Goal: Register for event/course: Sign up to attend an event or enroll in a course

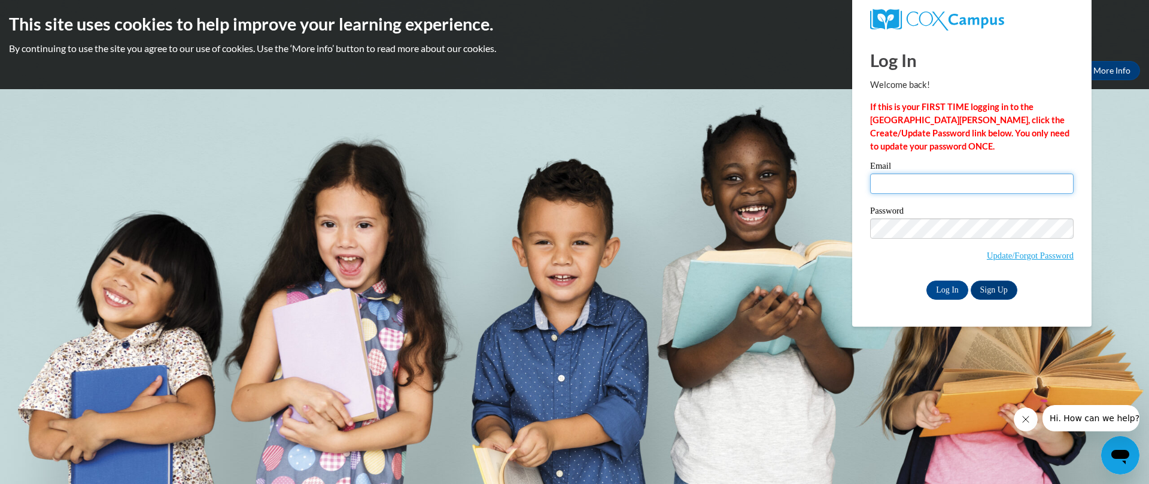
click at [912, 189] on input "Email" at bounding box center [972, 184] width 204 height 20
type input "MysticalxRose@yahoo.com"
click at [942, 289] on input "Log In" at bounding box center [948, 290] width 42 height 19
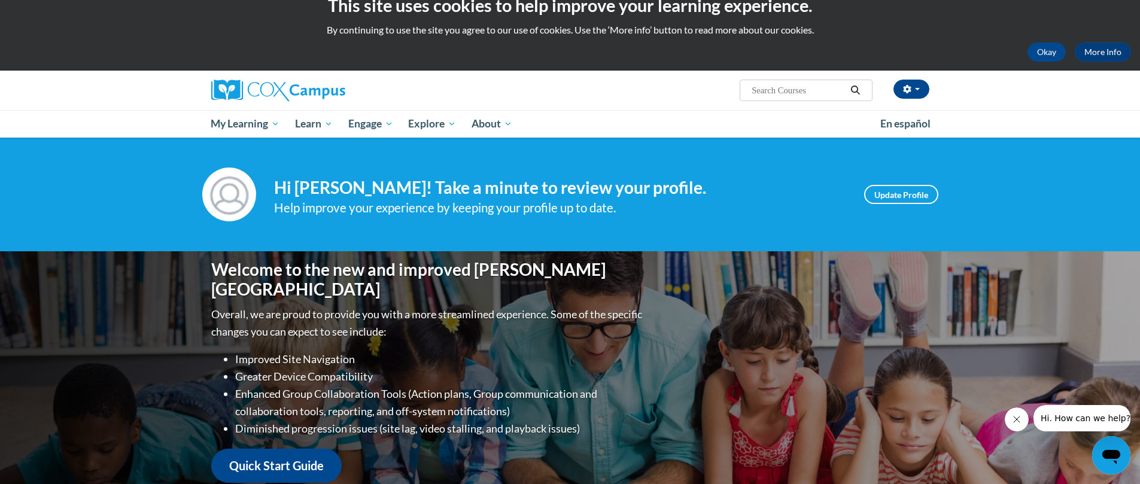
scroll to position [21, 0]
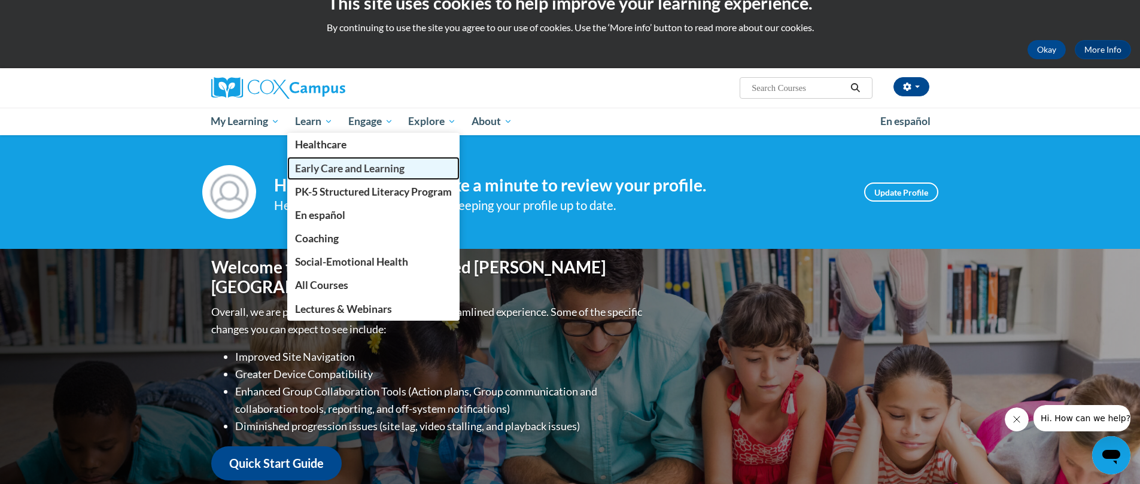
click at [338, 169] on span "Early Care and Learning" at bounding box center [350, 168] width 110 height 13
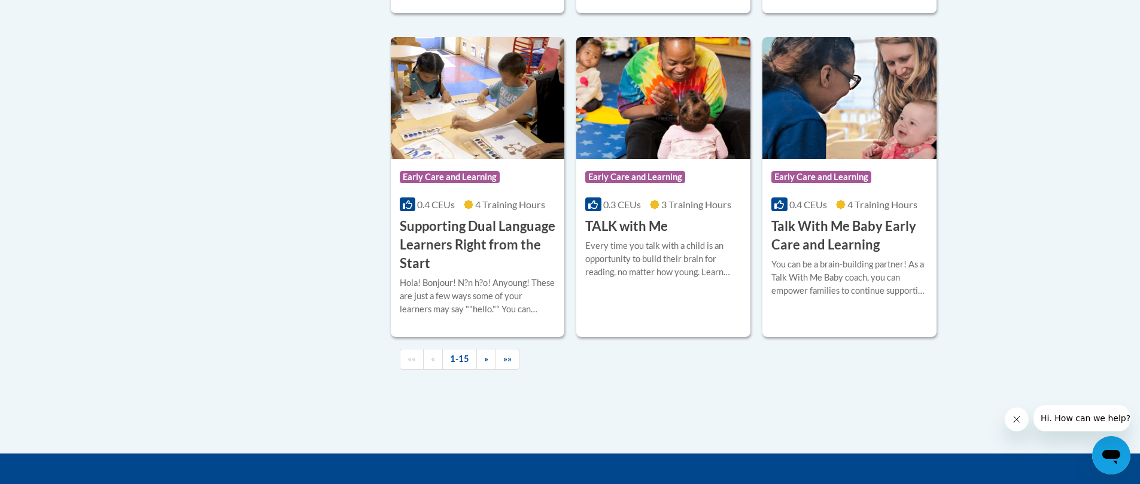
scroll to position [1728, 0]
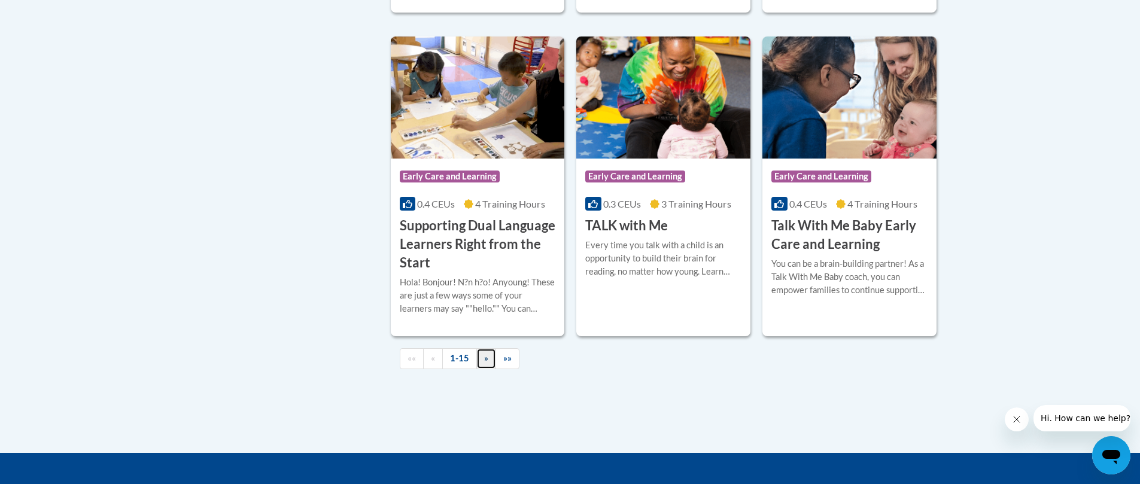
click at [486, 363] on span "»" at bounding box center [486, 358] width 4 height 10
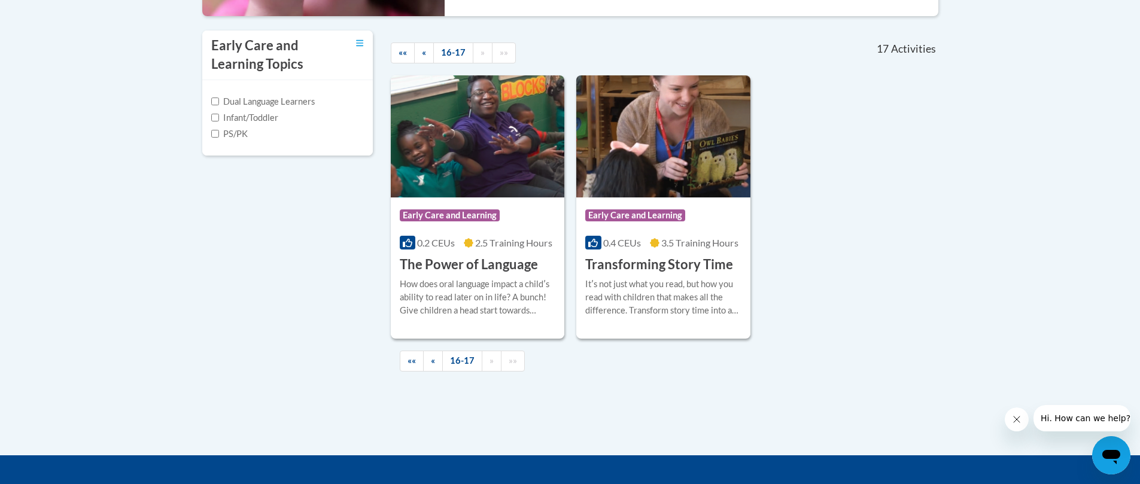
scroll to position [367, 0]
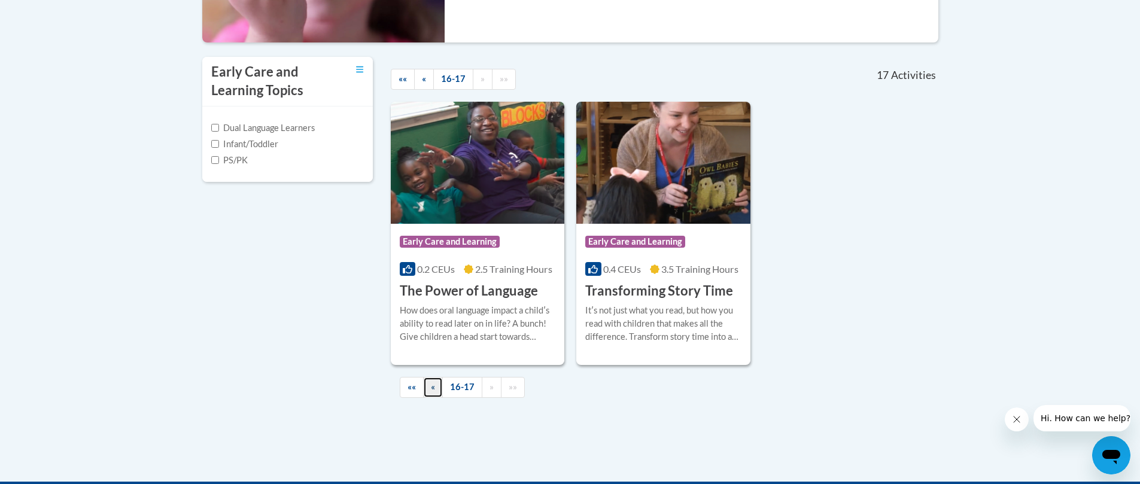
click at [434, 389] on span "«" at bounding box center [433, 387] width 4 height 10
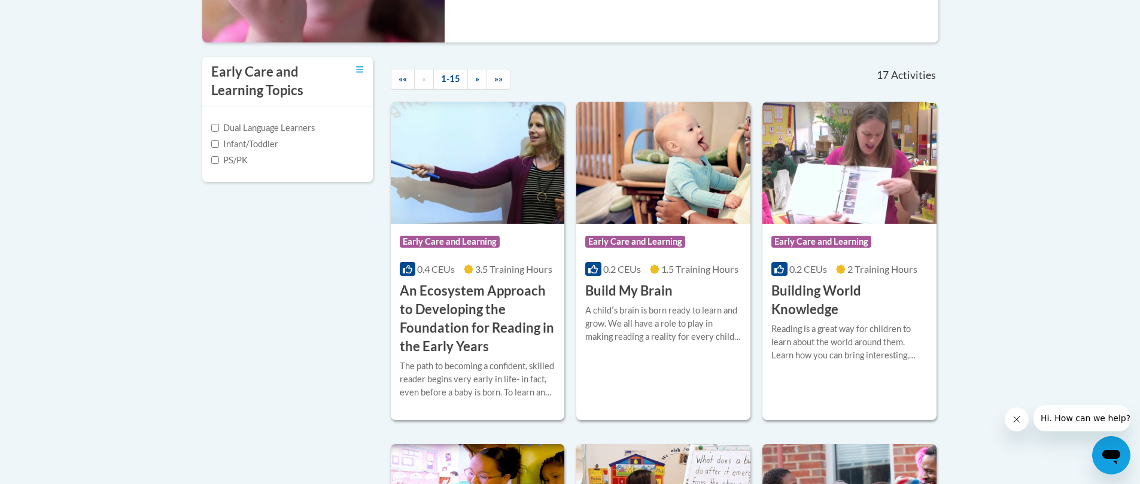
scroll to position [369, 0]
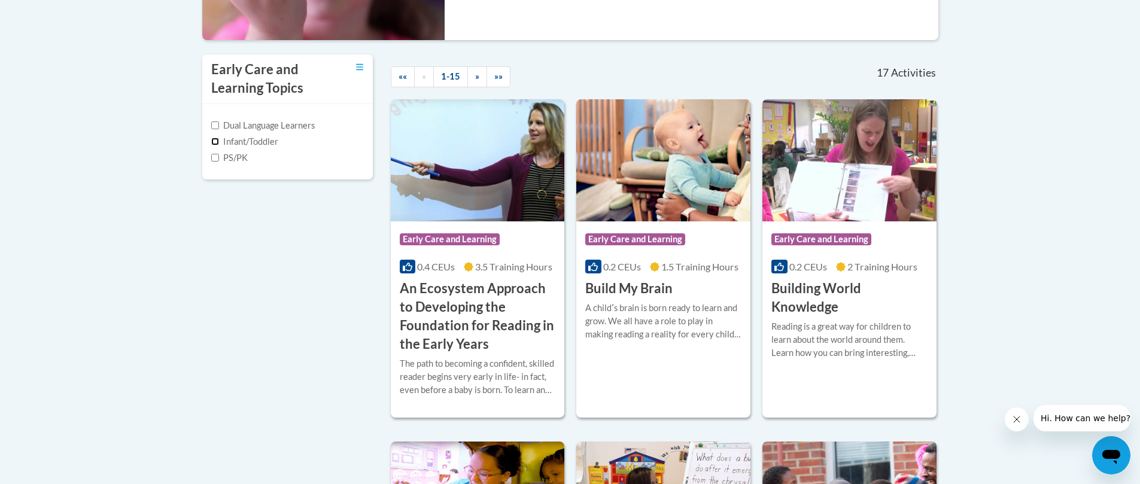
click at [217, 142] on input "Infant/Toddler" at bounding box center [215, 142] width 8 height 8
checkbox input "true"
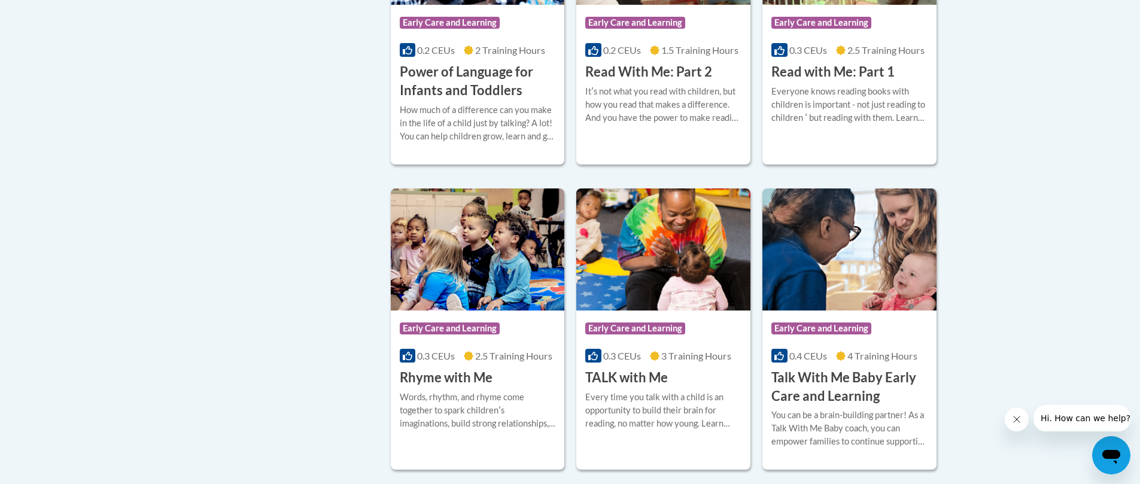
scroll to position [921, 0]
click at [842, 421] on div "You can be a brain-building partner! As a Talk With Me Baby coach, you can empo…" at bounding box center [850, 428] width 156 height 40
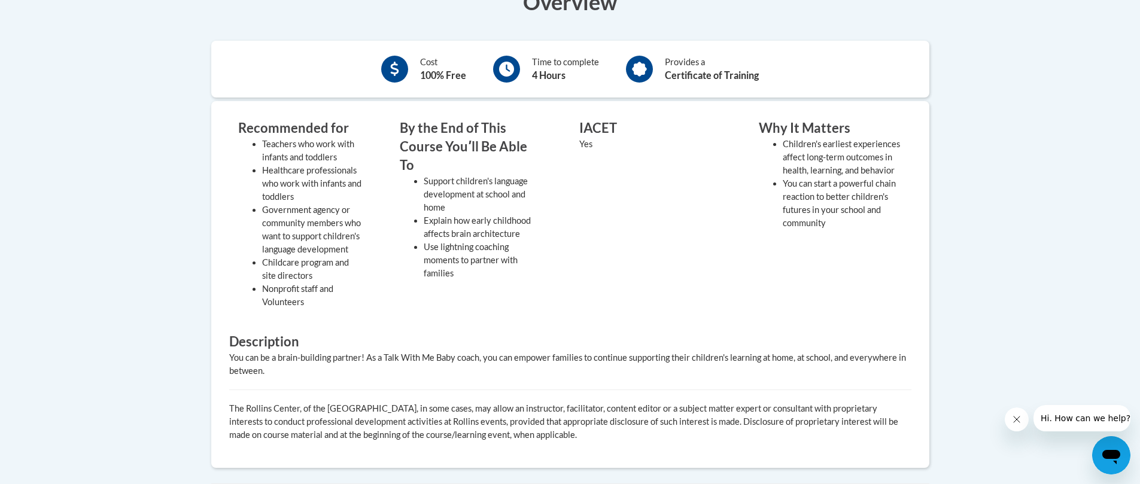
scroll to position [344, 0]
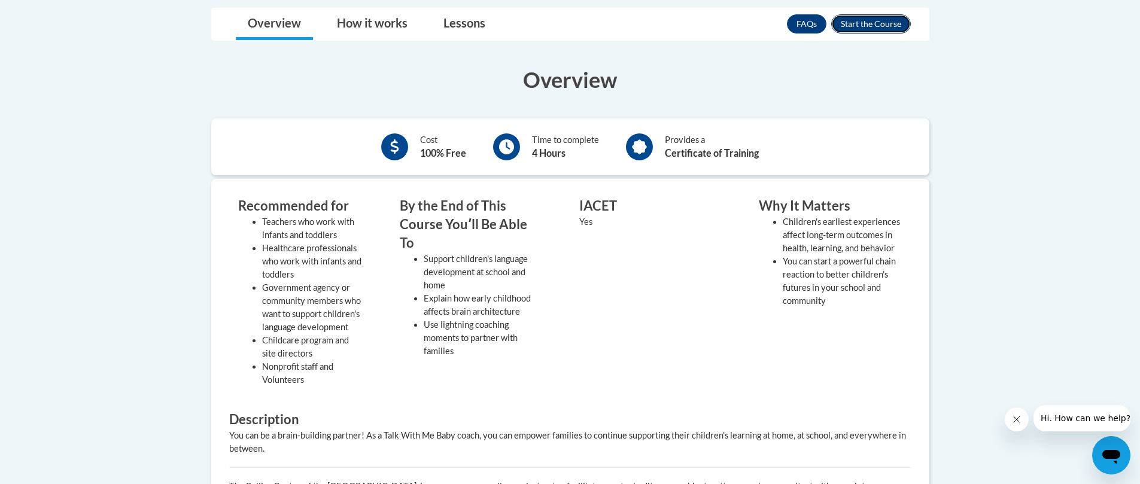
click at [881, 29] on button "Enroll" at bounding box center [871, 23] width 80 height 19
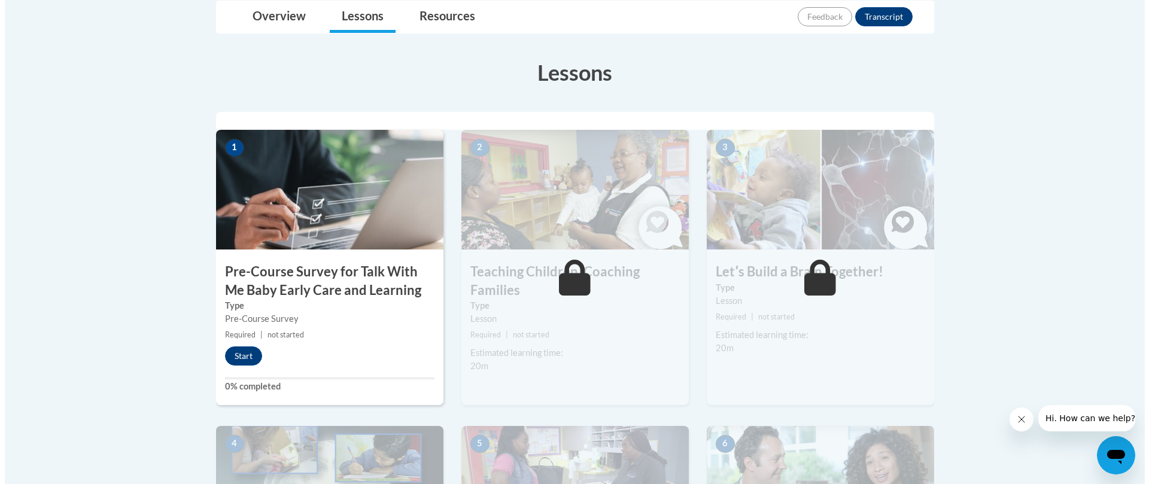
scroll to position [329, 0]
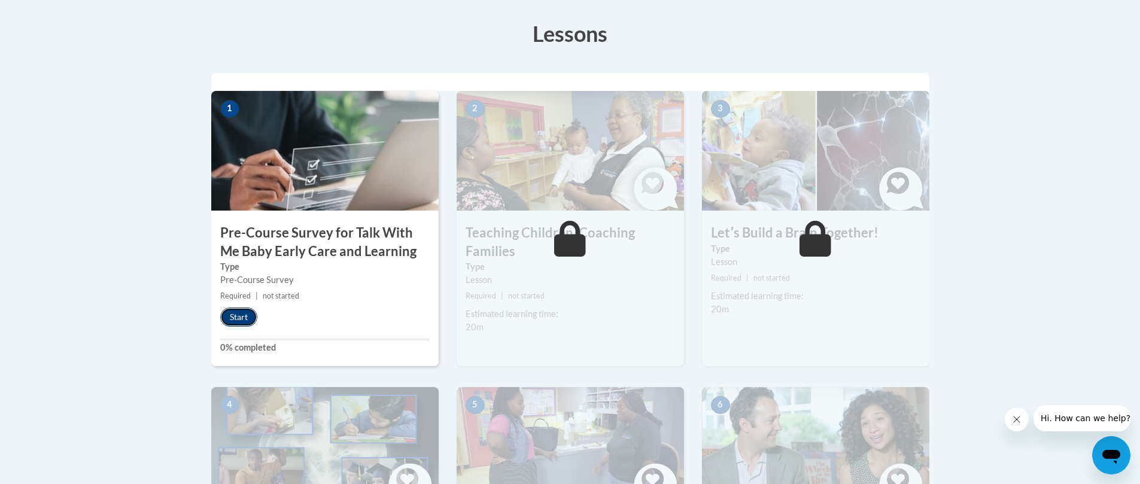
click at [242, 318] on button "Start" at bounding box center [238, 317] width 37 height 19
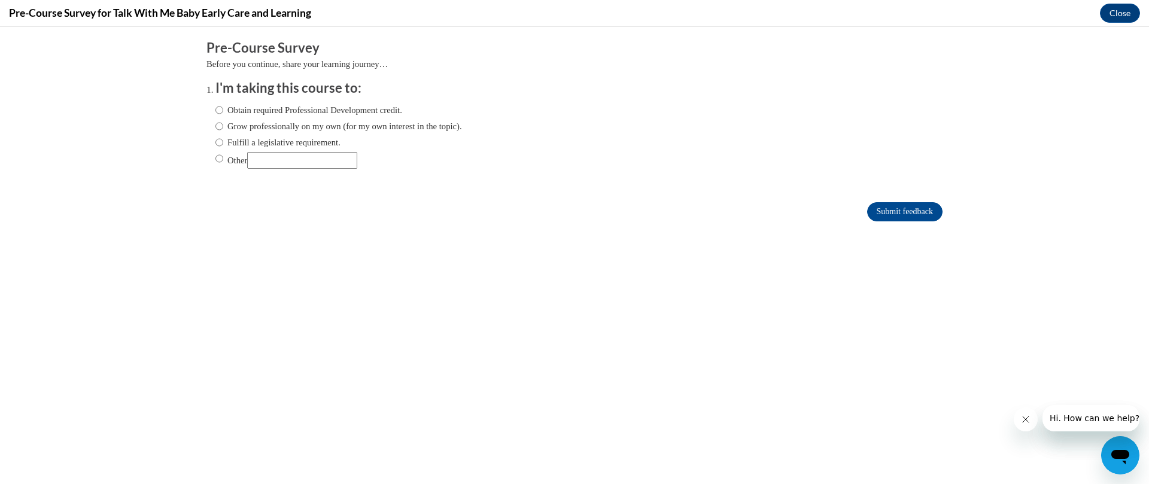
scroll to position [0, 0]
click at [215, 111] on input "Obtain required Professional Development credit." at bounding box center [219, 110] width 8 height 13
radio input "true"
click at [874, 215] on input "Submit feedback" at bounding box center [904, 211] width 75 height 19
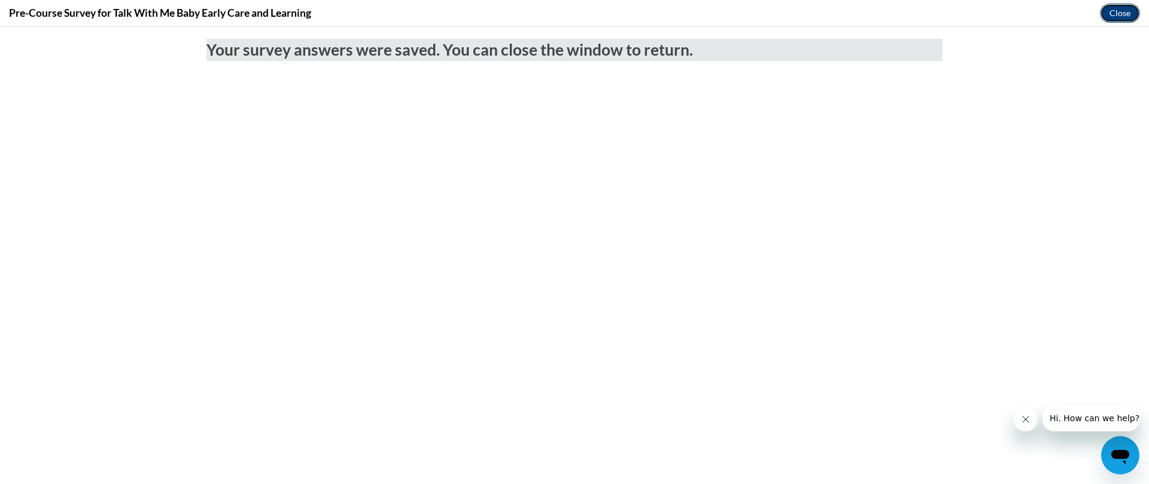
click at [1121, 14] on button "Close" at bounding box center [1120, 13] width 40 height 19
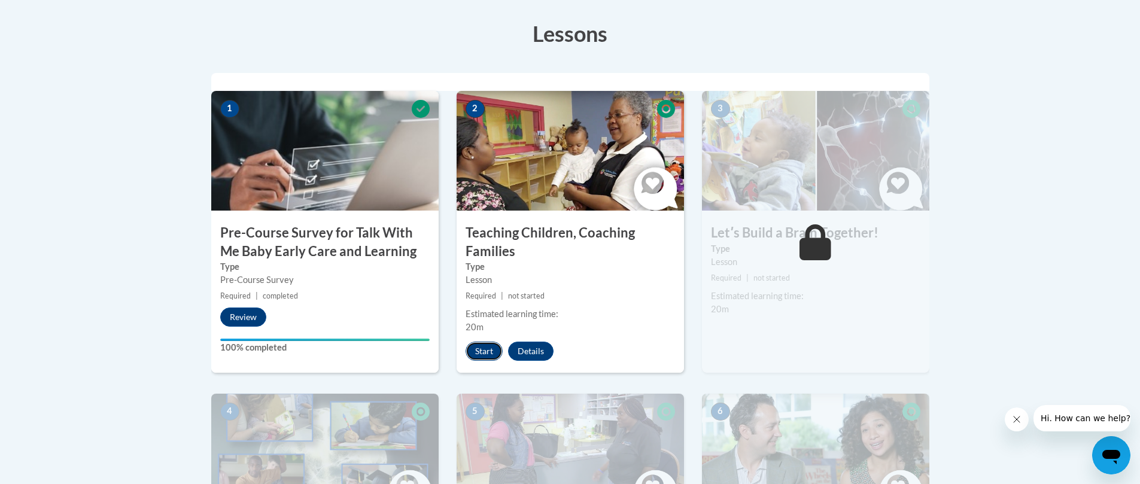
click at [484, 350] on button "Start" at bounding box center [484, 351] width 37 height 19
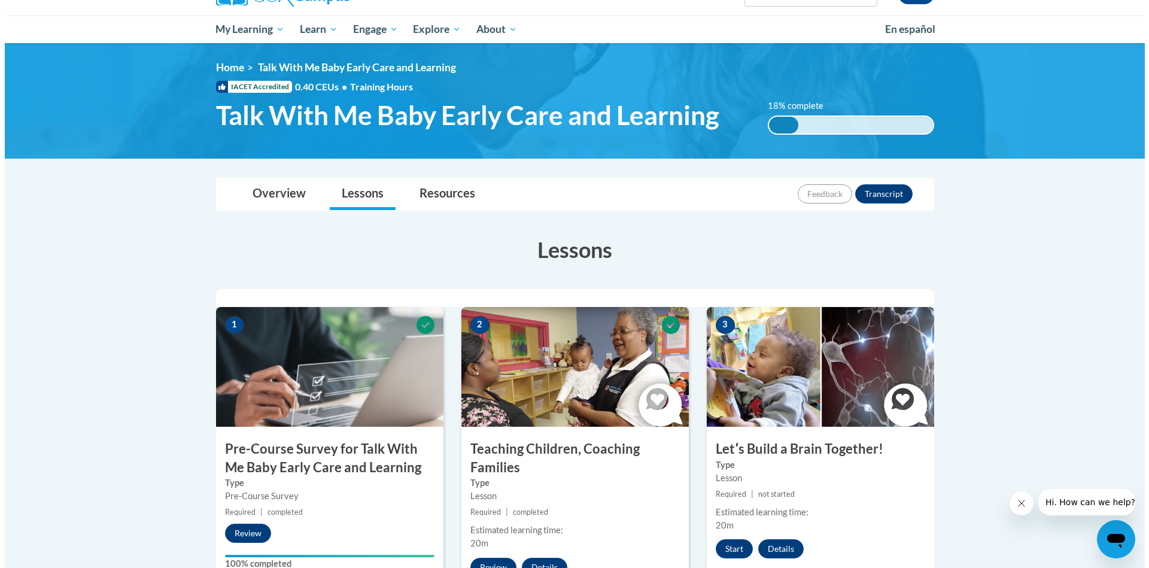
scroll to position [263, 0]
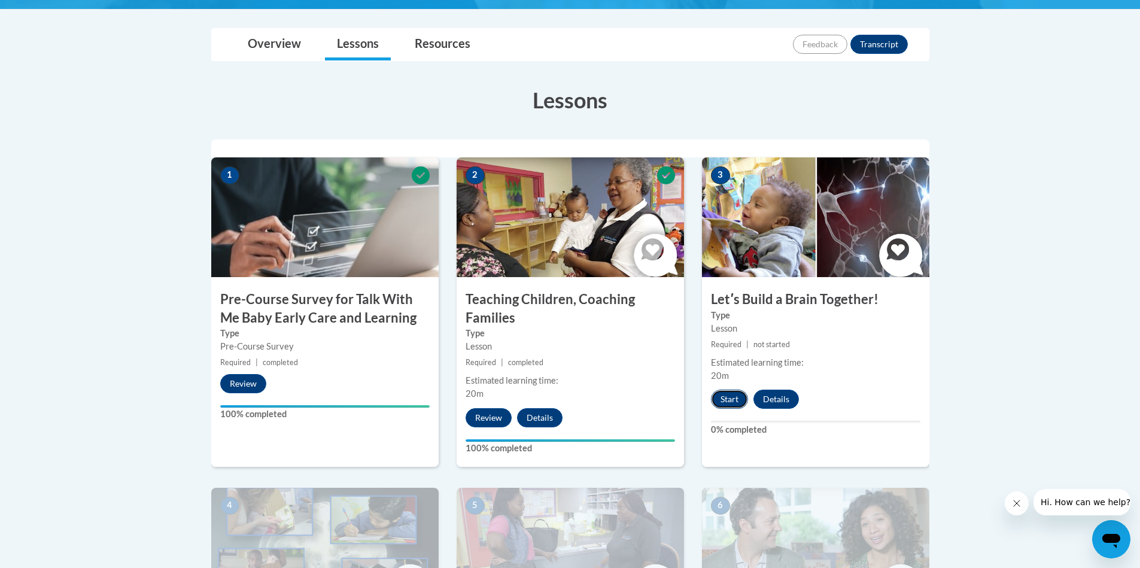
click at [730, 400] on button "Start" at bounding box center [729, 399] width 37 height 19
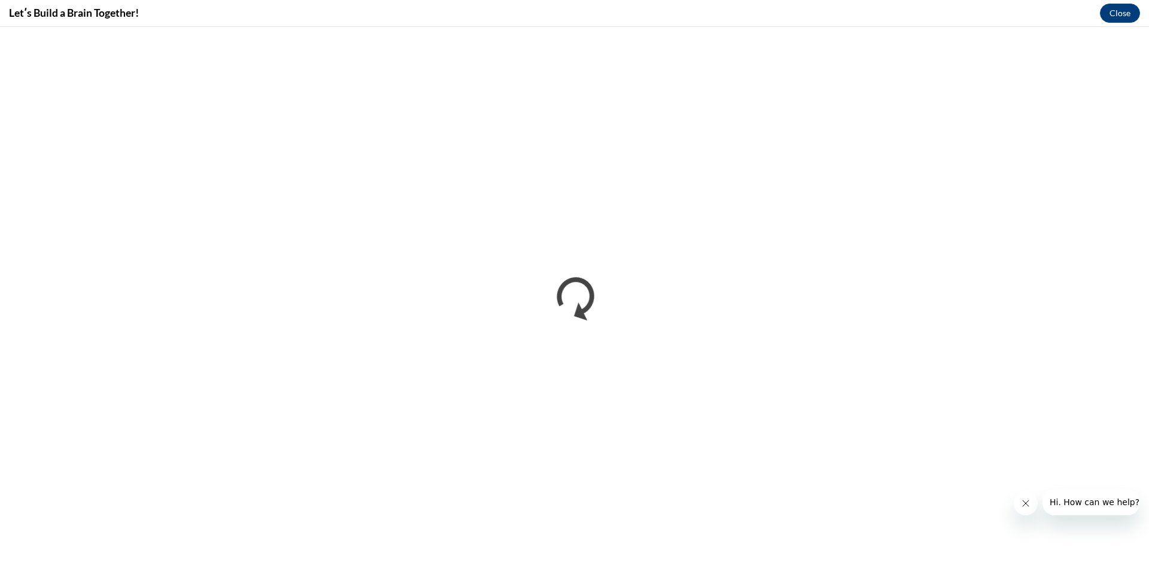
scroll to position [0, 0]
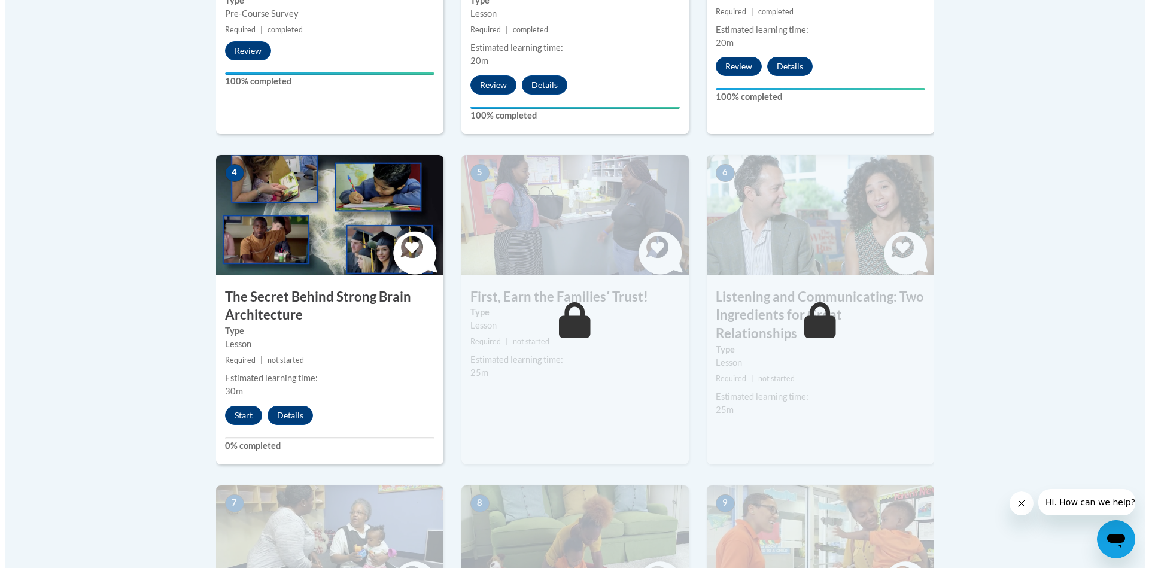
scroll to position [609, 0]
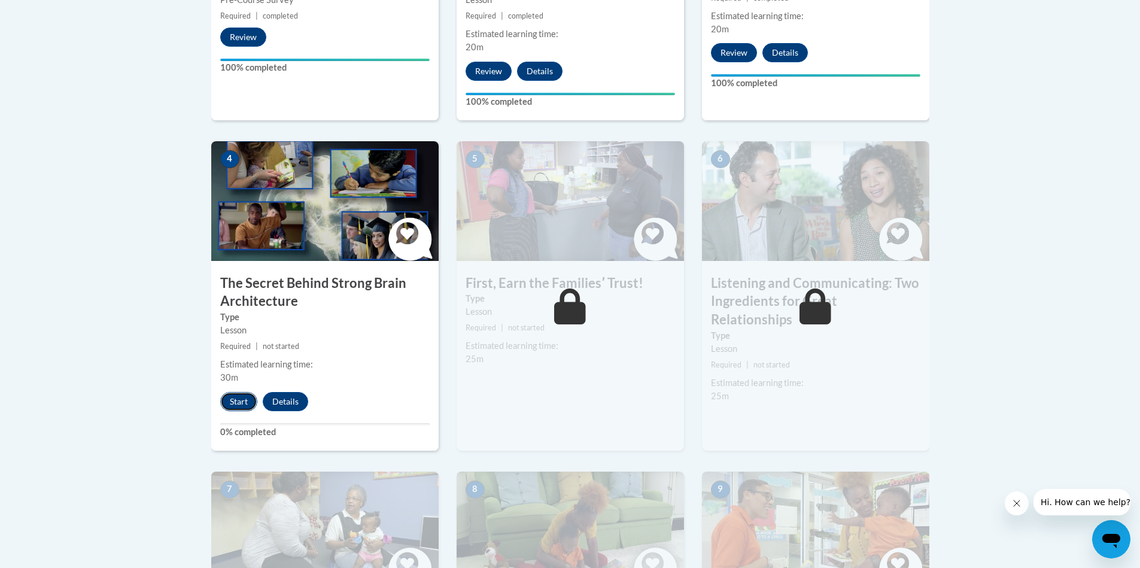
click at [238, 403] on button "Start" at bounding box center [238, 401] width 37 height 19
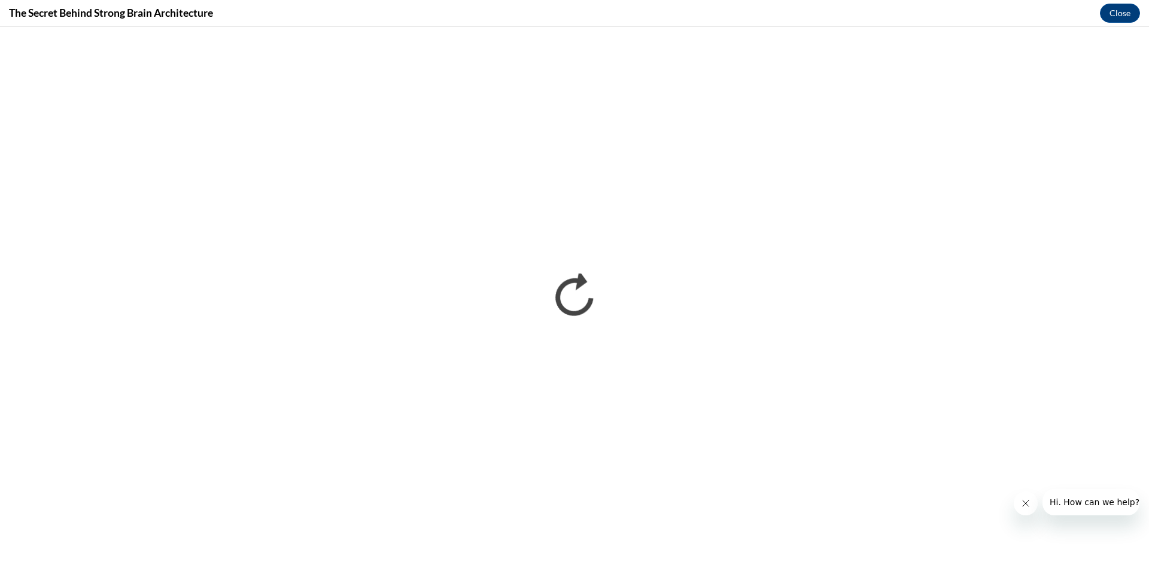
scroll to position [0, 0]
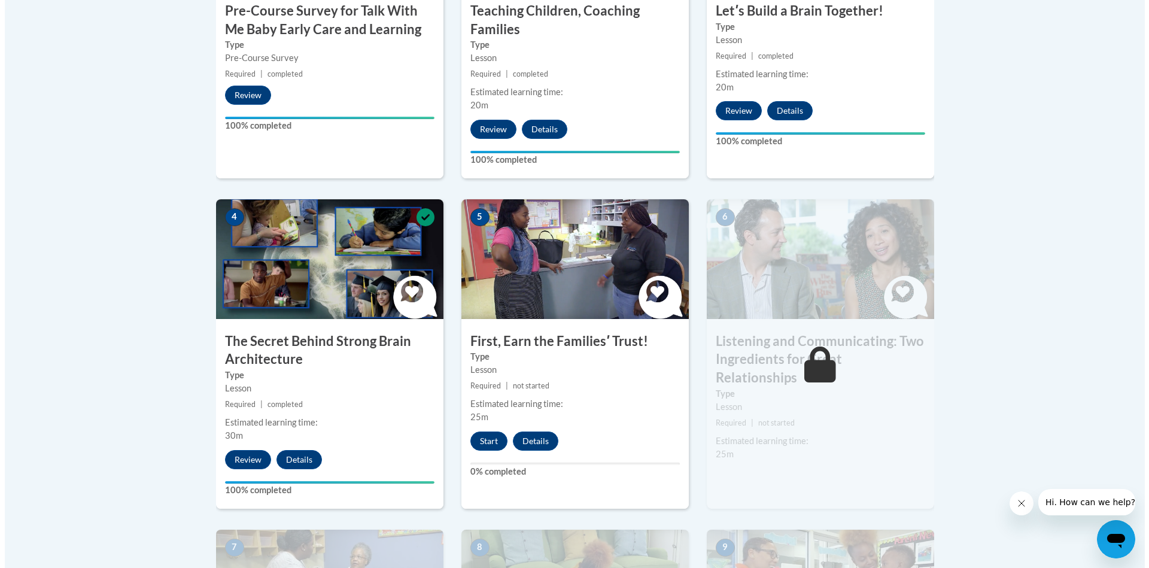
scroll to position [591, 0]
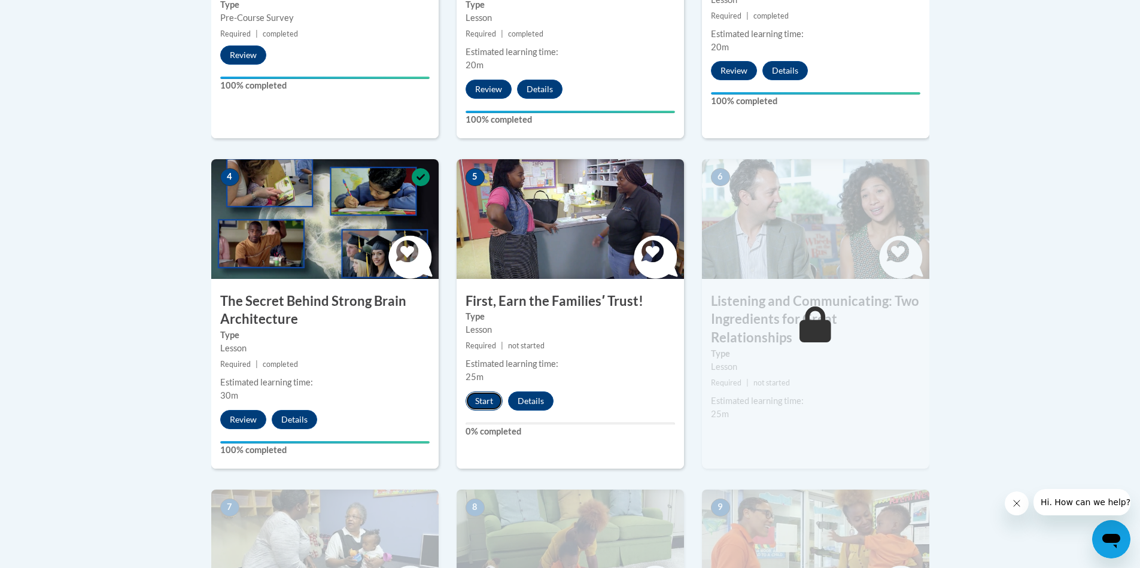
click at [476, 405] on button "Start" at bounding box center [484, 400] width 37 height 19
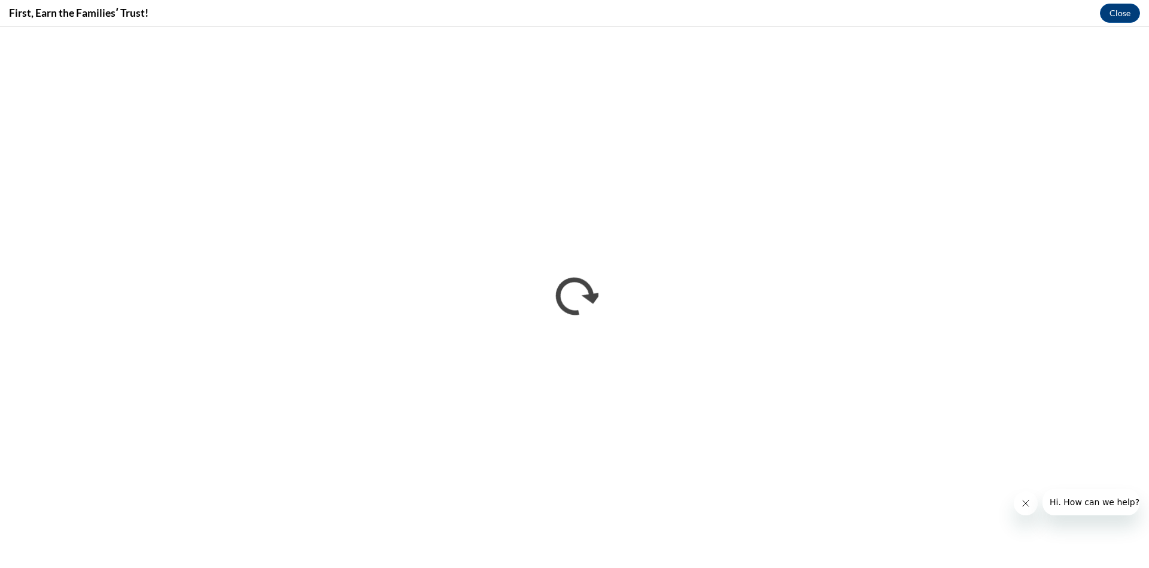
scroll to position [0, 0]
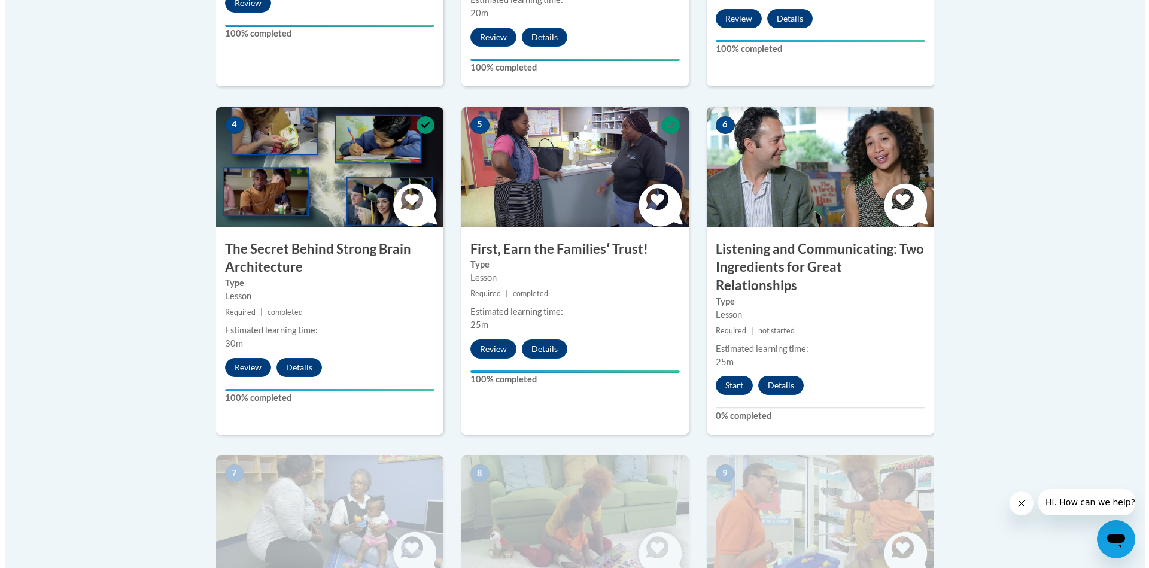
scroll to position [650, 0]
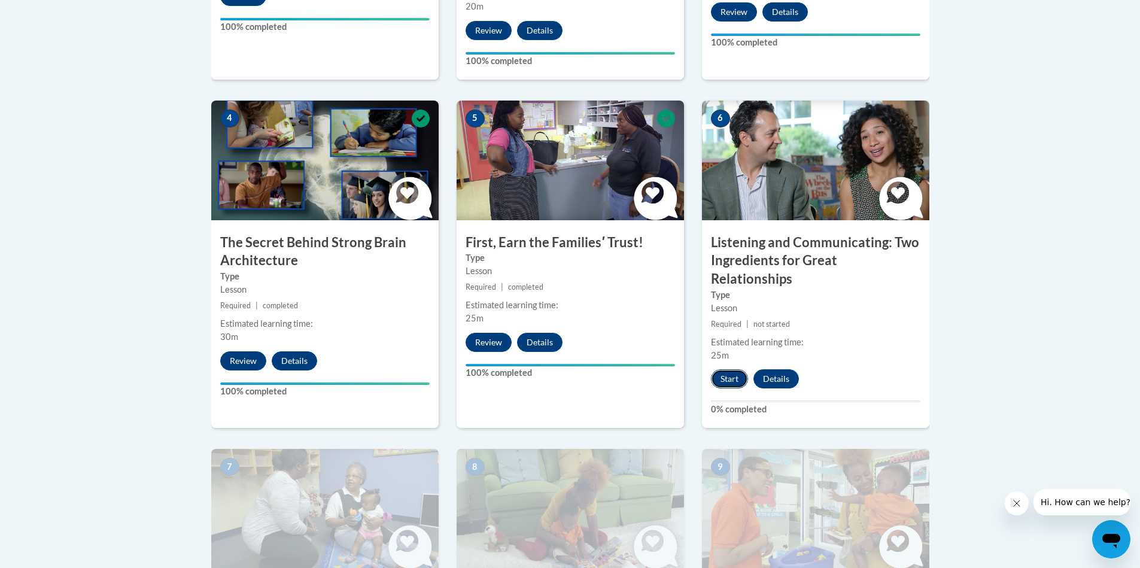
click at [730, 369] on button "Start" at bounding box center [729, 378] width 37 height 19
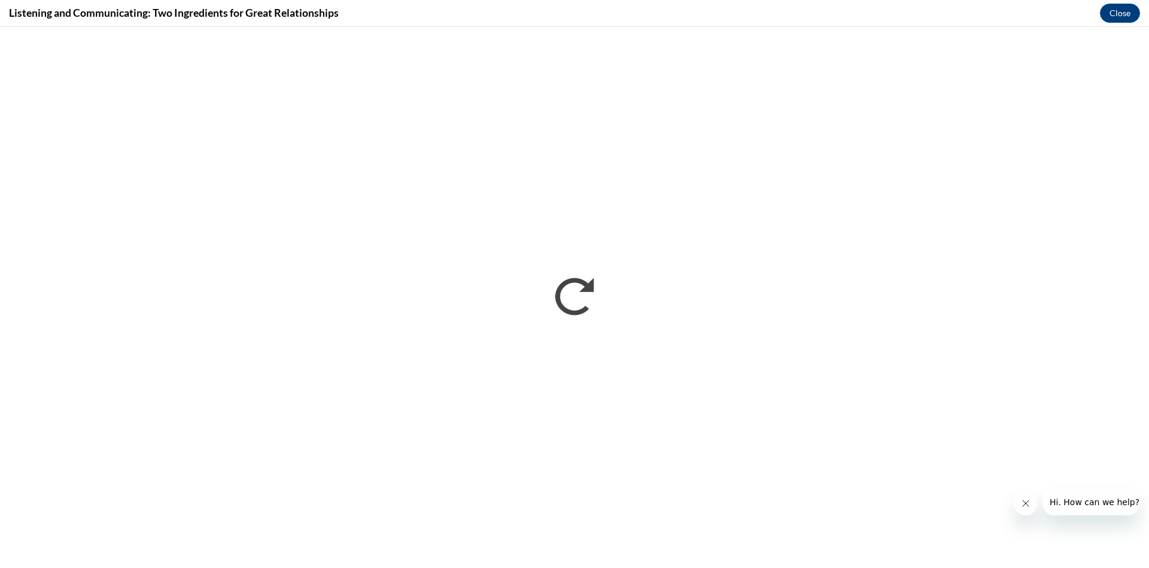
scroll to position [0, 0]
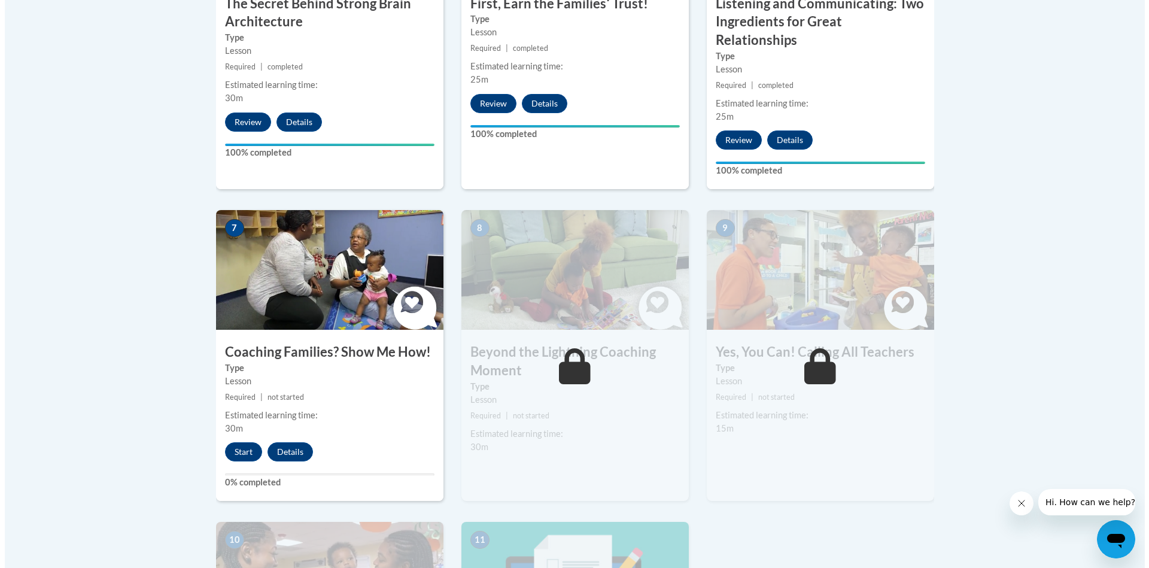
scroll to position [978, 0]
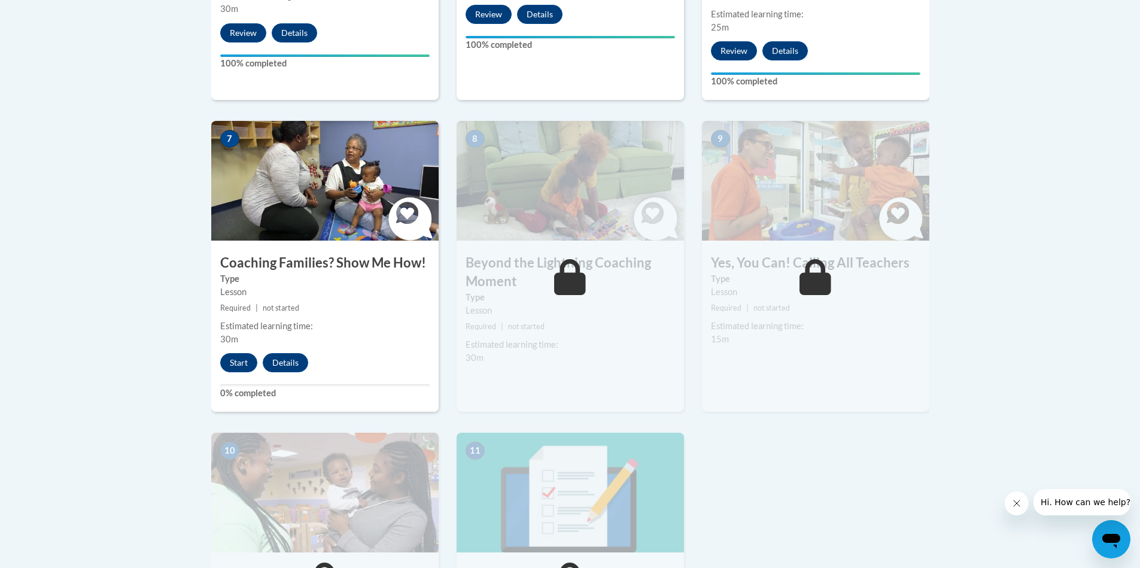
click at [573, 338] on div "Estimated learning time:" at bounding box center [571, 344] width 210 height 13
click at [239, 353] on button "Start" at bounding box center [238, 362] width 37 height 19
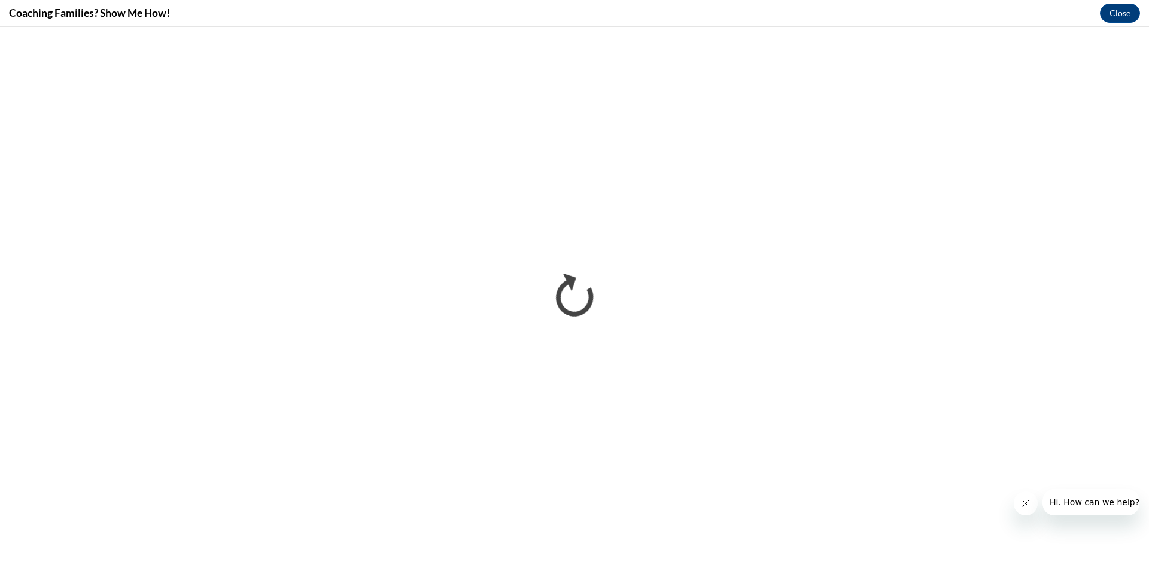
scroll to position [0, 0]
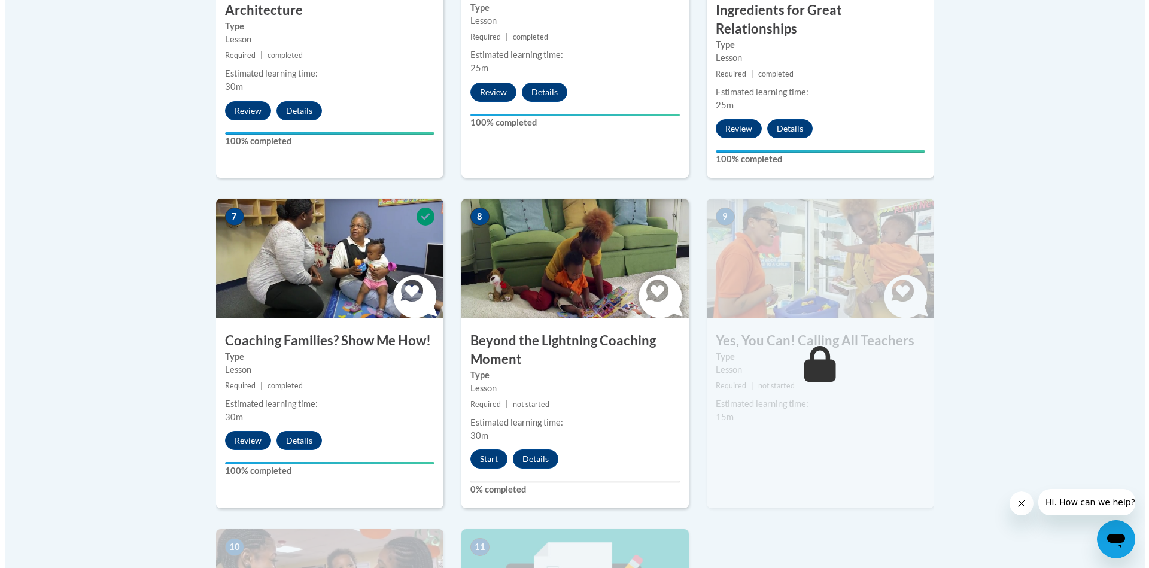
scroll to position [1054, 0]
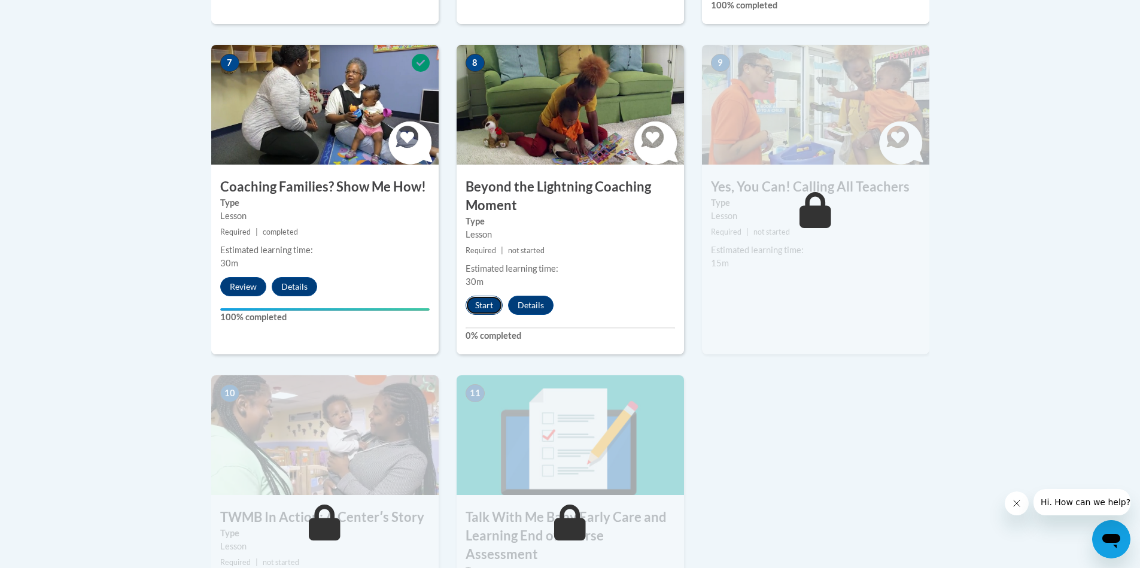
click at [484, 296] on button "Start" at bounding box center [484, 305] width 37 height 19
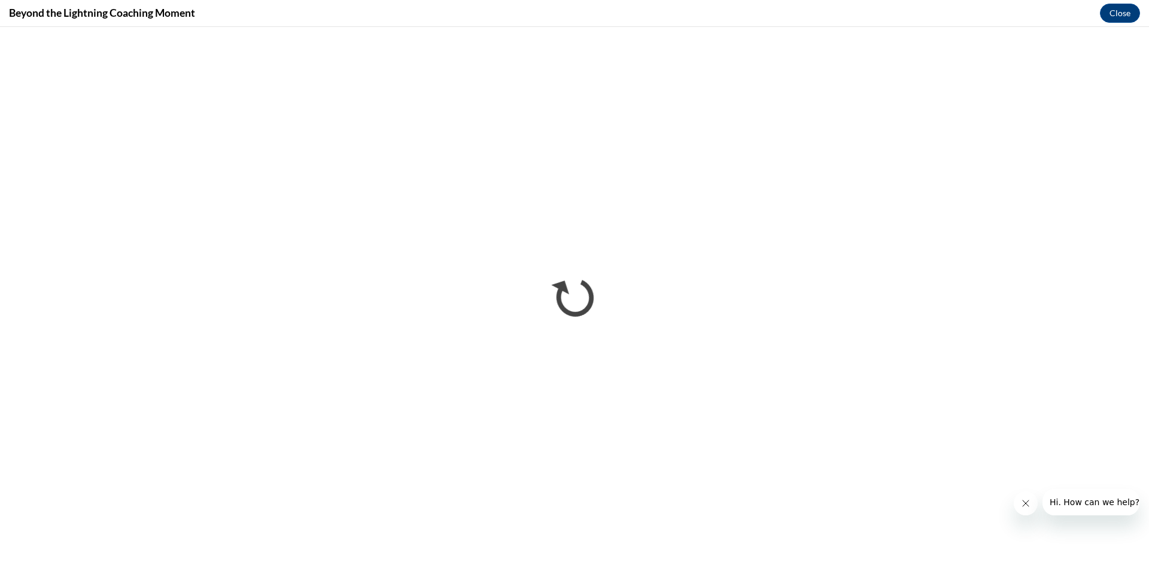
scroll to position [0, 0]
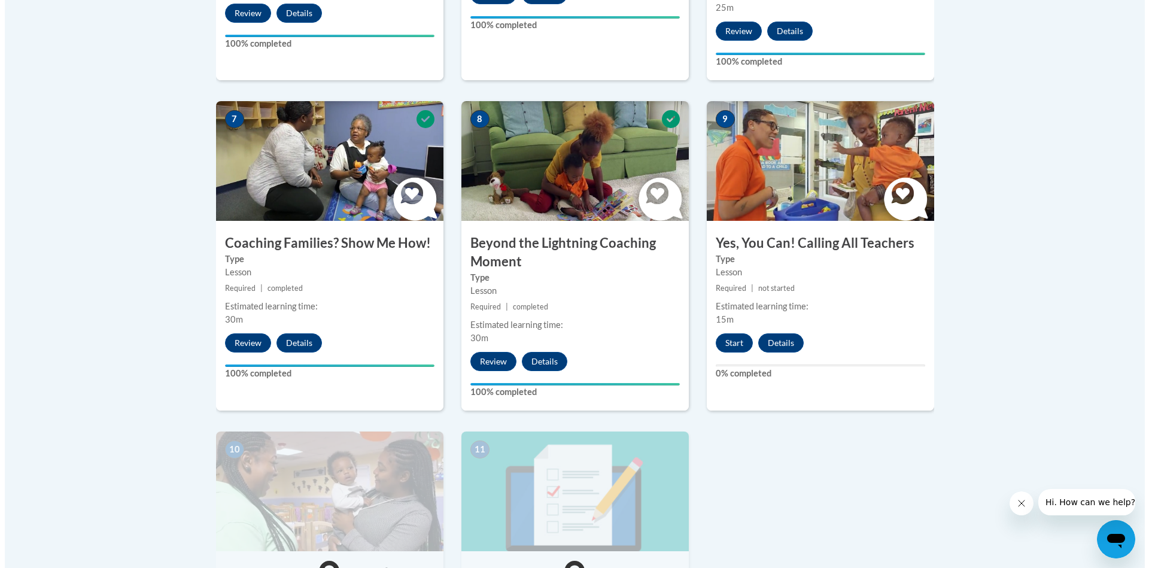
scroll to position [998, 0]
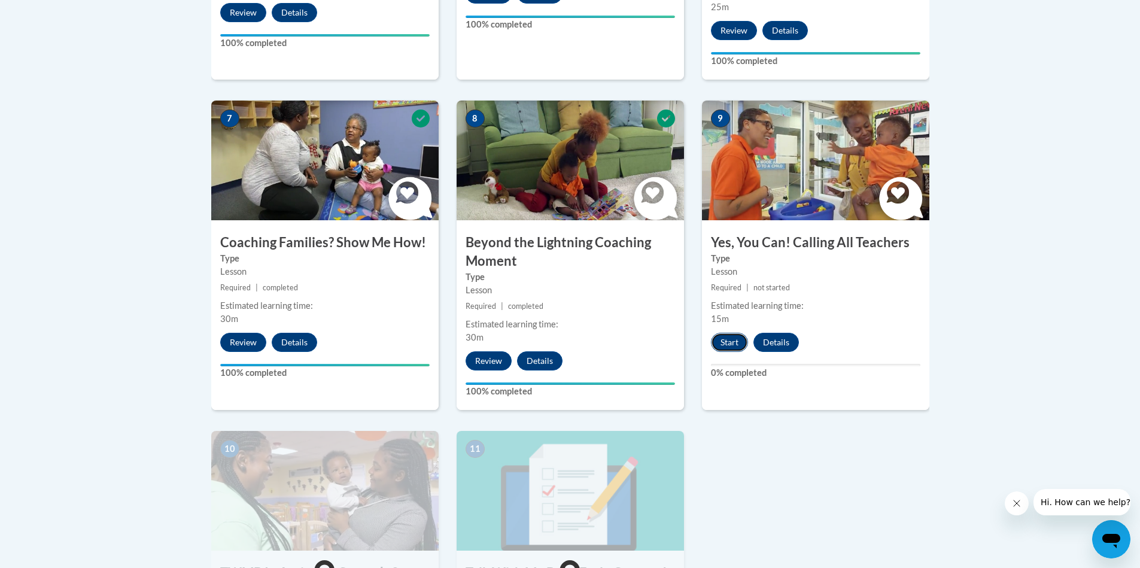
click at [734, 333] on button "Start" at bounding box center [729, 342] width 37 height 19
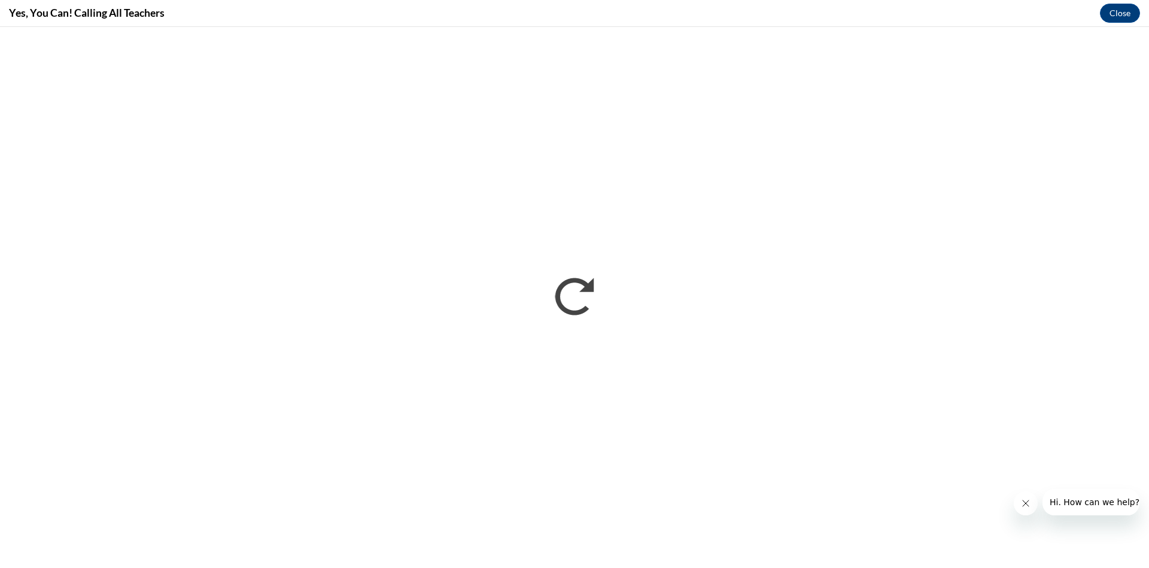
scroll to position [0, 0]
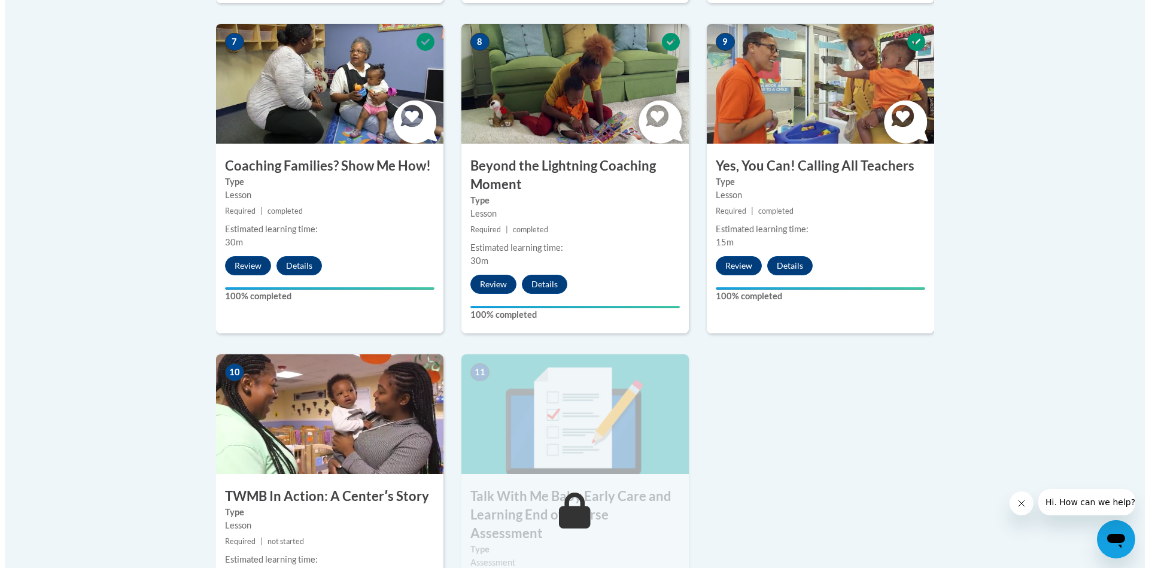
scroll to position [1440, 0]
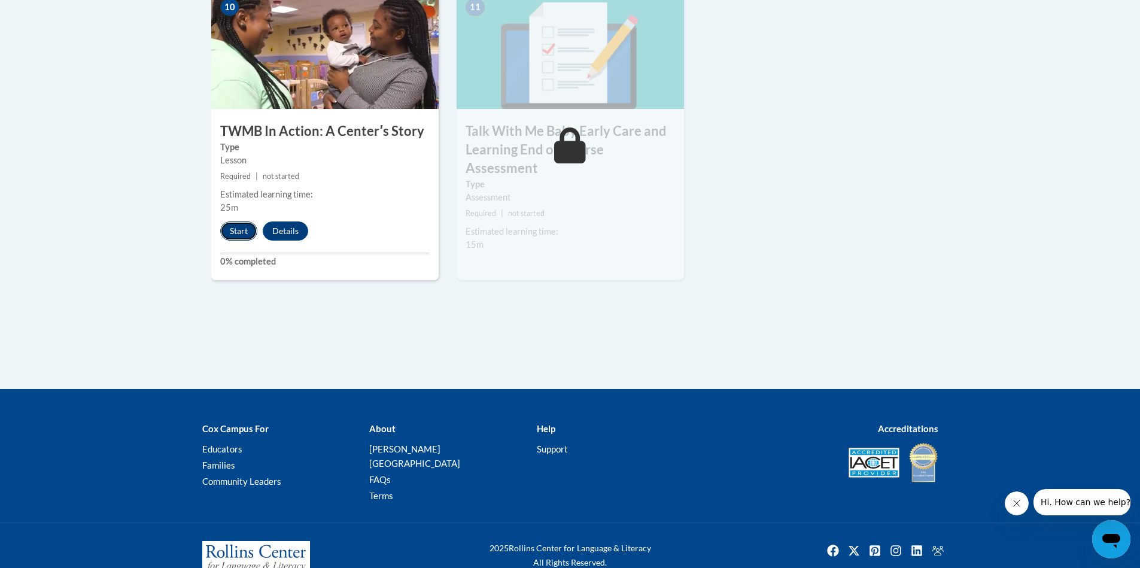
click at [240, 221] on button "Start" at bounding box center [238, 230] width 37 height 19
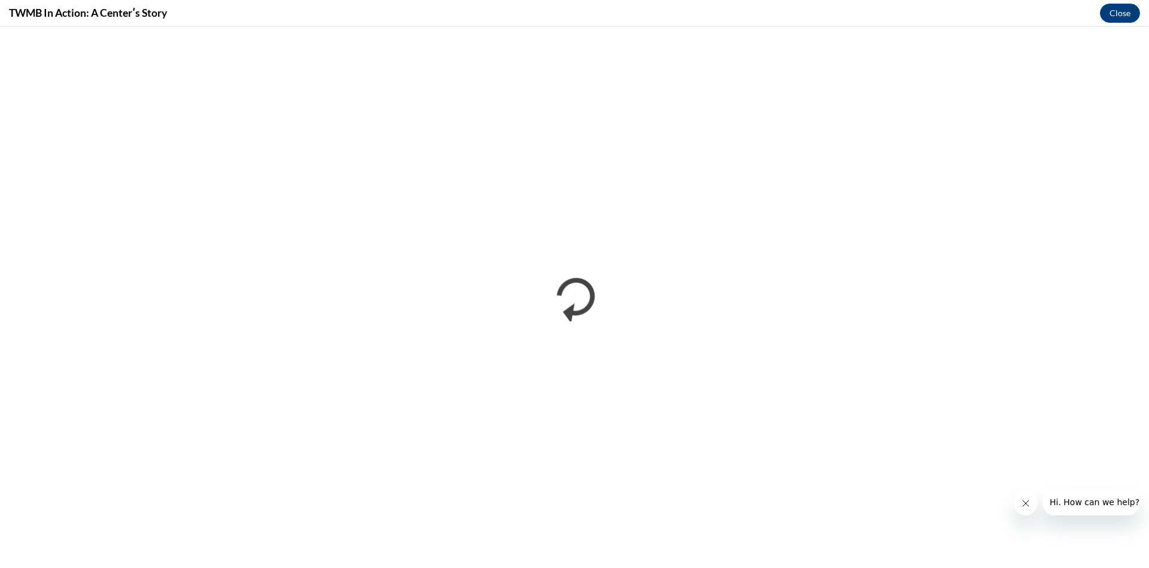
scroll to position [0, 0]
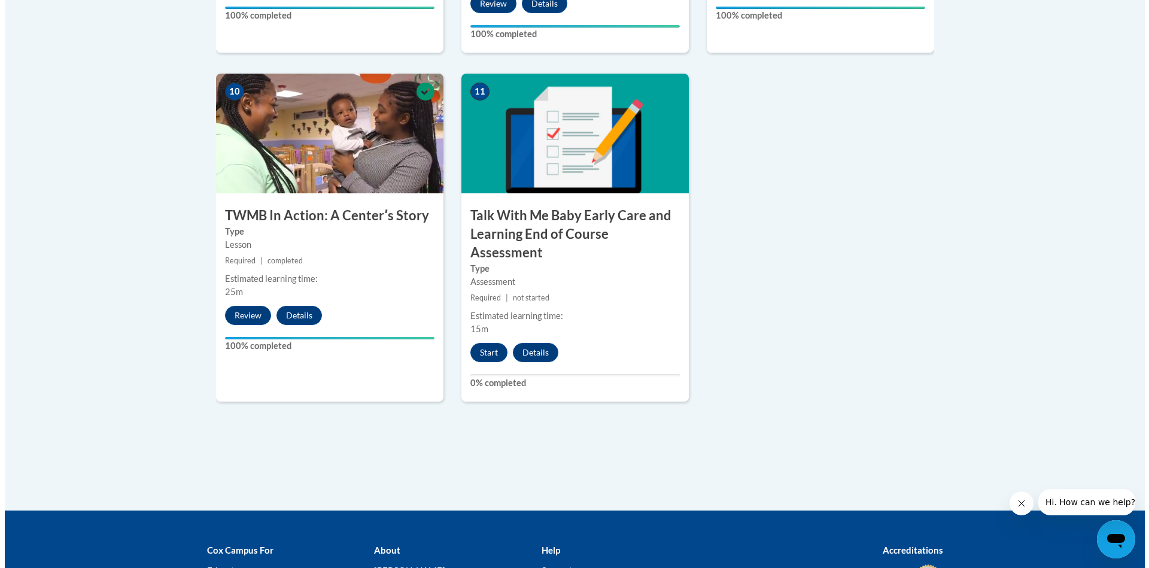
scroll to position [1401, 0]
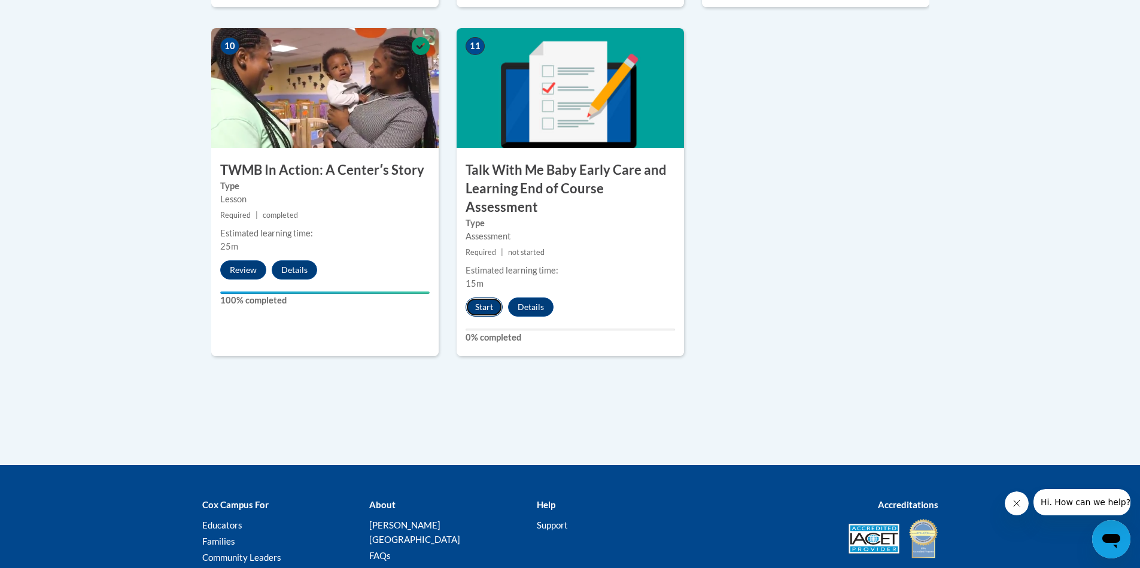
click at [477, 298] on button "Start" at bounding box center [484, 307] width 37 height 19
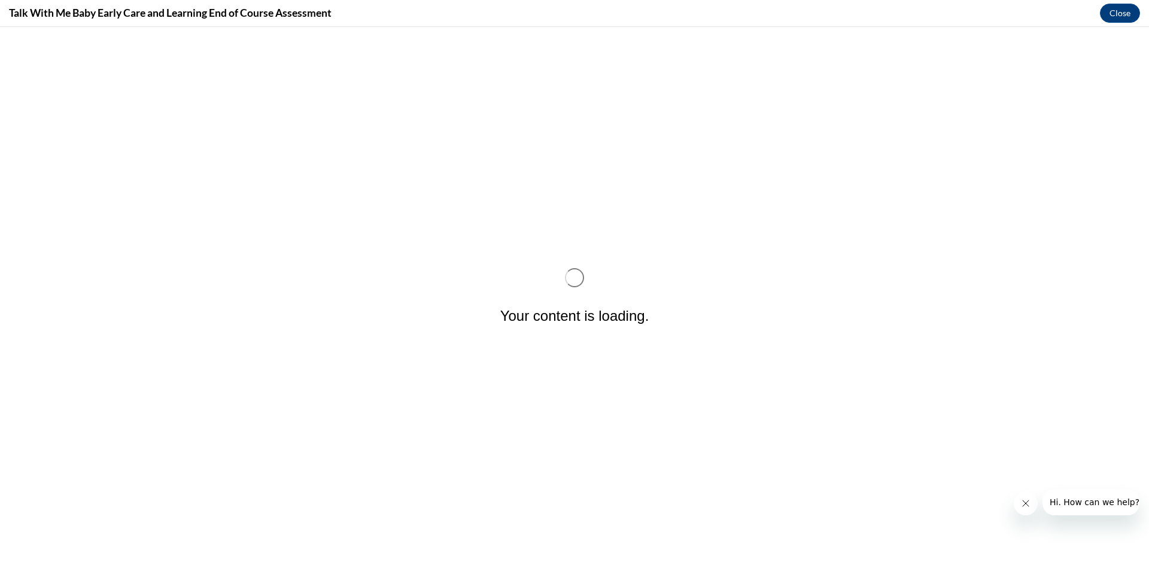
scroll to position [0, 0]
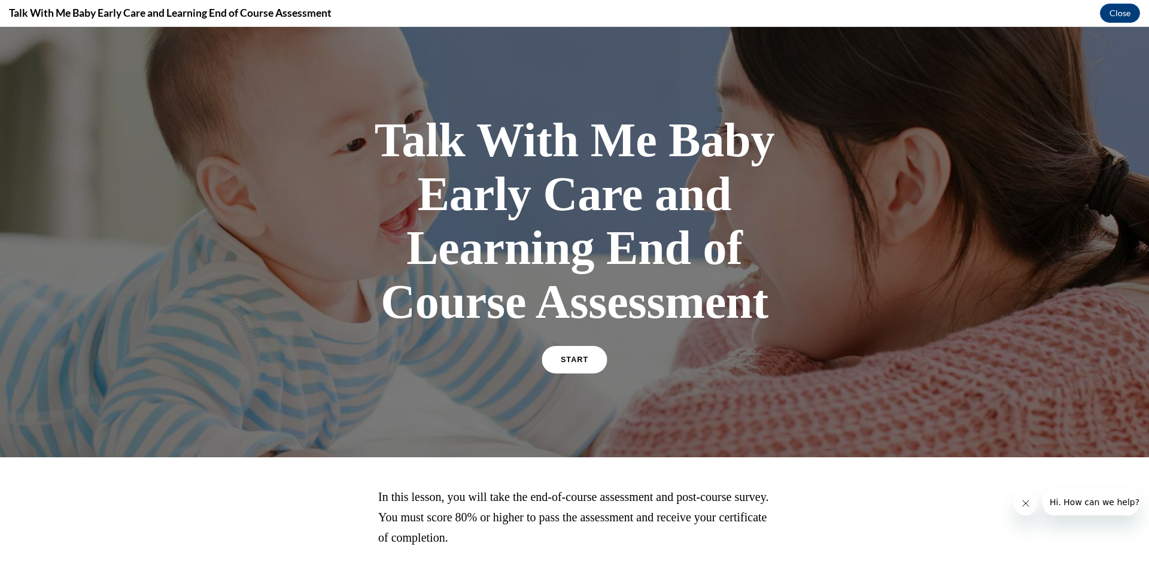
click at [576, 364] on link "START" at bounding box center [574, 360] width 65 height 28
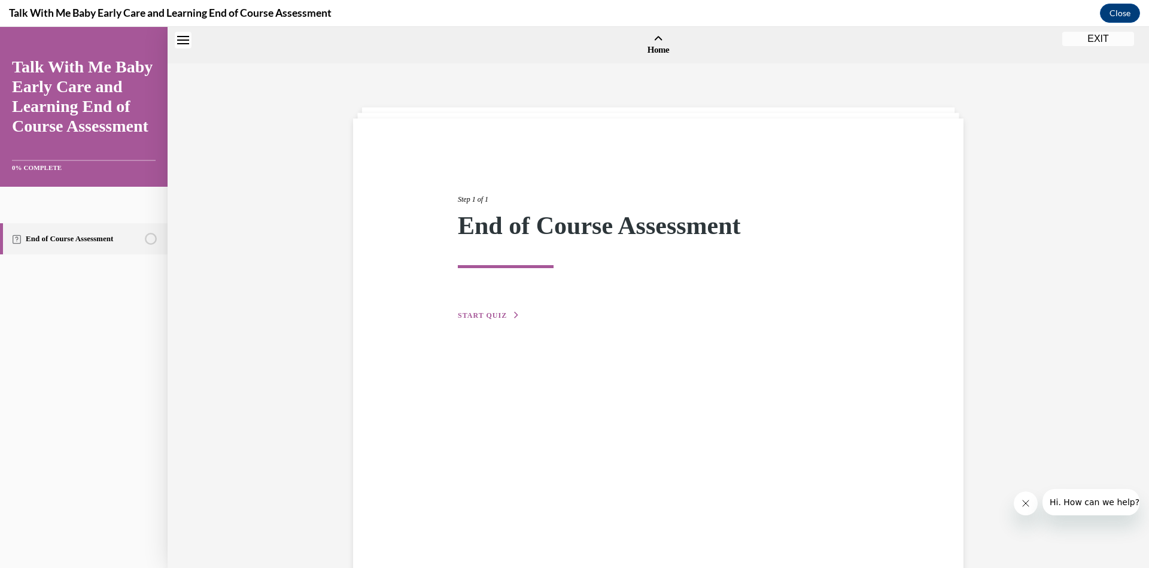
scroll to position [37, 0]
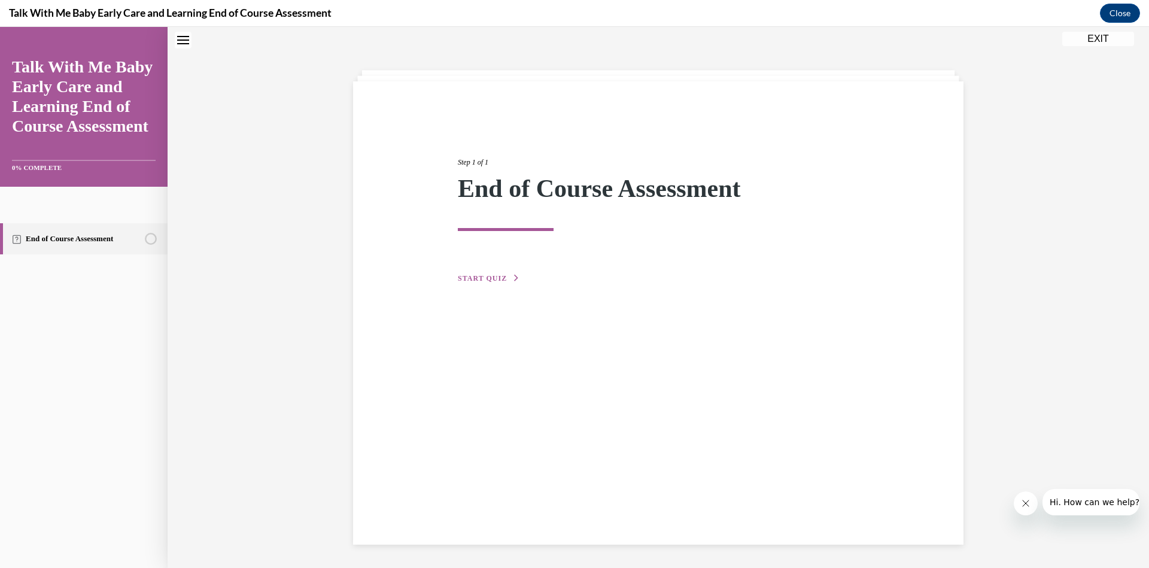
click at [488, 279] on span "START QUIZ" at bounding box center [482, 278] width 49 height 8
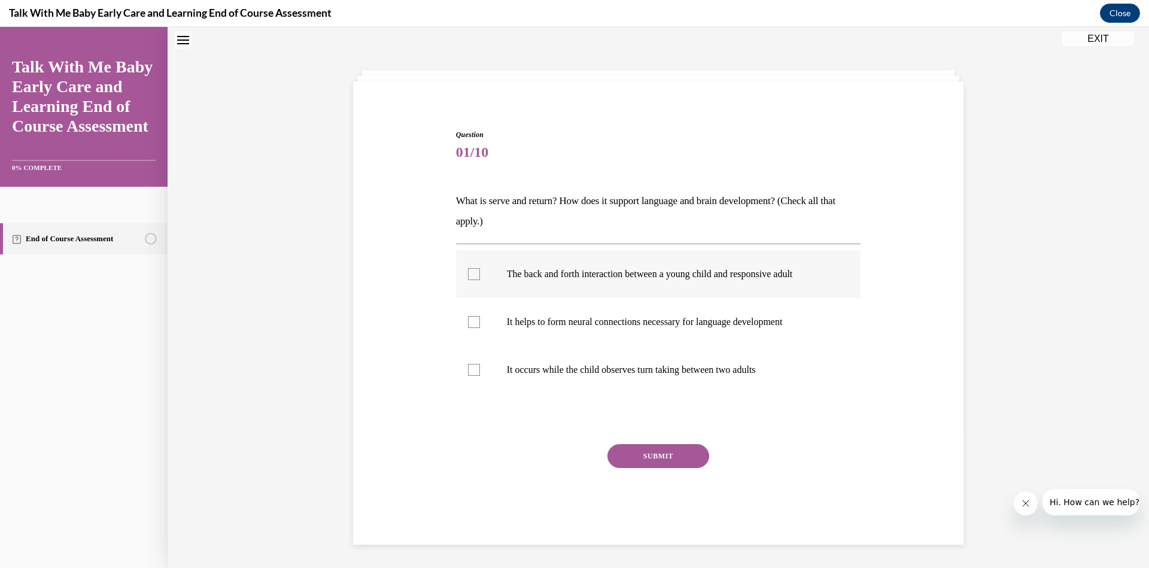
scroll to position [37, 0]
click at [471, 276] on div at bounding box center [474, 275] width 12 height 12
click at [471, 276] on input "The back and forth interaction between a young child and responsive adult" at bounding box center [474, 275] width 12 height 12
checkbox input "true"
click at [469, 323] on div at bounding box center [474, 323] width 12 height 12
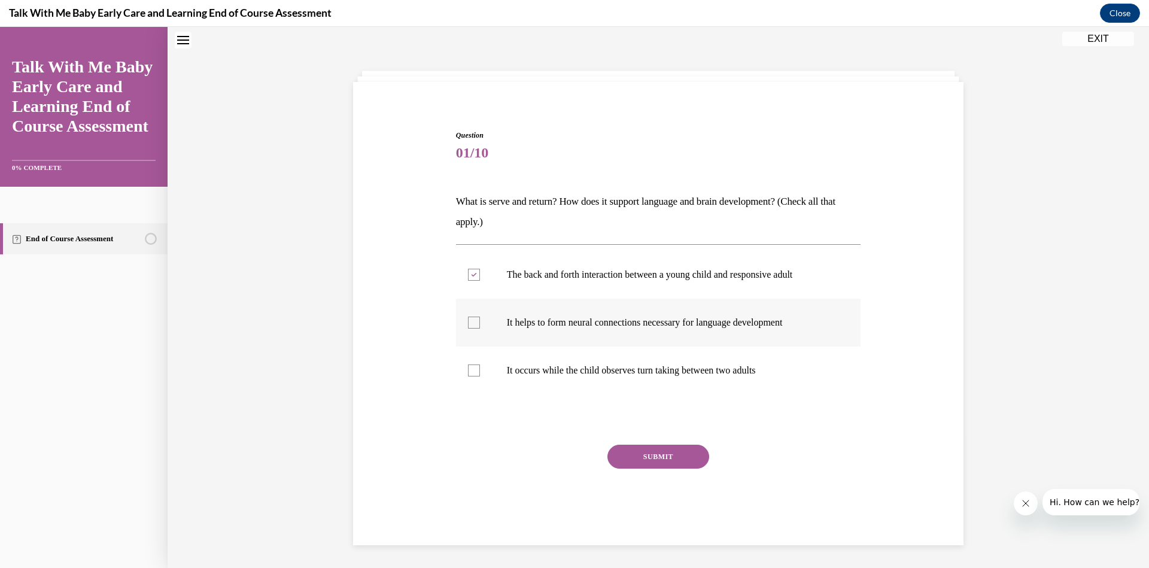
click at [469, 323] on input "It helps to form neural connections necessary for language development" at bounding box center [474, 323] width 12 height 12
checkbox input "true"
click at [656, 454] on button "SUBMIT" at bounding box center [659, 457] width 102 height 24
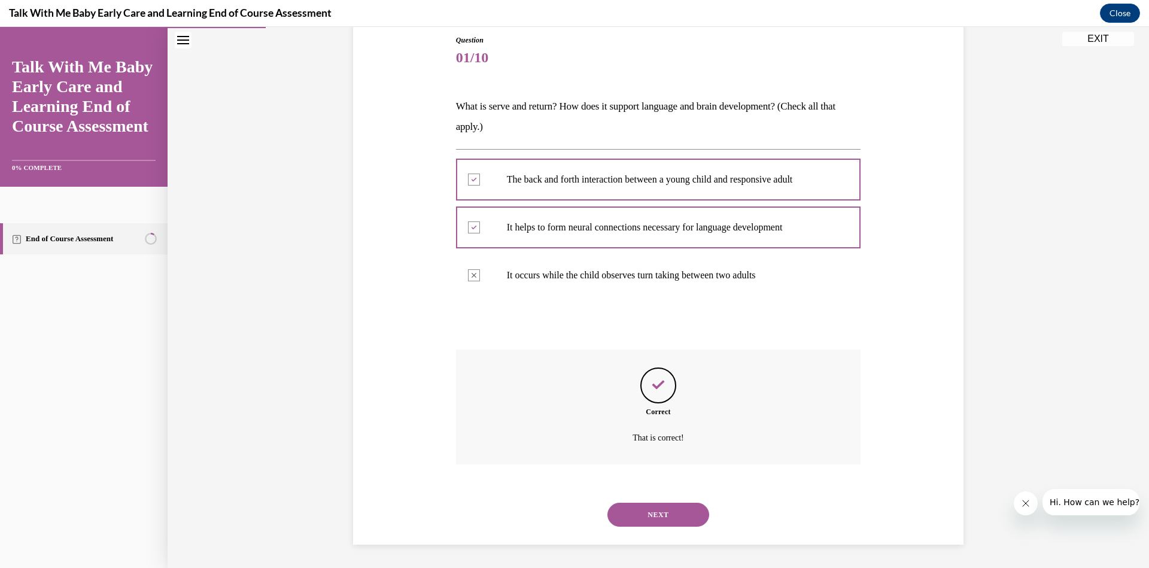
scroll to position [132, 0]
click at [663, 513] on button "NEXT" at bounding box center [659, 514] width 102 height 24
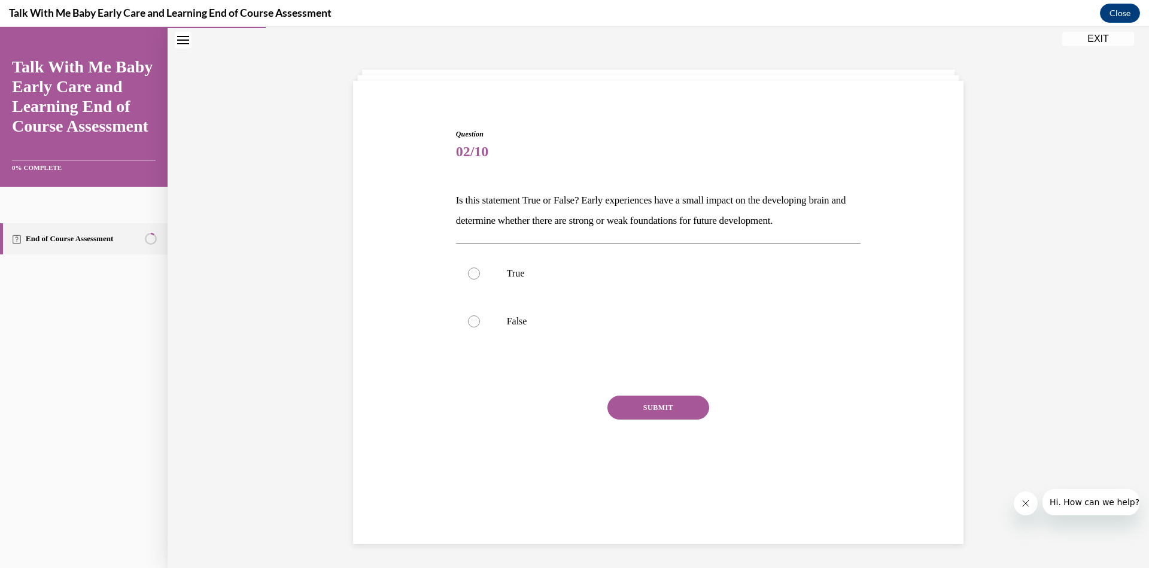
scroll to position [37, 0]
click at [468, 326] on div at bounding box center [474, 323] width 12 height 12
click at [468, 326] on input "False" at bounding box center [474, 323] width 12 height 12
radio input "true"
click at [651, 411] on button "SUBMIT" at bounding box center [659, 409] width 102 height 24
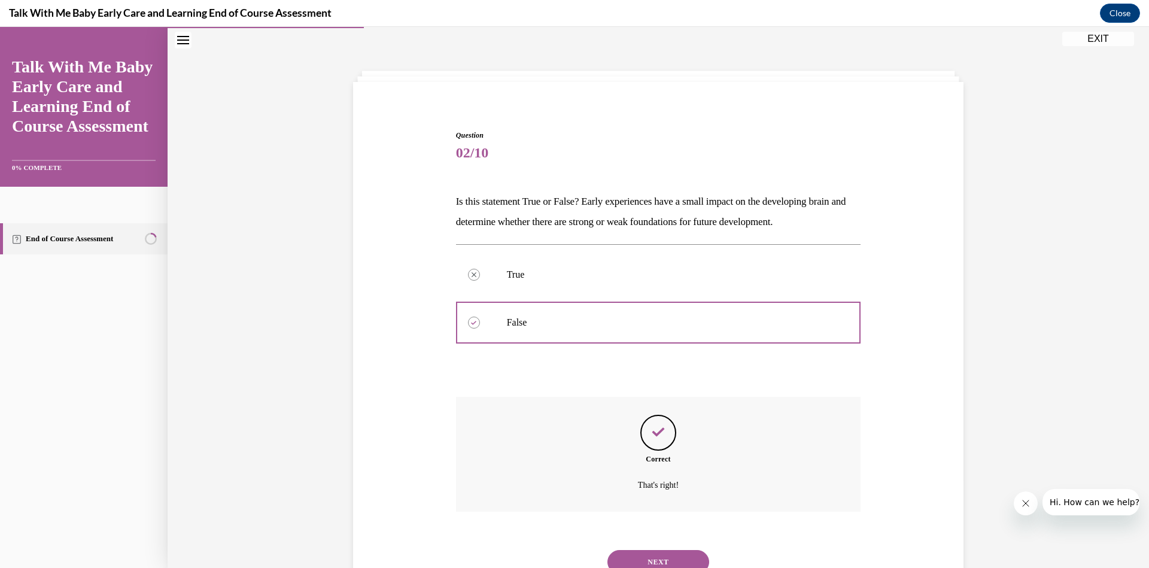
scroll to position [84, 0]
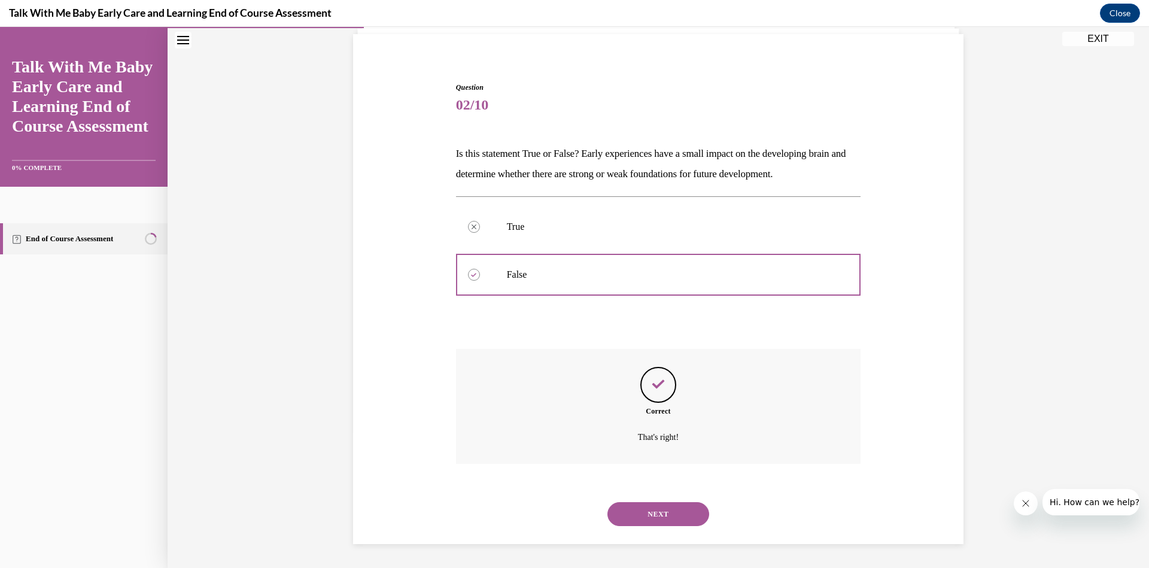
click at [670, 512] on button "NEXT" at bounding box center [659, 514] width 102 height 24
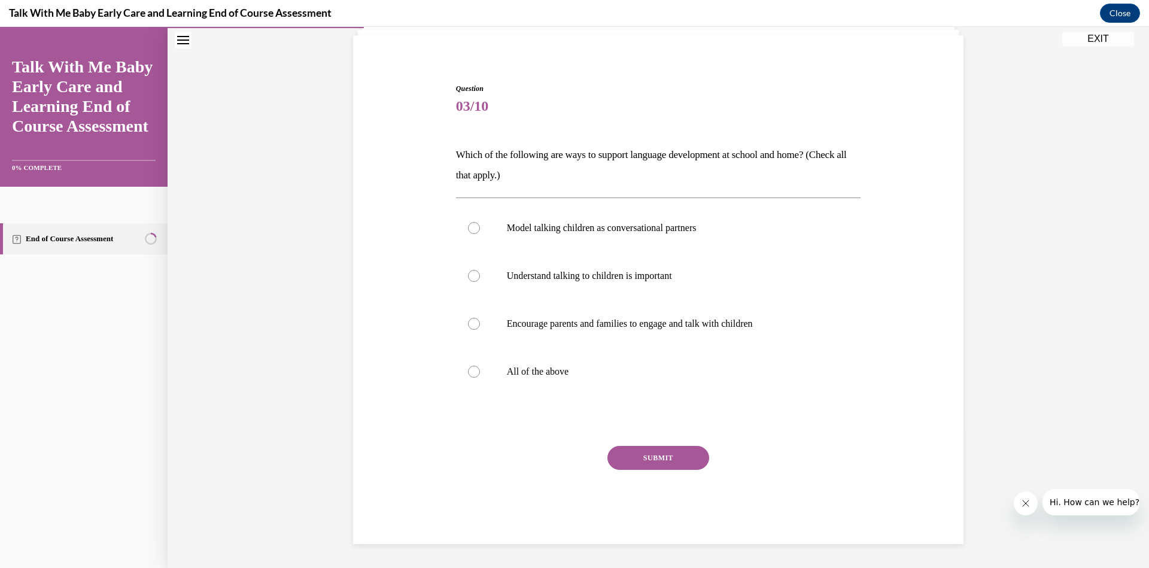
scroll to position [37, 0]
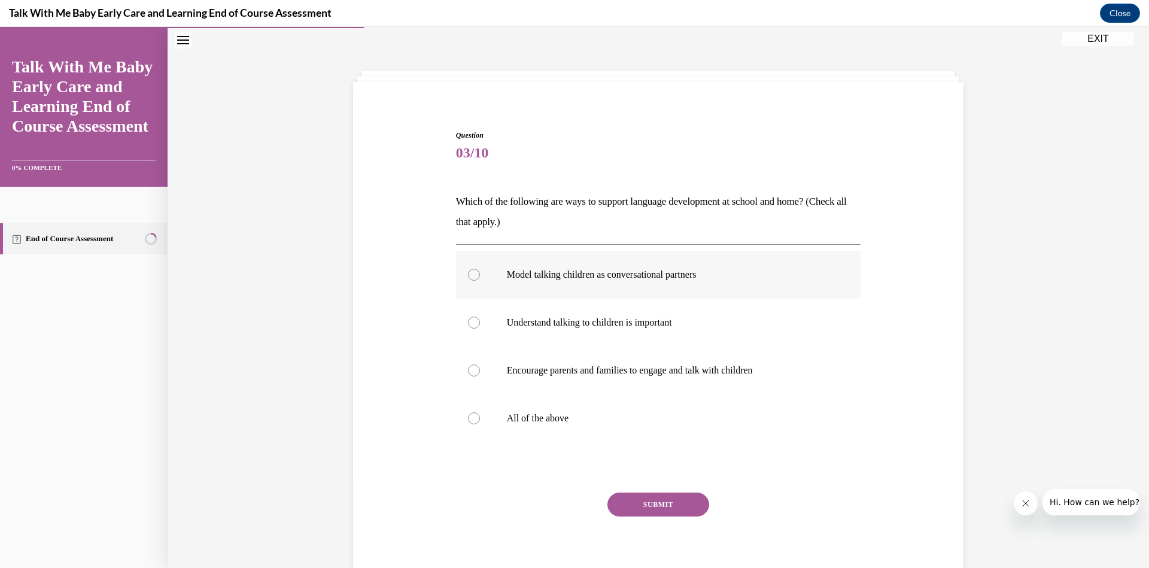
click at [468, 276] on div at bounding box center [474, 275] width 12 height 12
click at [468, 276] on input "Model talking children as conversational partners" at bounding box center [474, 275] width 12 height 12
radio input "true"
click at [473, 323] on div at bounding box center [474, 323] width 12 height 12
click at [473, 323] on input "Understand talking to children is important" at bounding box center [474, 323] width 12 height 12
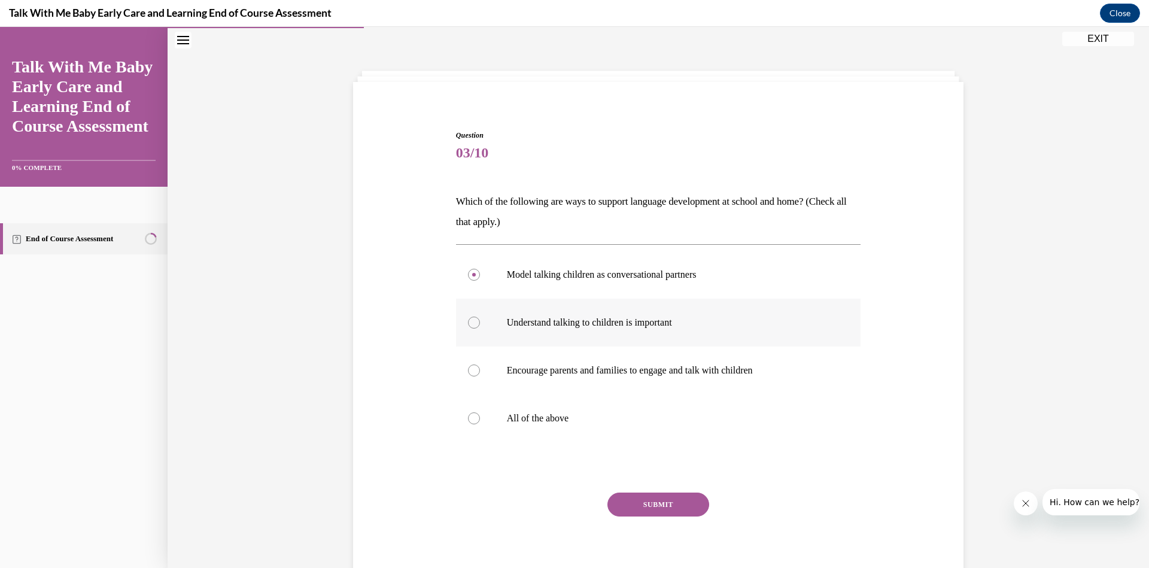
radio input "true"
click at [469, 421] on div at bounding box center [474, 418] width 12 height 12
click at [469, 421] on input "All of the above" at bounding box center [474, 418] width 12 height 12
radio input "true"
click at [652, 504] on button "SUBMIT" at bounding box center [659, 505] width 102 height 24
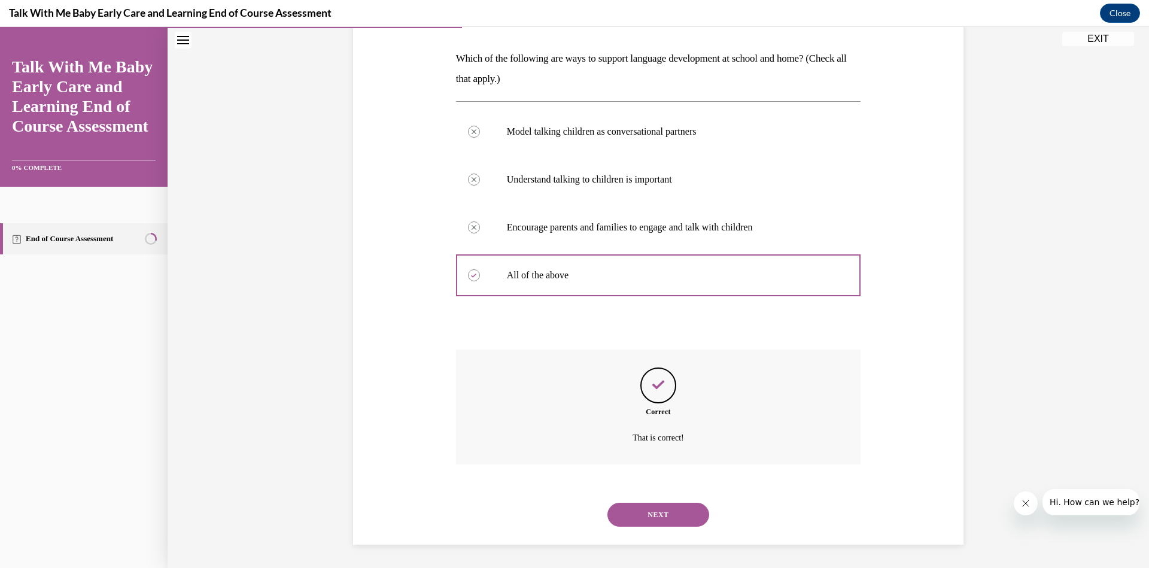
scroll to position [180, 0]
click at [651, 510] on button "NEXT" at bounding box center [659, 514] width 102 height 24
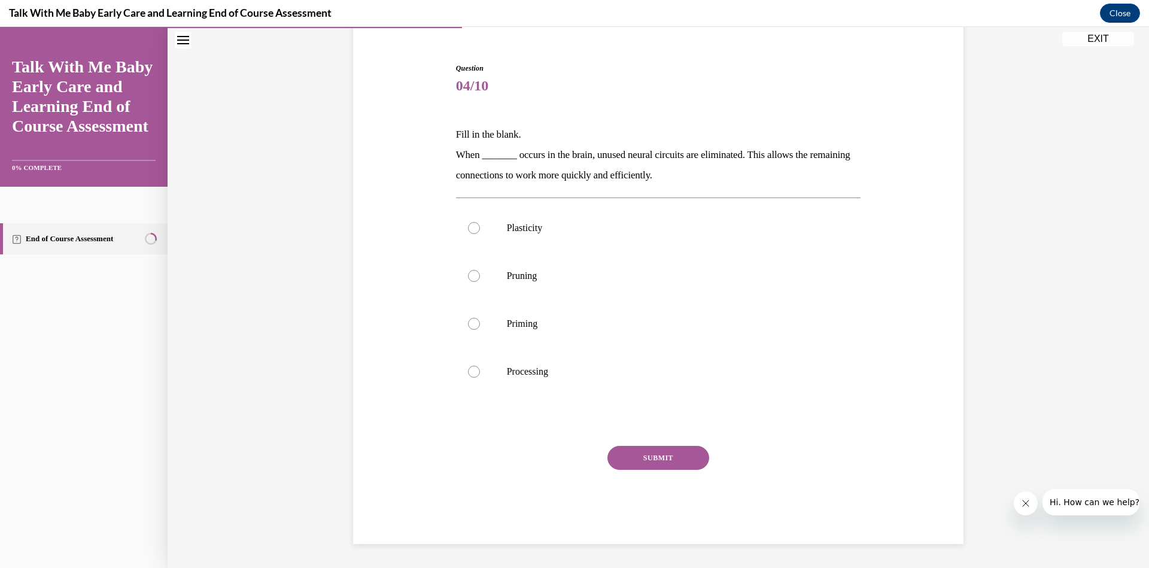
scroll to position [37, 0]
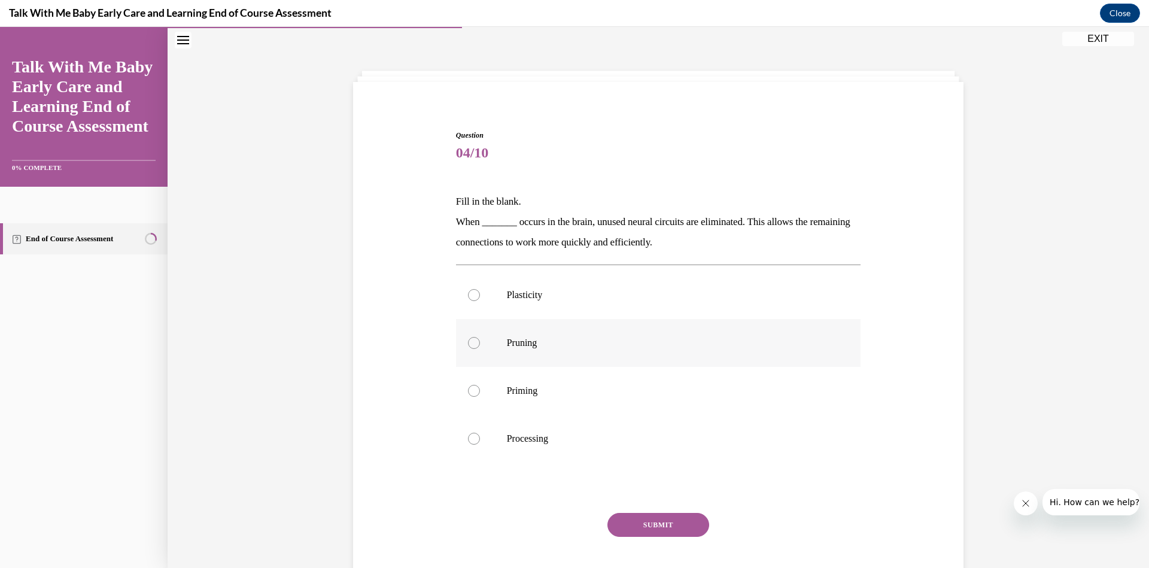
click at [471, 350] on label "Pruning" at bounding box center [658, 343] width 405 height 48
click at [471, 349] on input "Pruning" at bounding box center [474, 343] width 12 height 12
radio input "true"
click at [645, 525] on button "SUBMIT" at bounding box center [659, 525] width 102 height 24
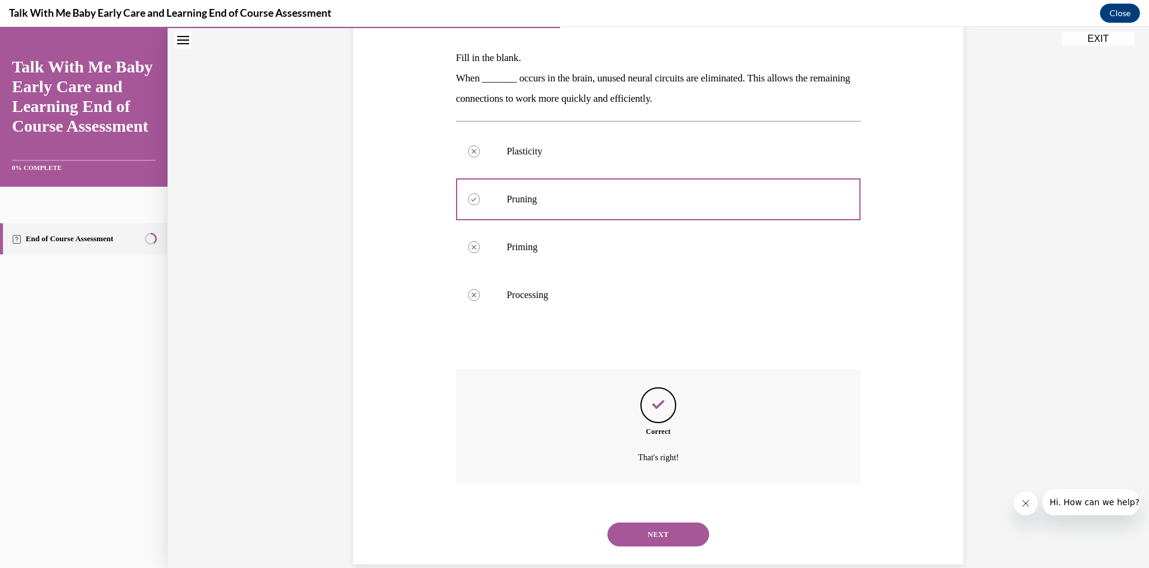
scroll to position [201, 0]
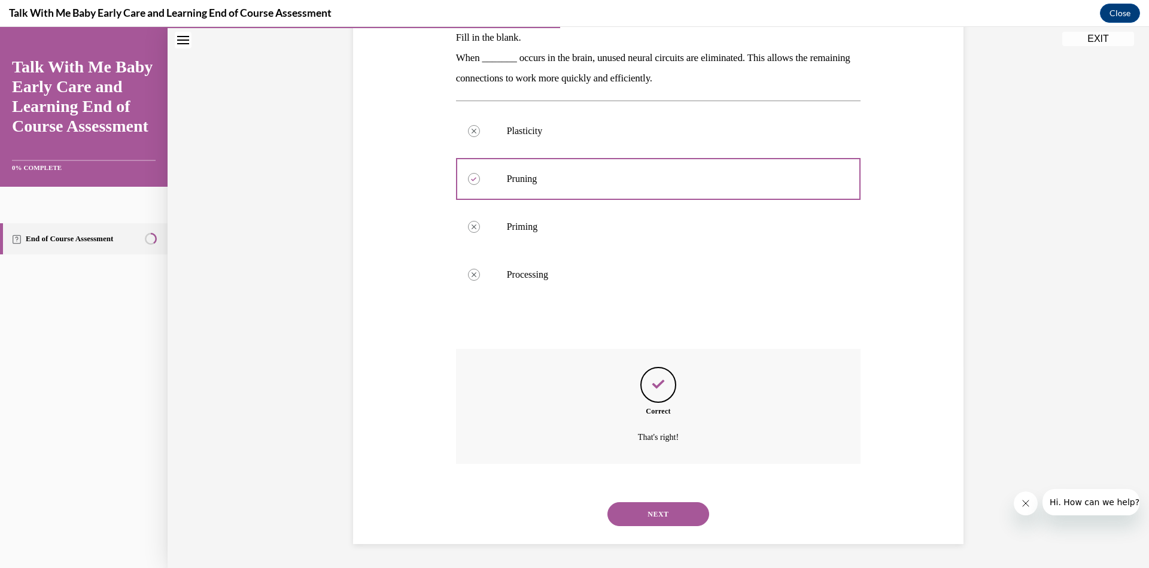
click at [661, 508] on button "NEXT" at bounding box center [659, 514] width 102 height 24
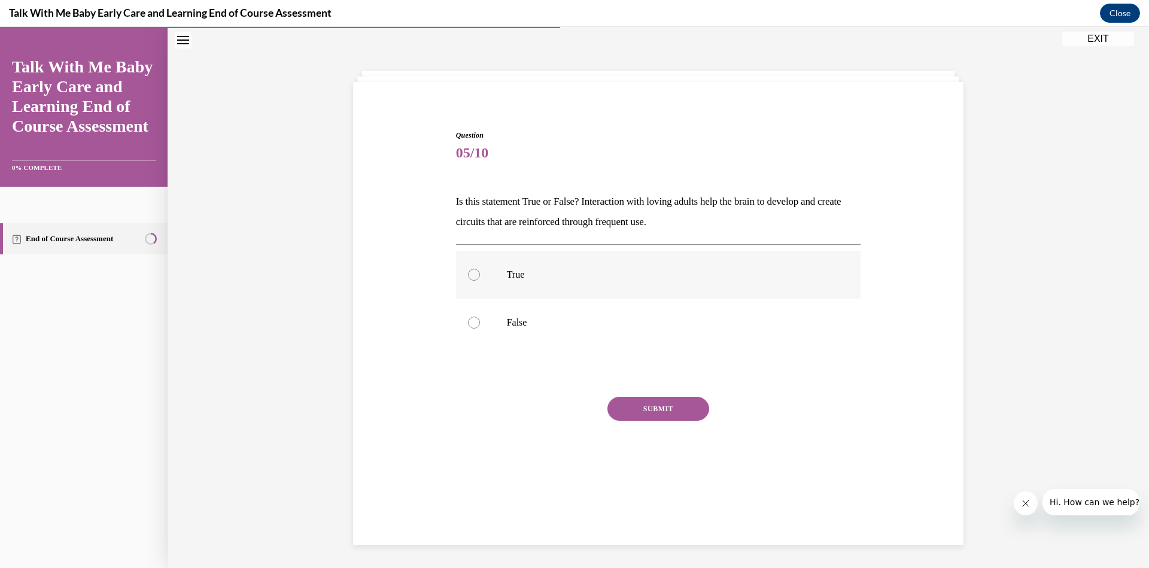
click at [473, 274] on div at bounding box center [474, 275] width 12 height 12
click at [473, 274] on input "True" at bounding box center [474, 275] width 12 height 12
radio input "true"
click at [660, 411] on button "SUBMIT" at bounding box center [659, 409] width 102 height 24
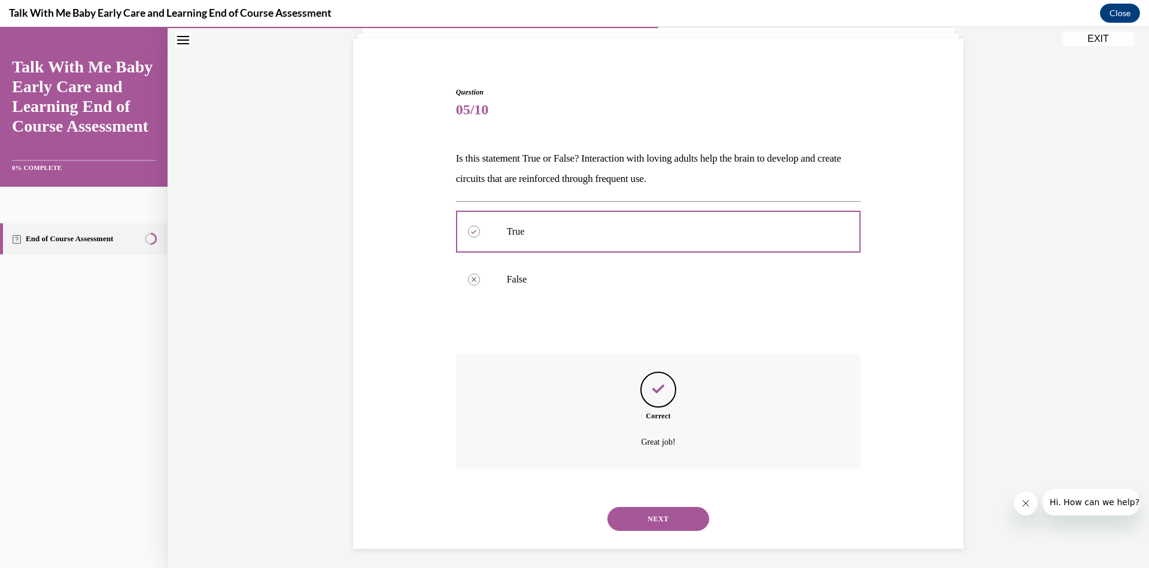
scroll to position [84, 0]
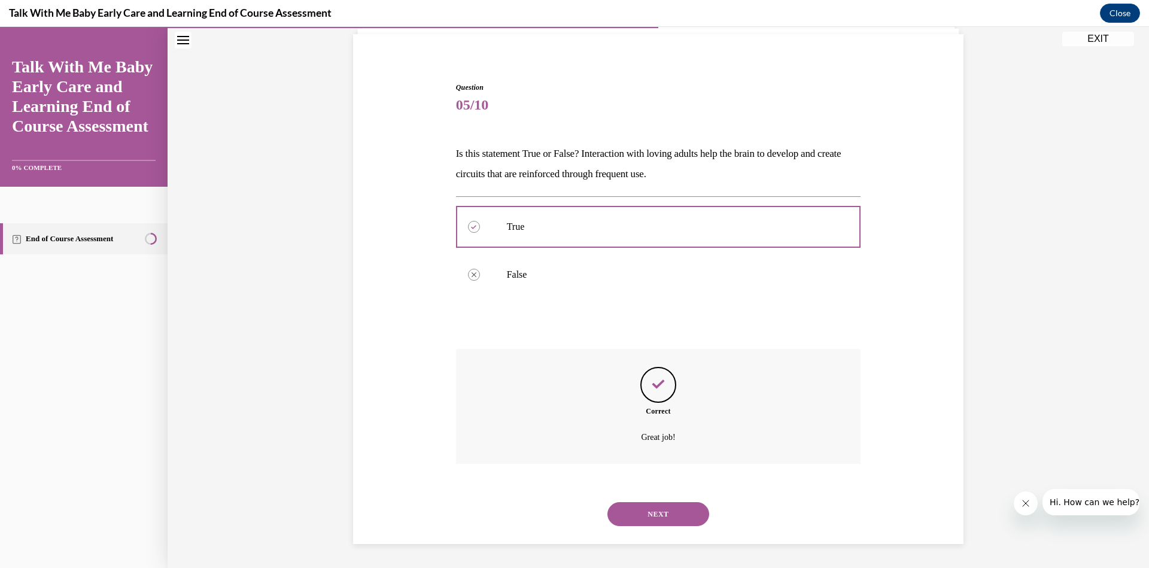
click at [670, 514] on button "NEXT" at bounding box center [659, 514] width 102 height 24
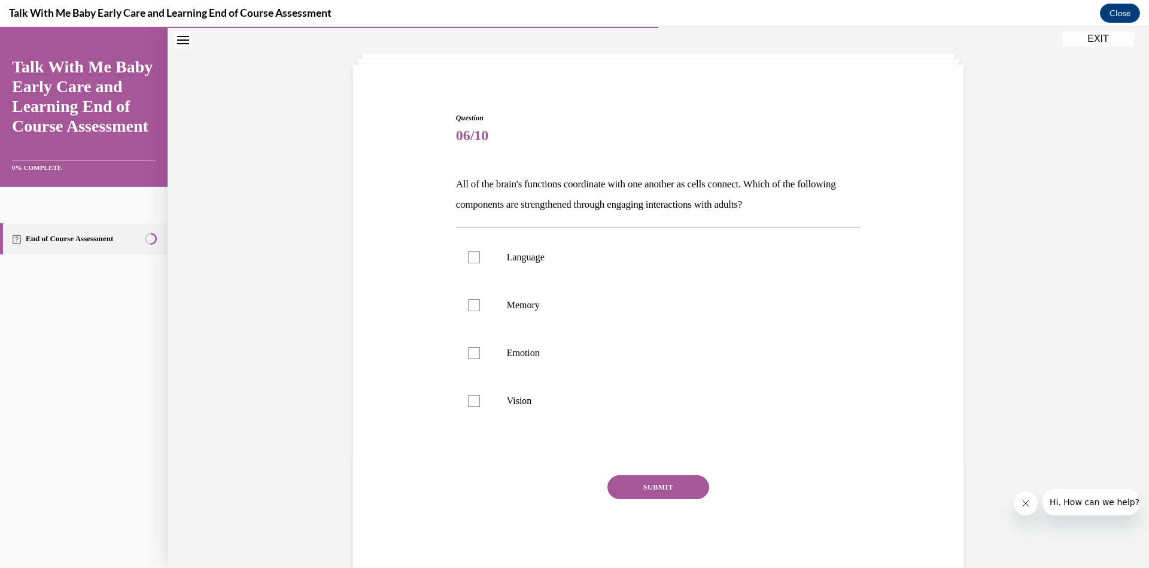
scroll to position [37, 0]
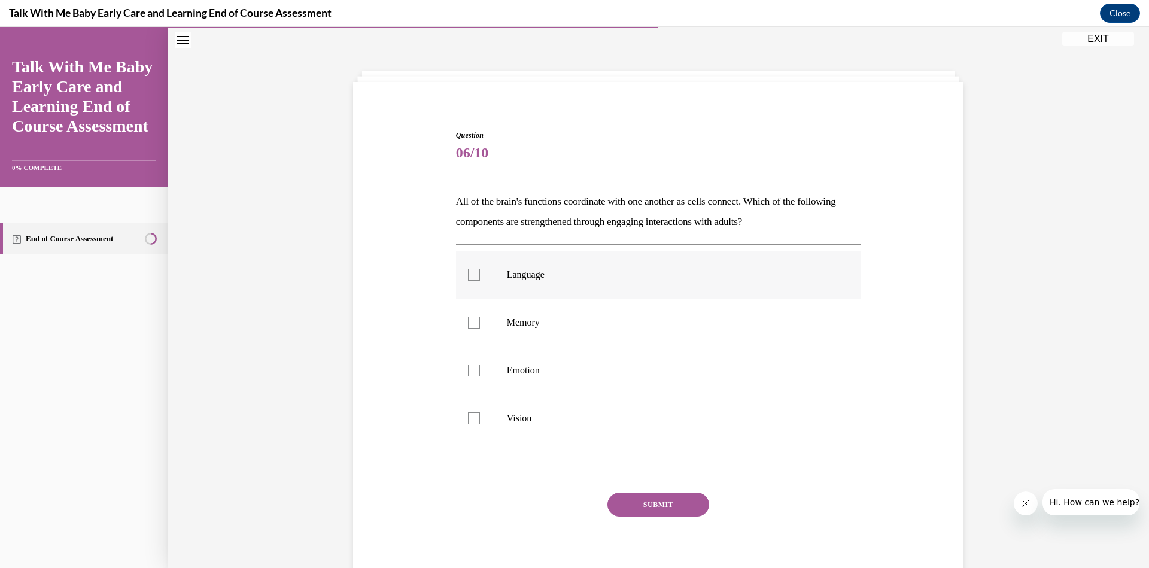
click at [475, 275] on div at bounding box center [474, 275] width 12 height 12
click at [475, 275] on input "Language" at bounding box center [474, 275] width 12 height 12
checkbox input "true"
click at [660, 502] on button "SUBMIT" at bounding box center [659, 505] width 102 height 24
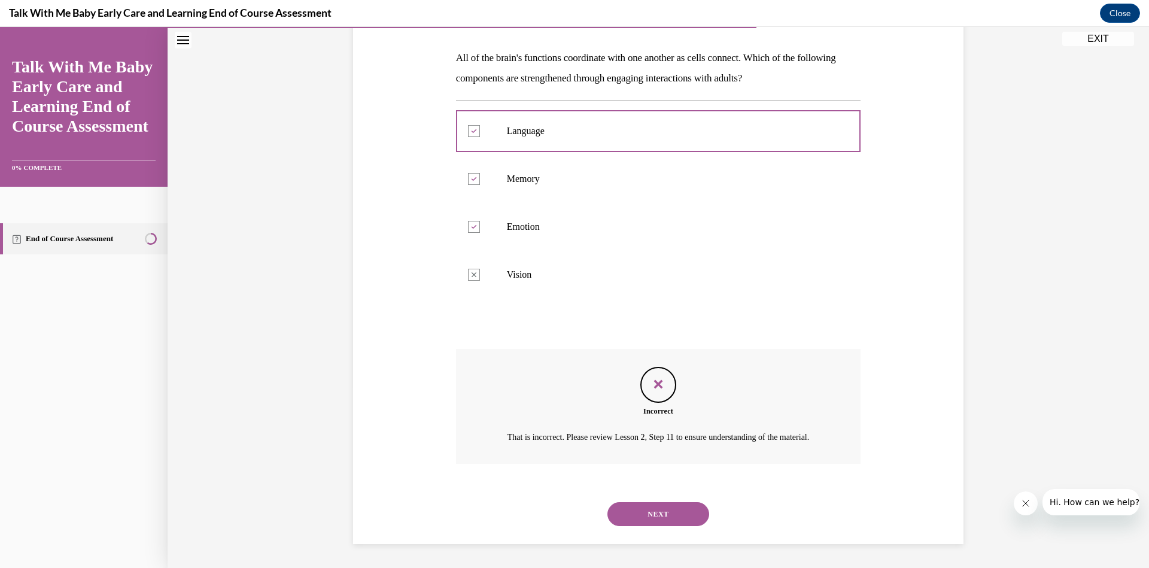
scroll to position [195, 0]
click at [663, 512] on button "NEXT" at bounding box center [659, 514] width 102 height 24
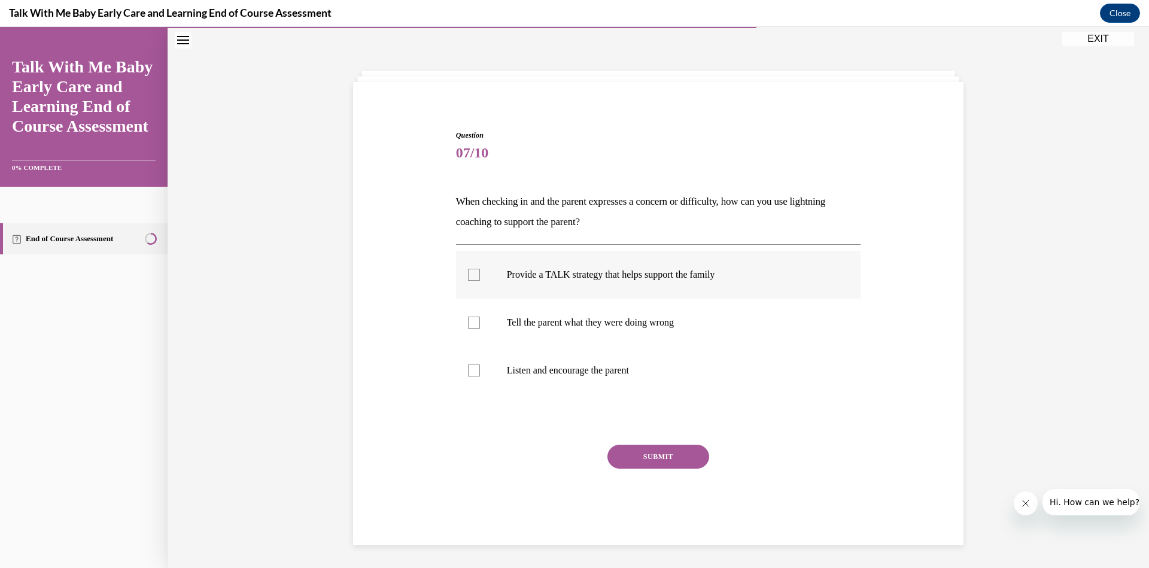
click at [475, 274] on label "Provide a TALK strategy that helps support the family" at bounding box center [658, 275] width 405 height 48
click at [475, 274] on input "Provide a TALK strategy that helps support the family" at bounding box center [474, 275] width 12 height 12
checkbox input "true"
click at [658, 457] on button "SUBMIT" at bounding box center [659, 457] width 102 height 24
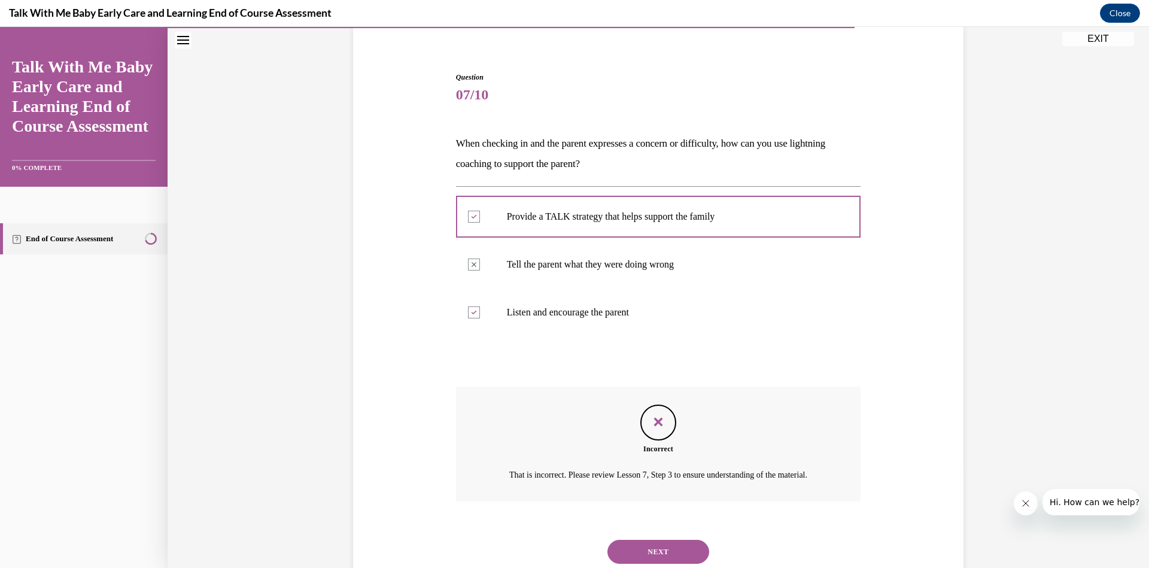
scroll to position [147, 0]
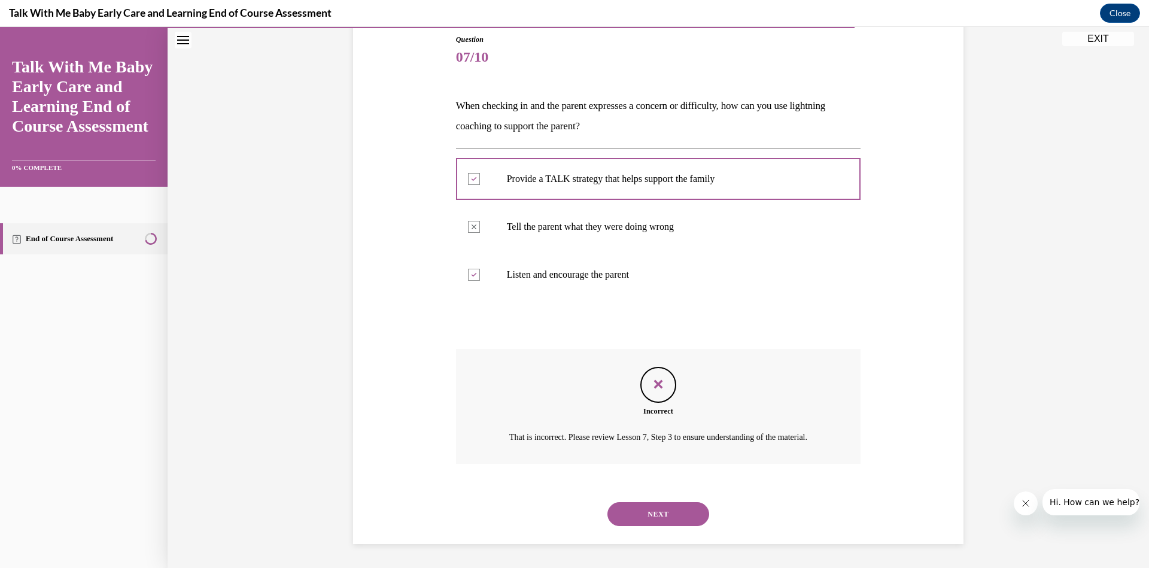
click at [660, 509] on button "NEXT" at bounding box center [659, 514] width 102 height 24
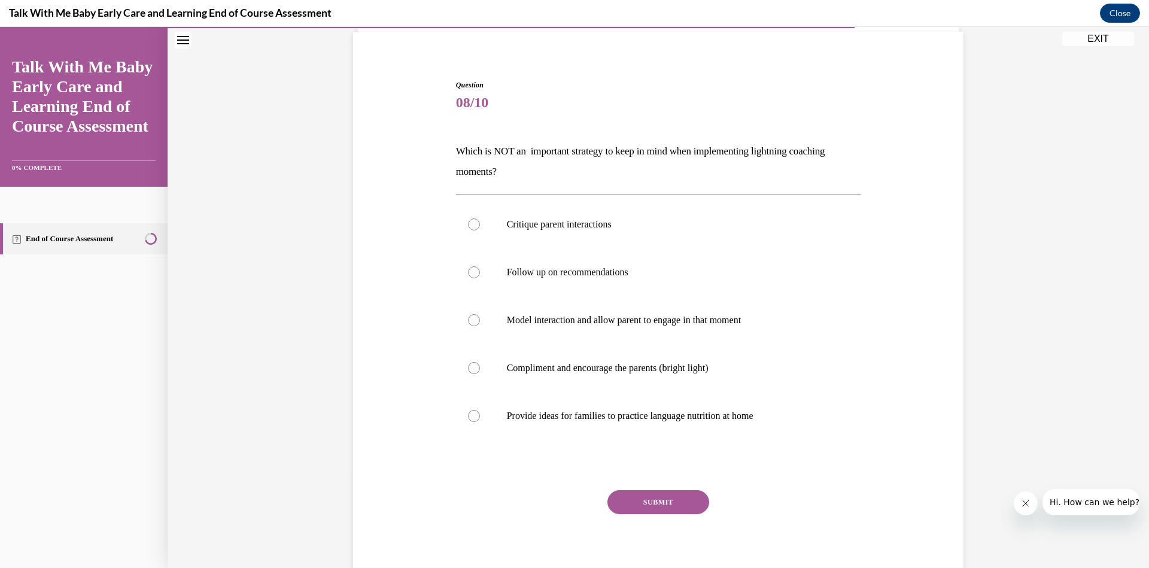
scroll to position [37, 0]
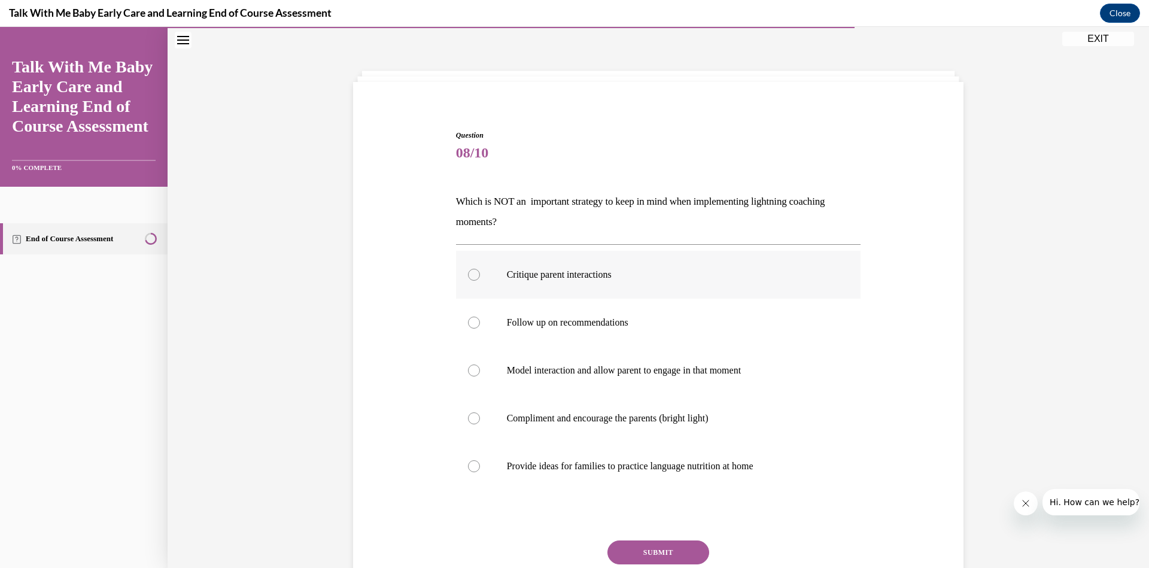
click at [471, 275] on div at bounding box center [474, 275] width 12 height 12
click at [471, 275] on input "Critique parent interactions" at bounding box center [474, 275] width 12 height 12
radio input "true"
click at [657, 554] on button "SUBMIT" at bounding box center [659, 553] width 102 height 24
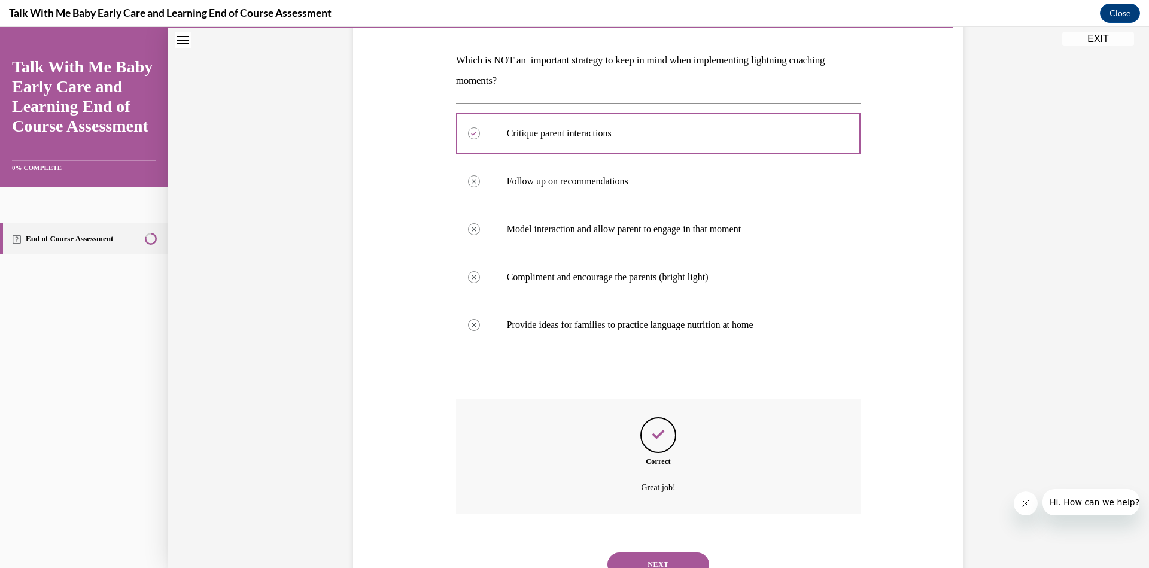
scroll to position [180, 0]
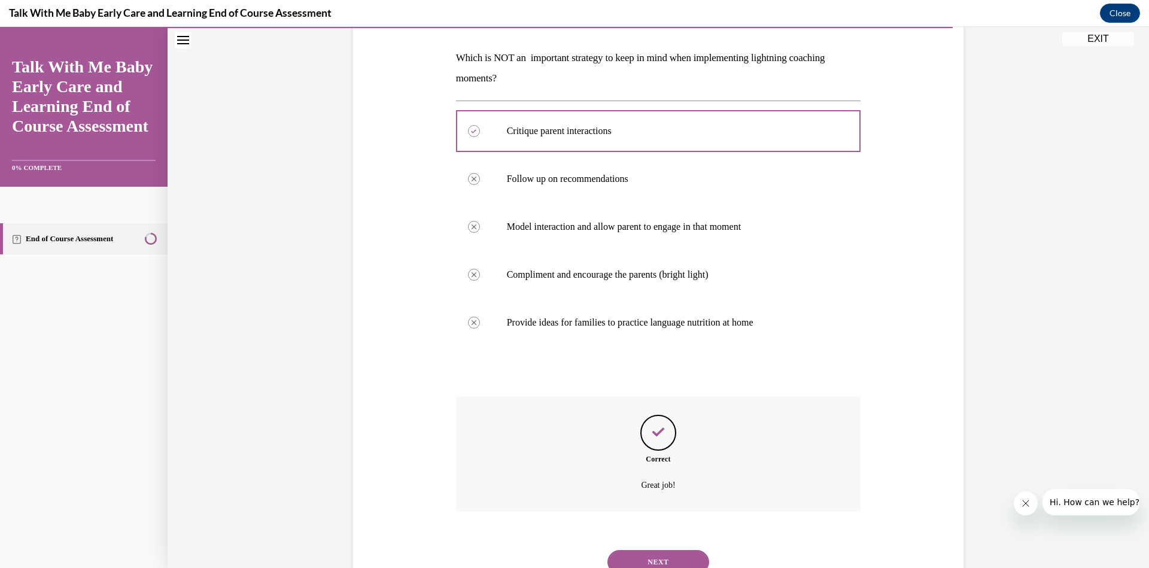
click at [662, 558] on button "NEXT" at bounding box center [659, 562] width 102 height 24
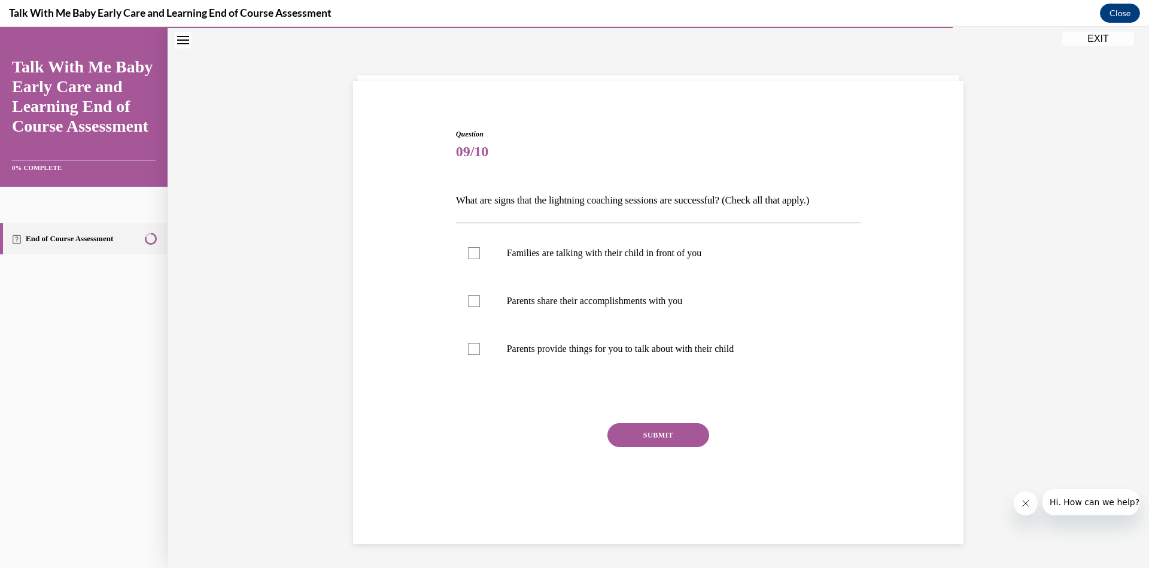
scroll to position [37, 0]
click at [472, 257] on div at bounding box center [474, 254] width 12 height 12
click at [472, 257] on input "Families are talking with their child in front of you" at bounding box center [474, 254] width 12 height 12
checkbox input "true"
click at [475, 306] on div at bounding box center [474, 302] width 12 height 12
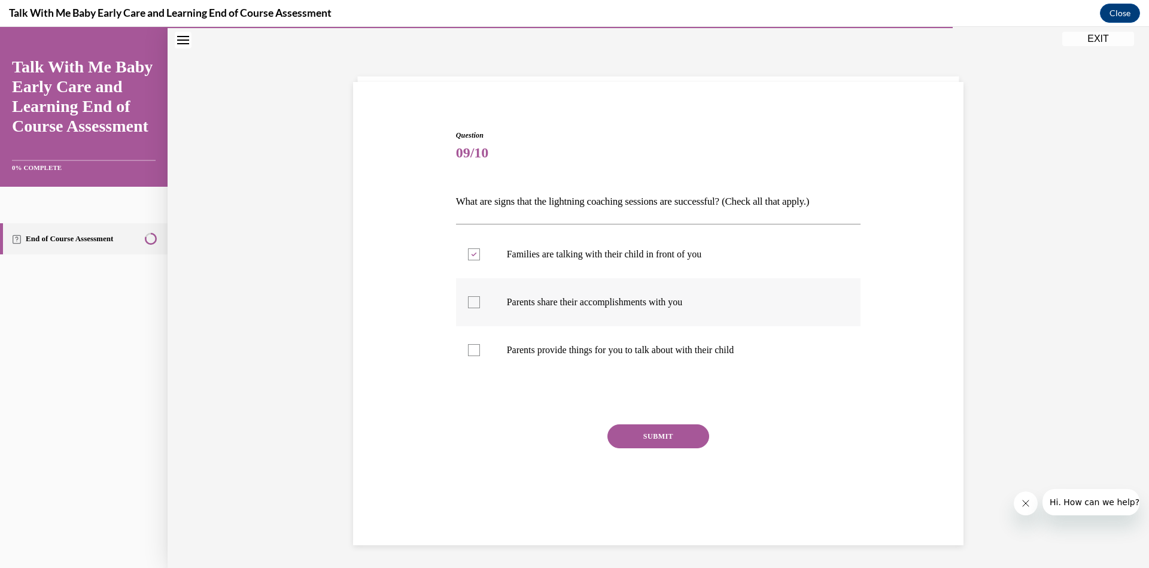
click at [475, 306] on input "Parents share their accomplishments with you" at bounding box center [474, 302] width 12 height 12
checkbox input "true"
click at [476, 351] on label "Parents provide things for you to talk about with their child" at bounding box center [658, 350] width 405 height 48
click at [476, 351] on input "Parents provide things for you to talk about with their child" at bounding box center [474, 350] width 12 height 12
checkbox input "true"
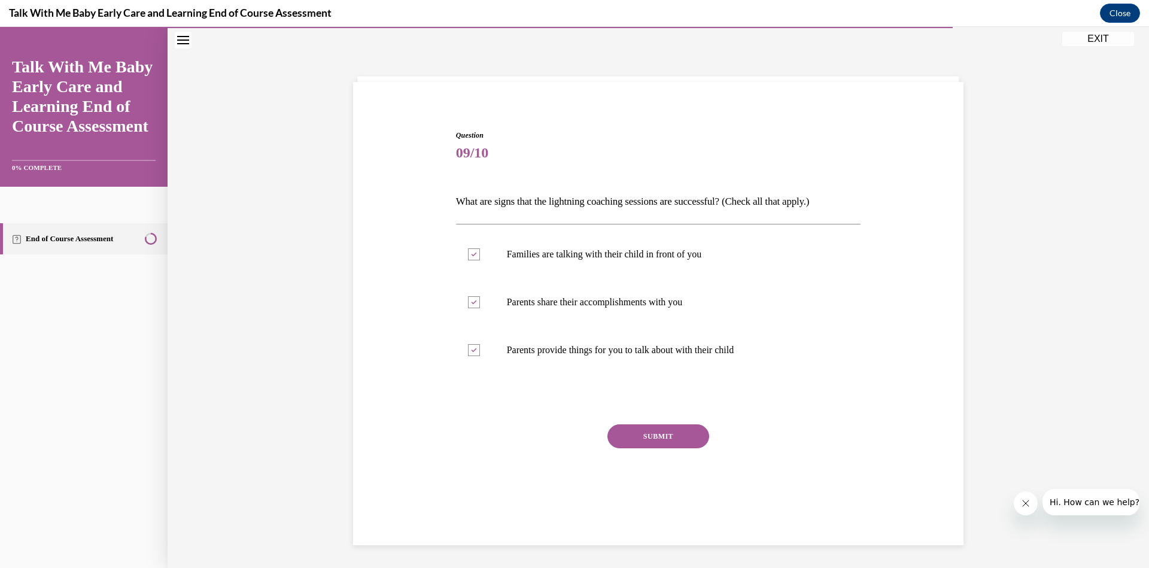
click at [657, 433] on button "SUBMIT" at bounding box center [659, 436] width 102 height 24
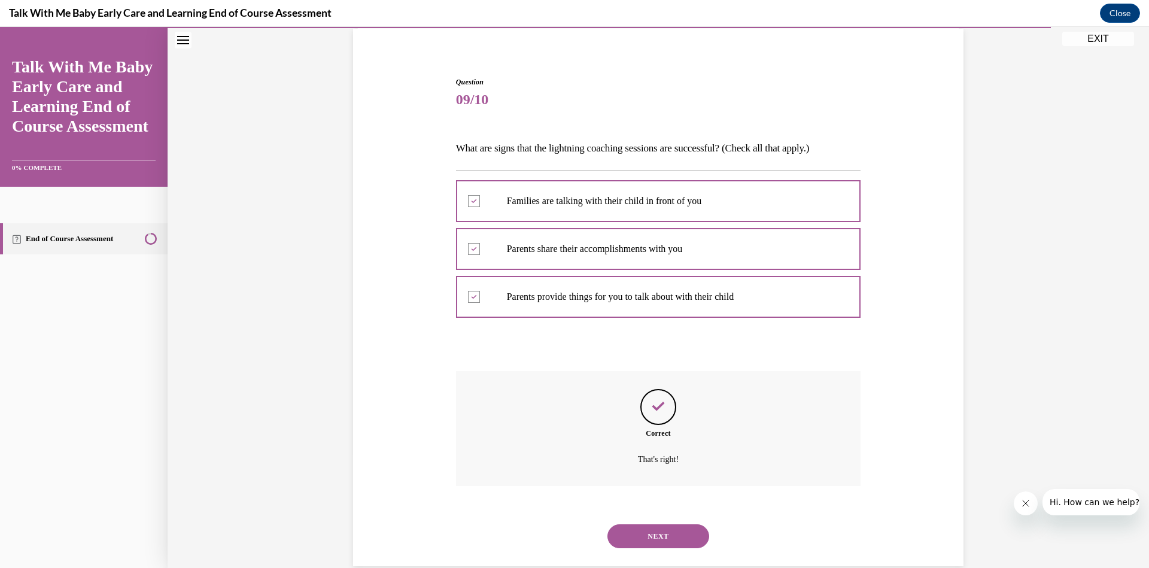
scroll to position [112, 0]
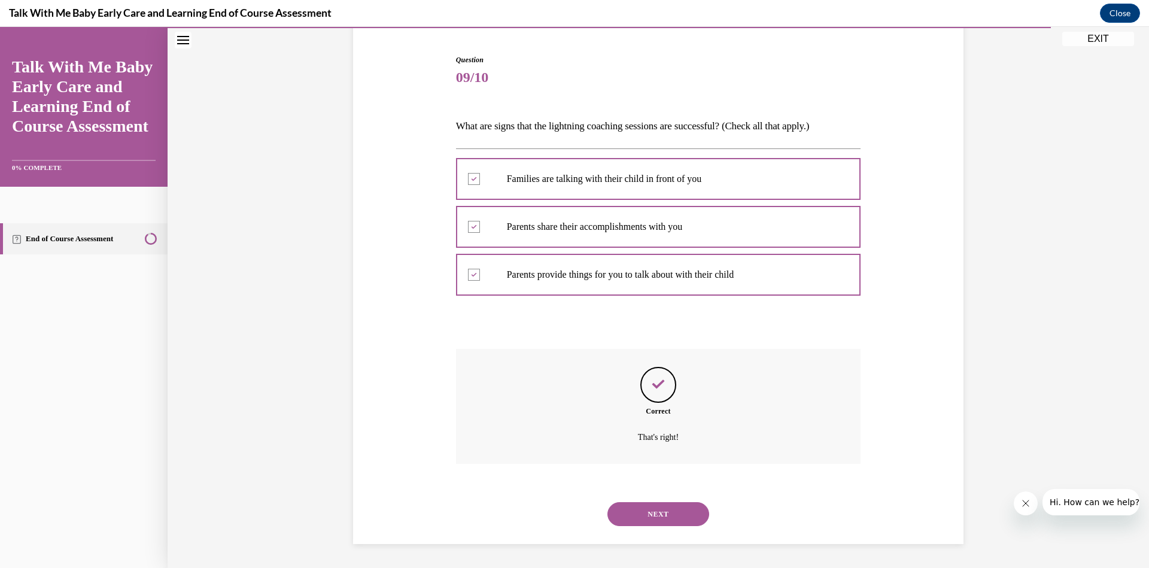
click at [637, 512] on button "NEXT" at bounding box center [659, 514] width 102 height 24
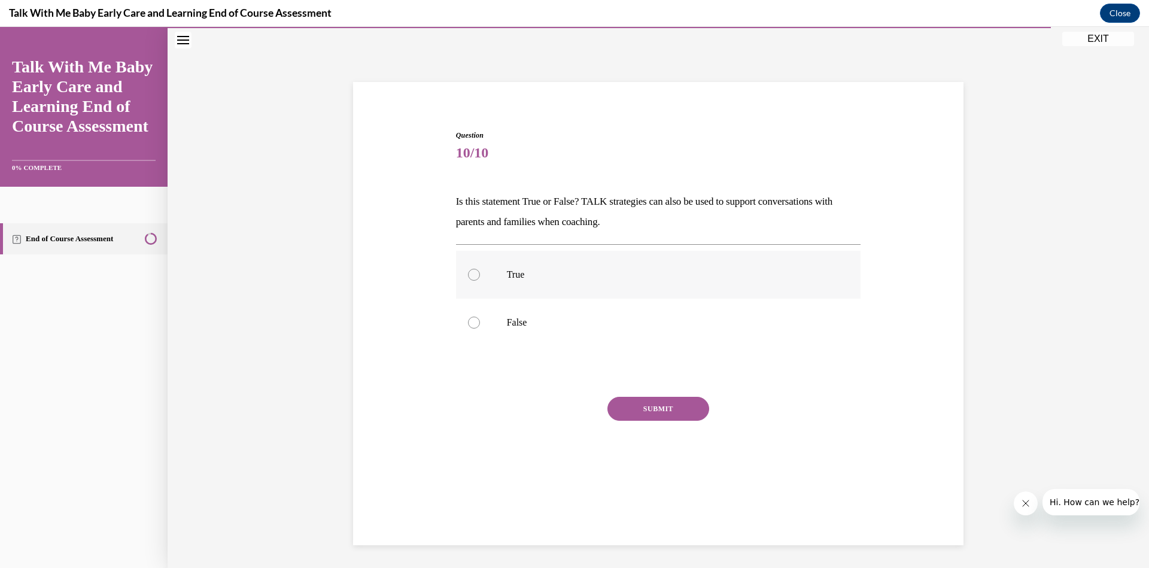
click at [473, 275] on div at bounding box center [474, 275] width 12 height 12
click at [473, 275] on input "True" at bounding box center [474, 275] width 12 height 12
radio input "true"
click at [648, 412] on button "SUBMIT" at bounding box center [659, 409] width 102 height 24
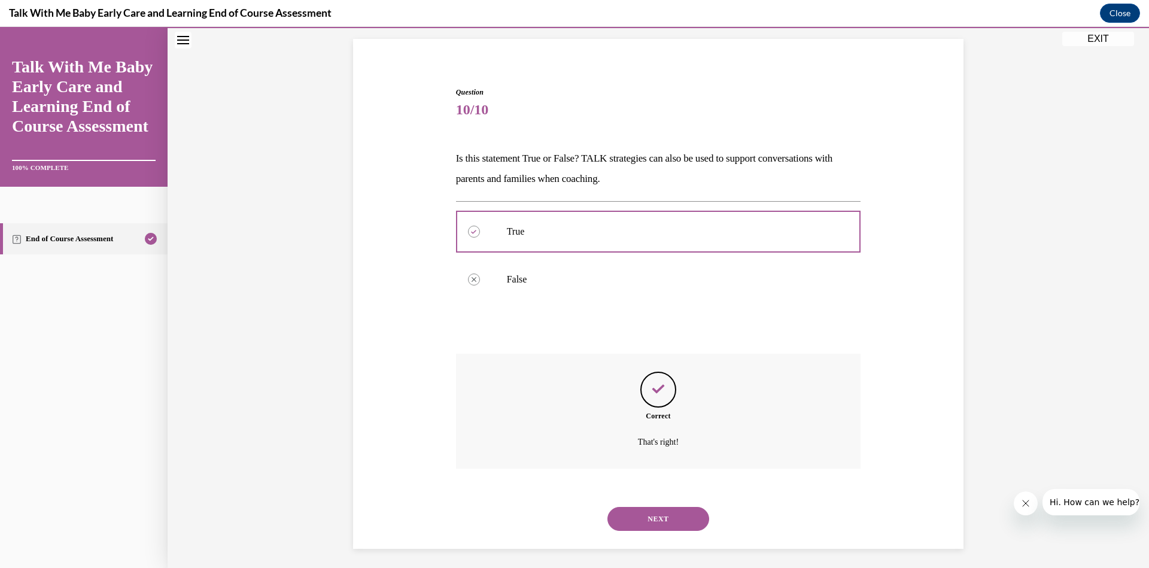
scroll to position [84, 0]
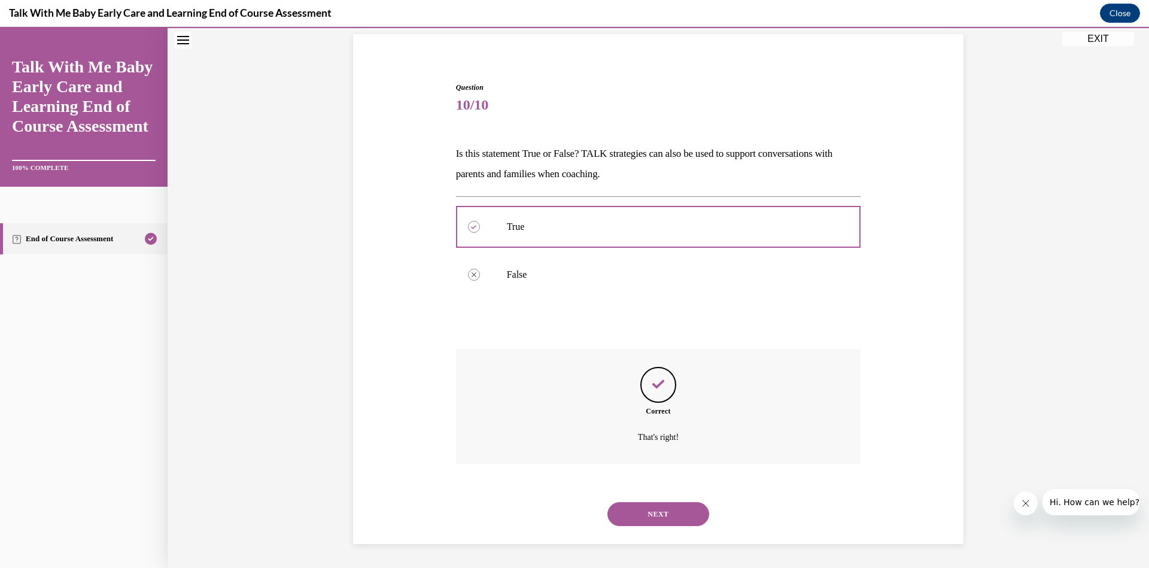
click at [645, 514] on button "NEXT" at bounding box center [659, 514] width 102 height 24
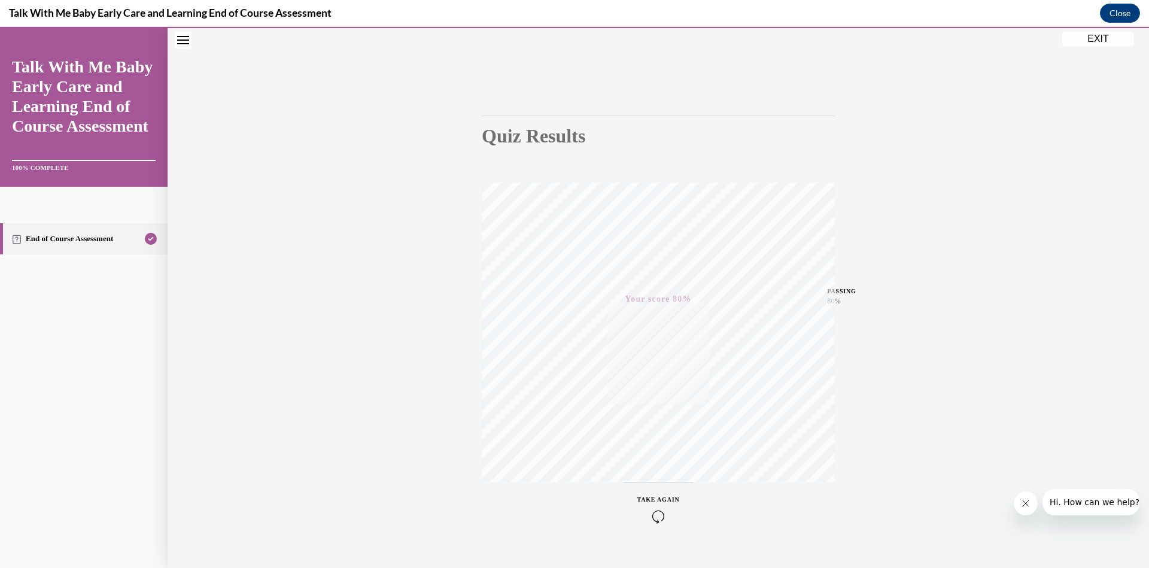
scroll to position [72, 0]
click at [1098, 41] on button "EXIT" at bounding box center [1099, 39] width 72 height 14
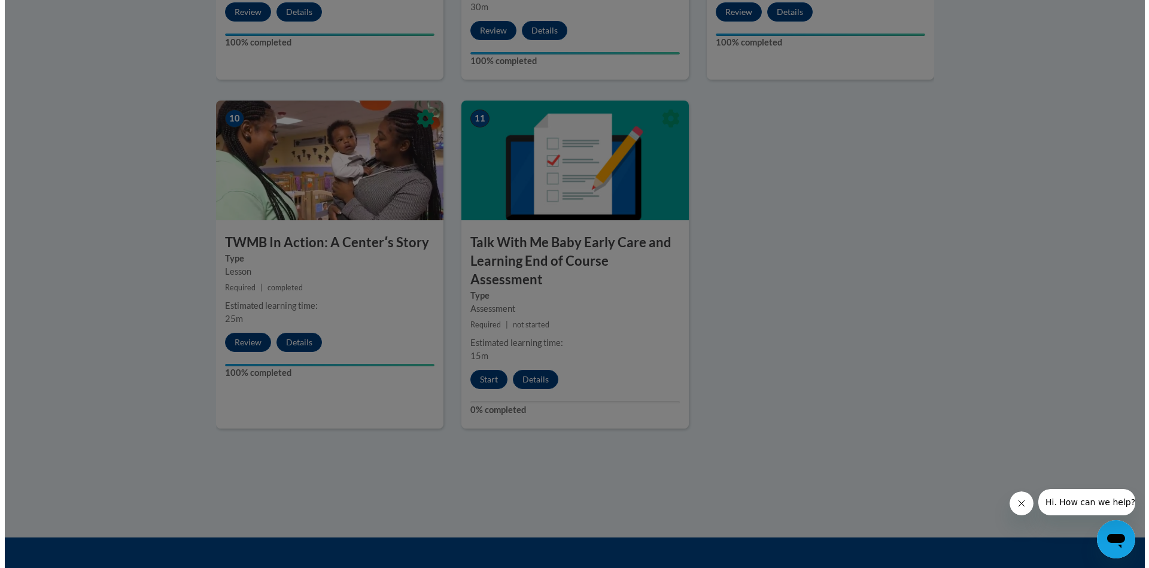
scroll to position [1307, 0]
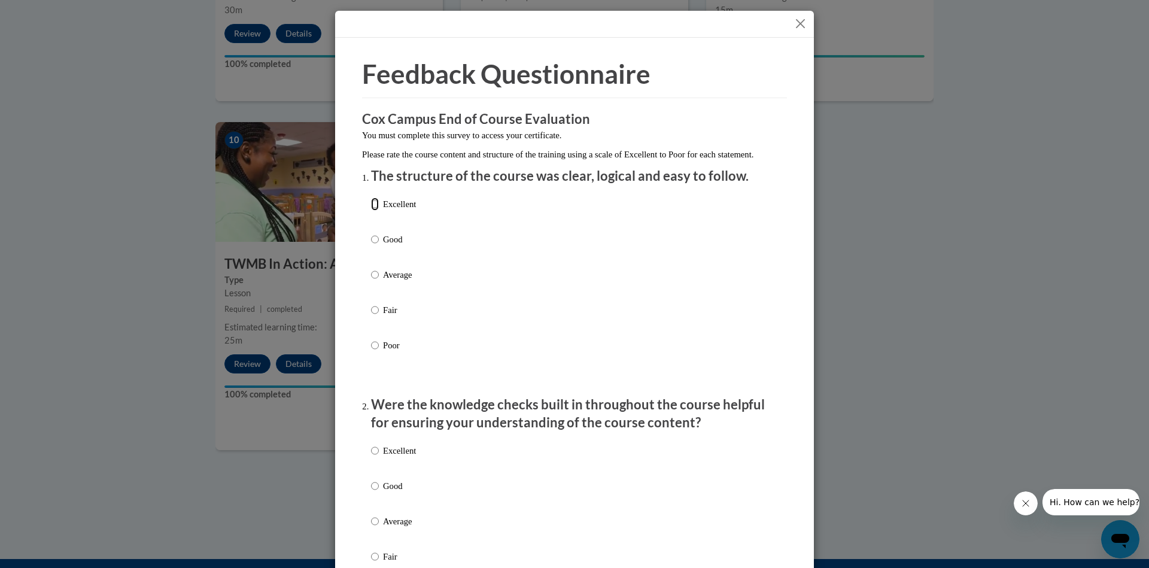
click at [371, 211] on input "Excellent" at bounding box center [375, 204] width 8 height 13
radio input "true"
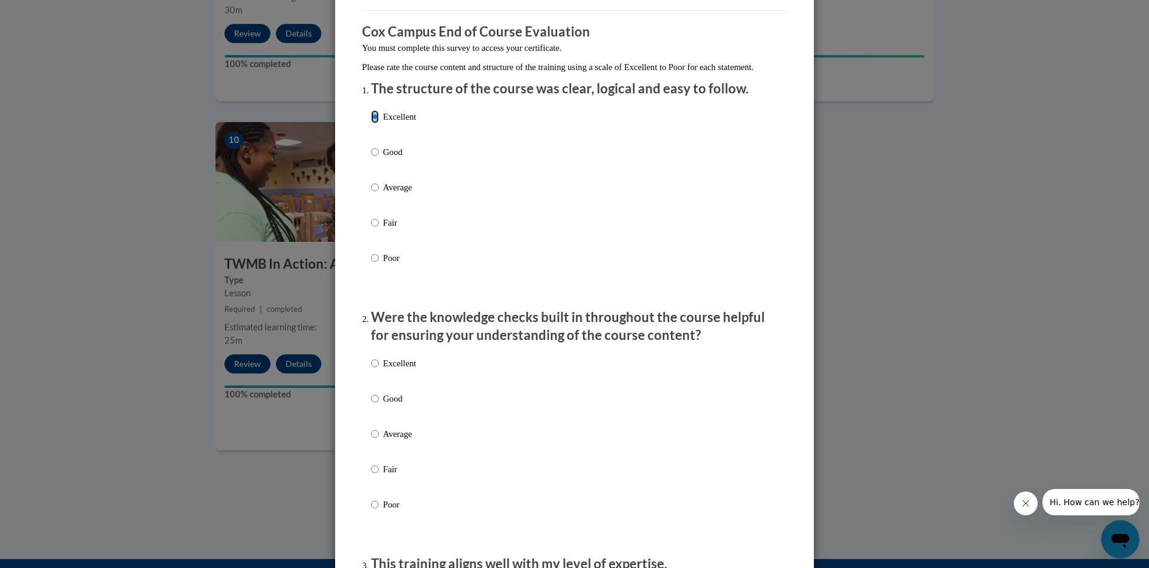
scroll to position [189, 0]
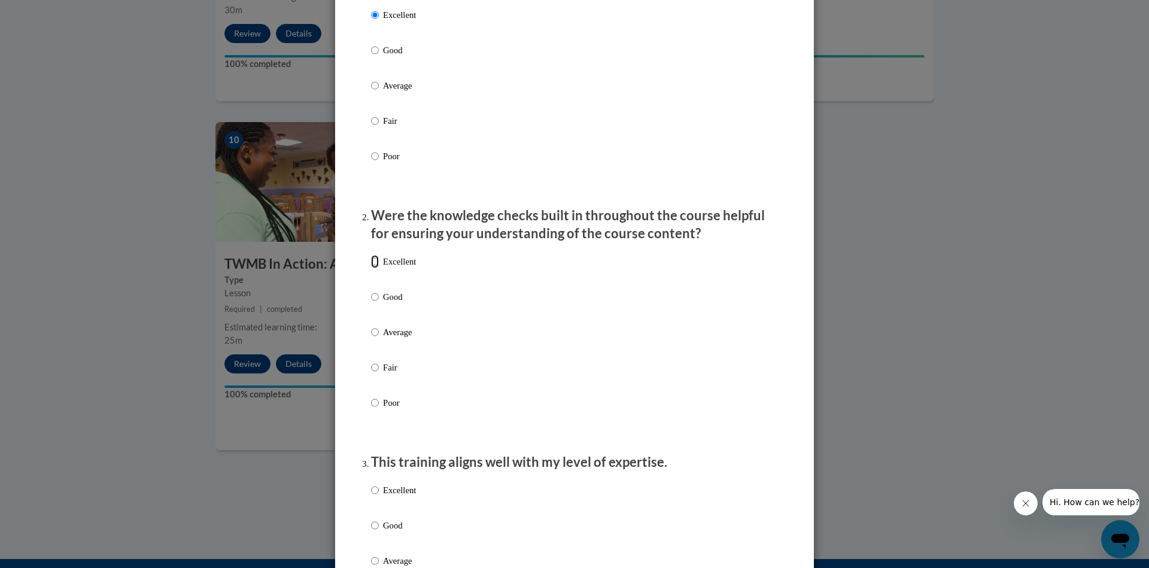
click at [371, 268] on input "Excellent" at bounding box center [375, 261] width 8 height 13
radio input "true"
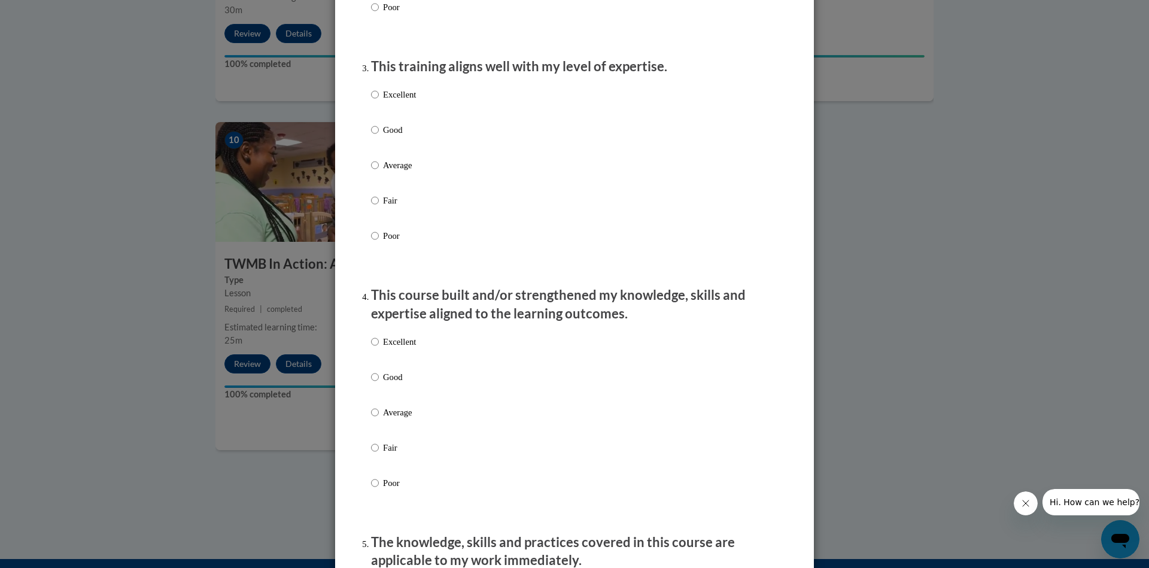
scroll to position [585, 0]
click at [371, 101] on input "Excellent" at bounding box center [375, 93] width 8 height 13
radio input "true"
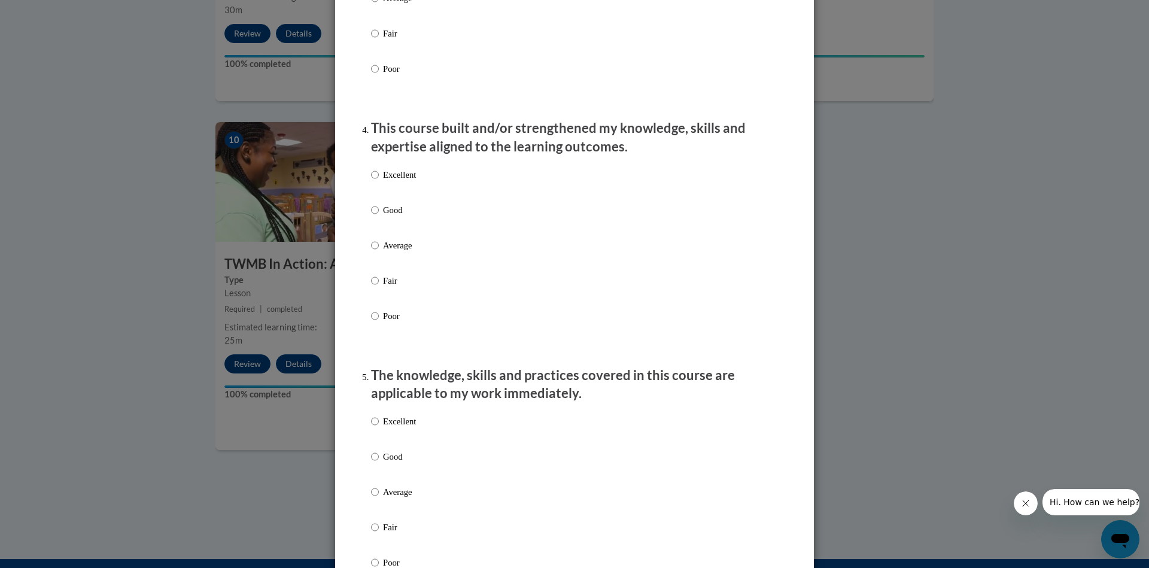
scroll to position [777, 0]
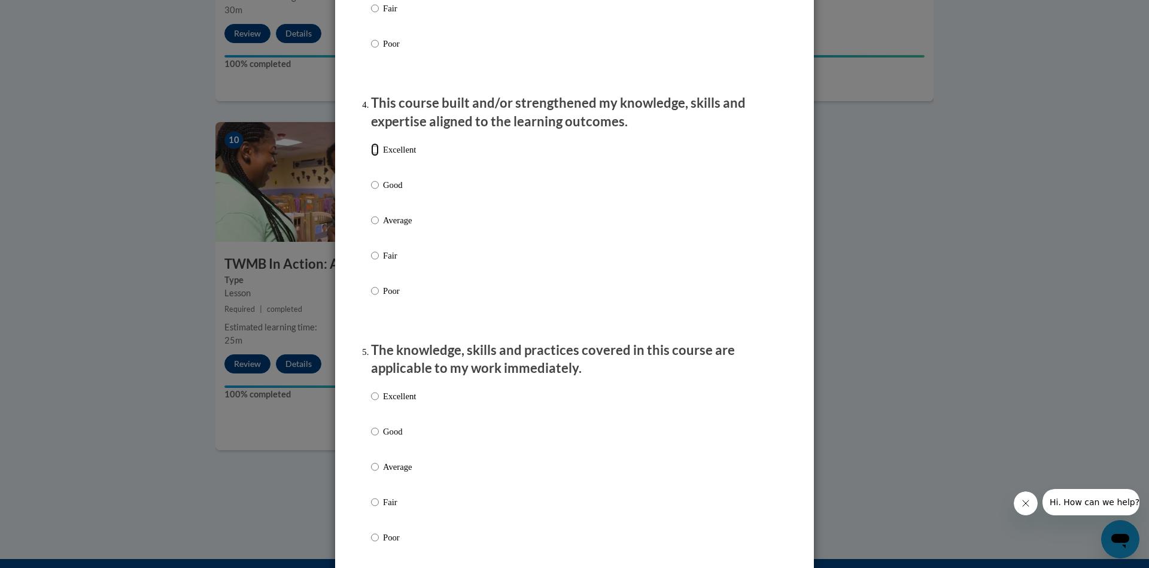
click at [374, 156] on input "Excellent" at bounding box center [375, 149] width 8 height 13
radio input "true"
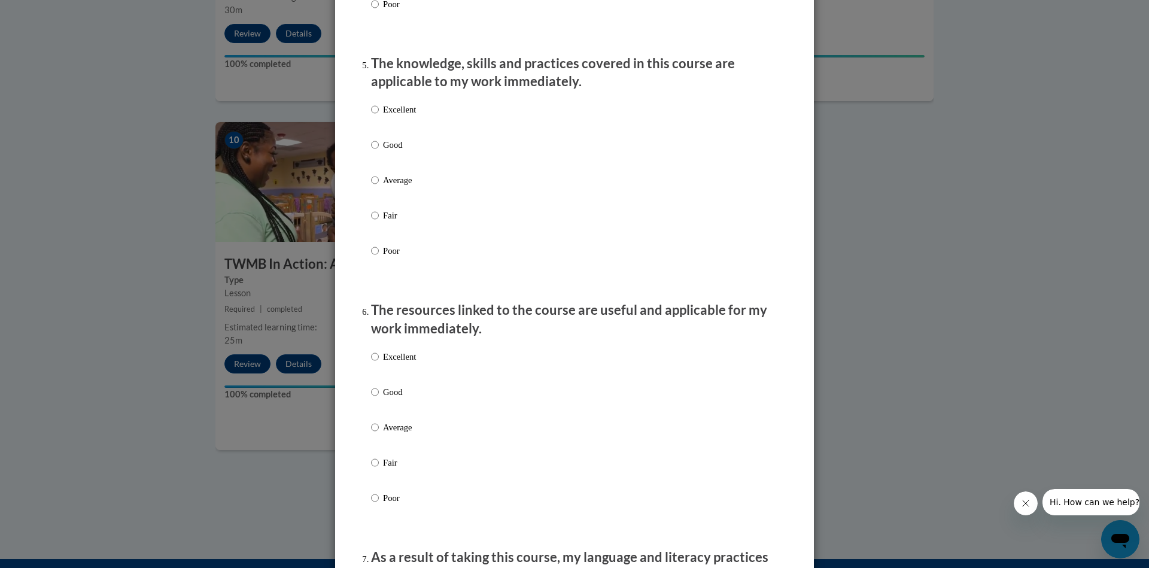
scroll to position [1064, 0]
click at [372, 116] on input "Excellent" at bounding box center [375, 108] width 8 height 13
radio input "true"
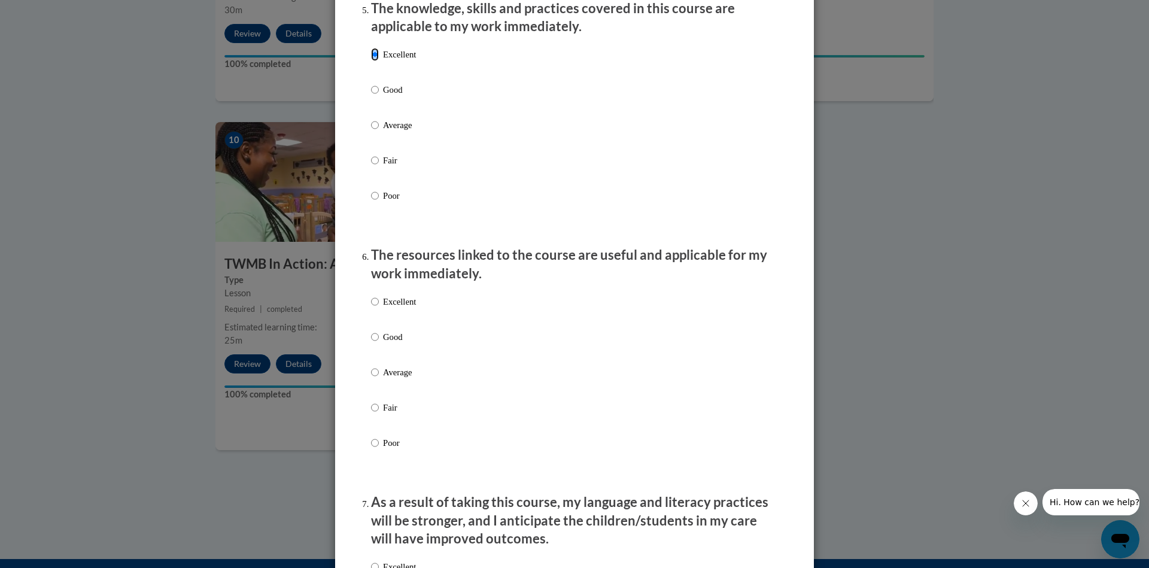
scroll to position [1137, 0]
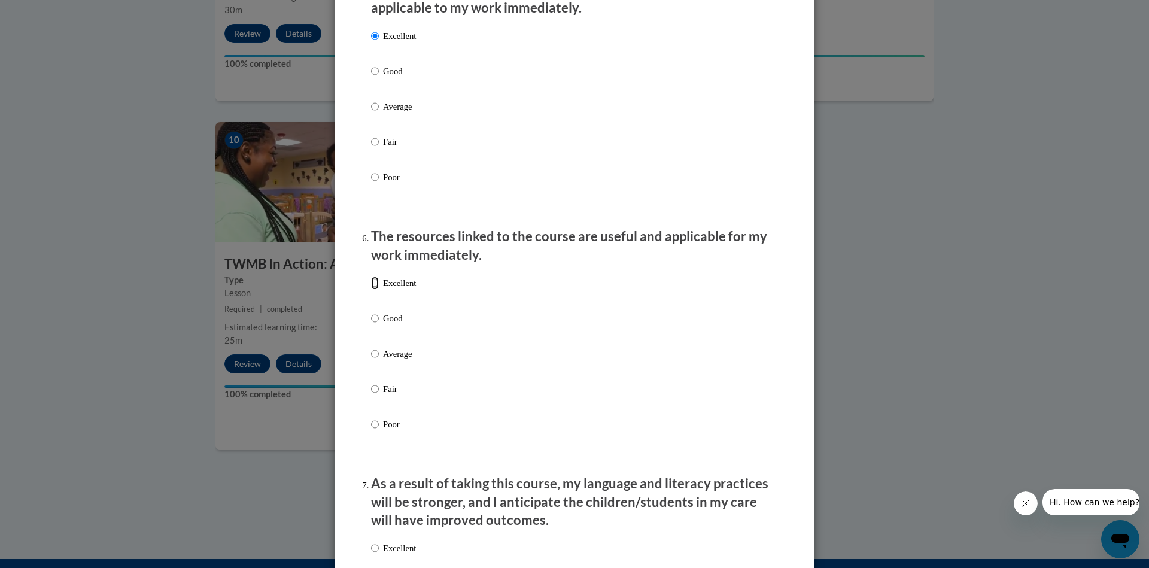
click at [371, 290] on input "Excellent" at bounding box center [375, 283] width 8 height 13
radio input "true"
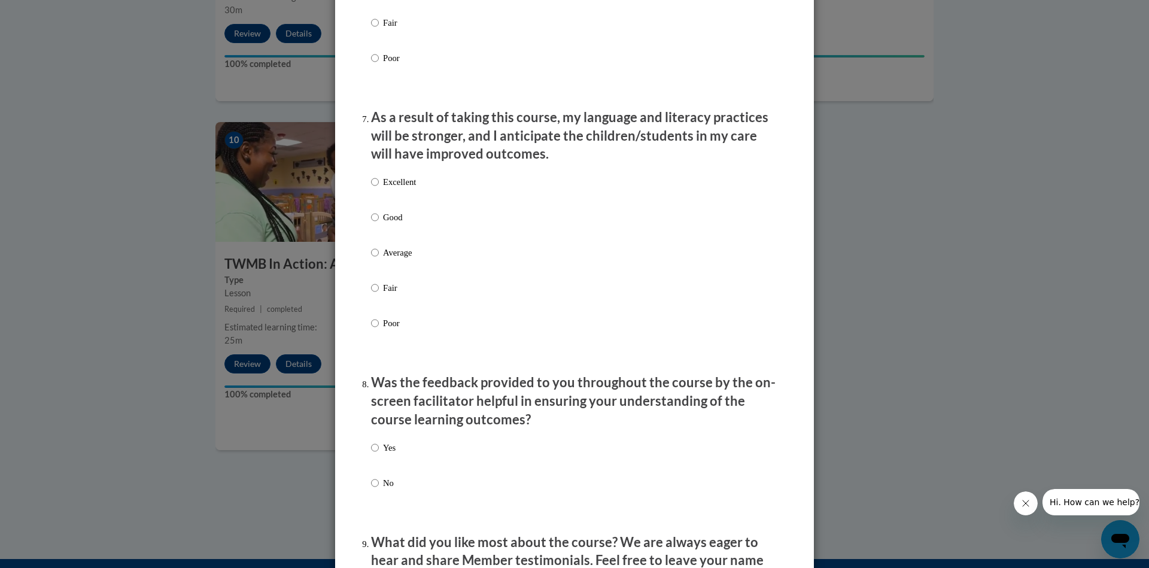
scroll to position [1570, 0]
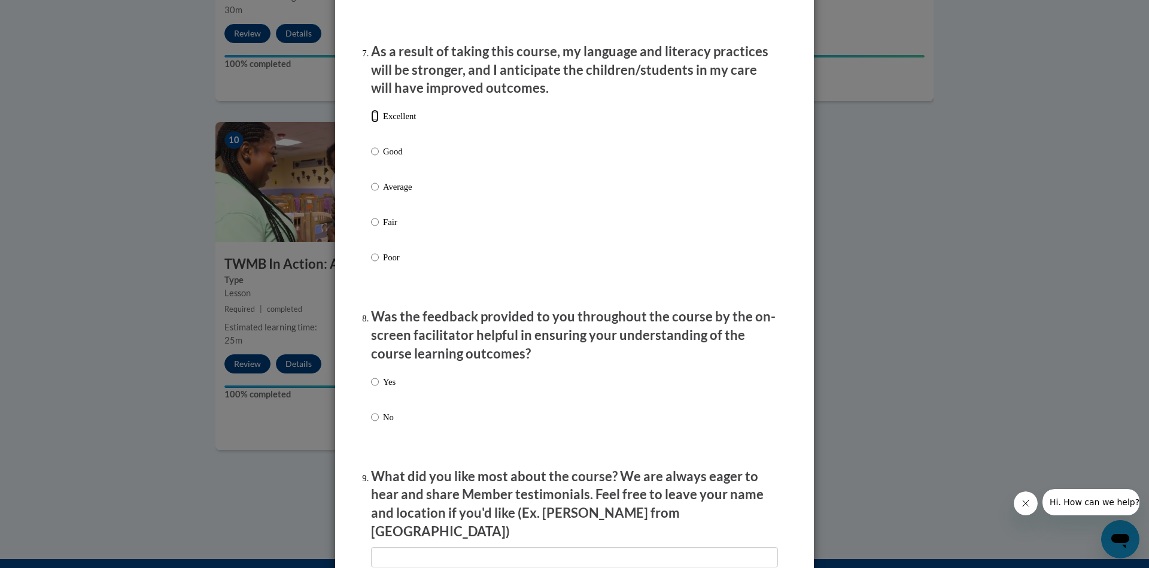
click at [372, 123] on input "Excellent" at bounding box center [375, 116] width 8 height 13
radio input "true"
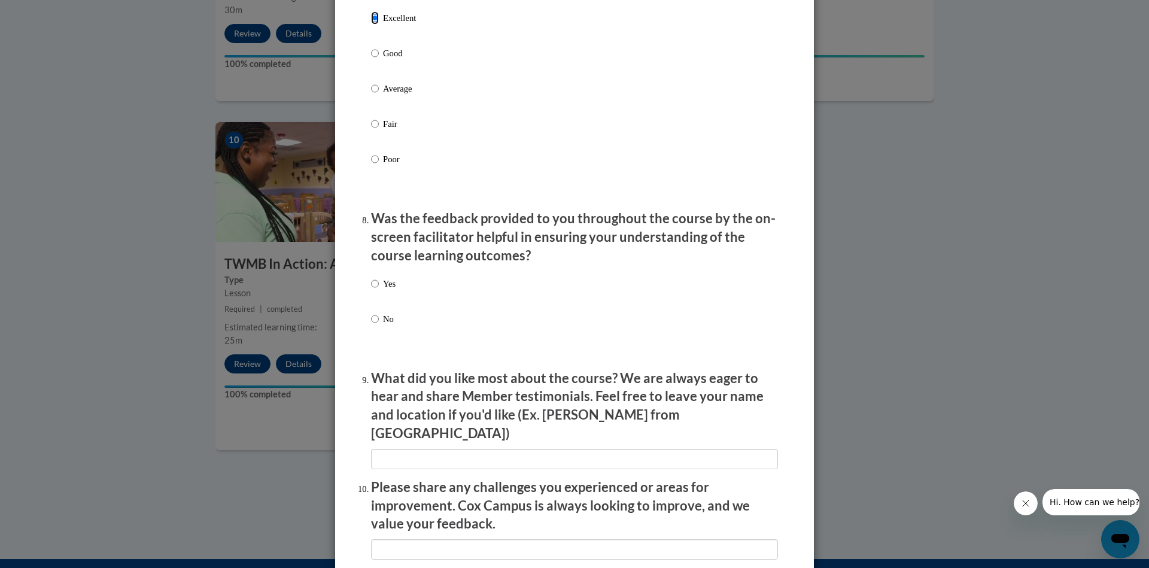
scroll to position [1668, 0]
click at [372, 290] on input "Yes" at bounding box center [375, 283] width 8 height 13
radio input "true"
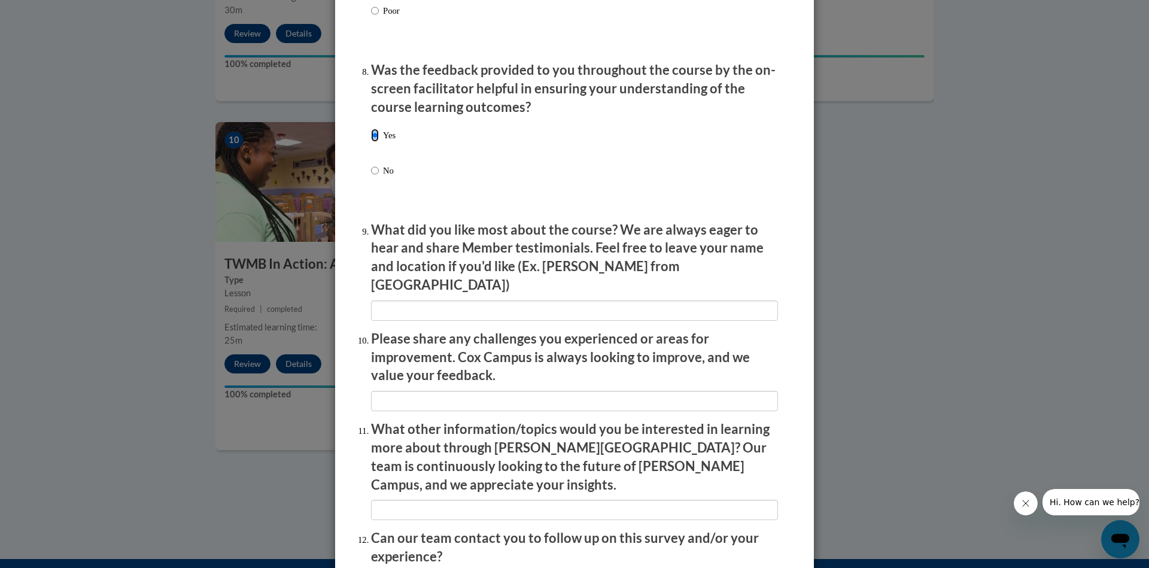
scroll to position [1919, 0]
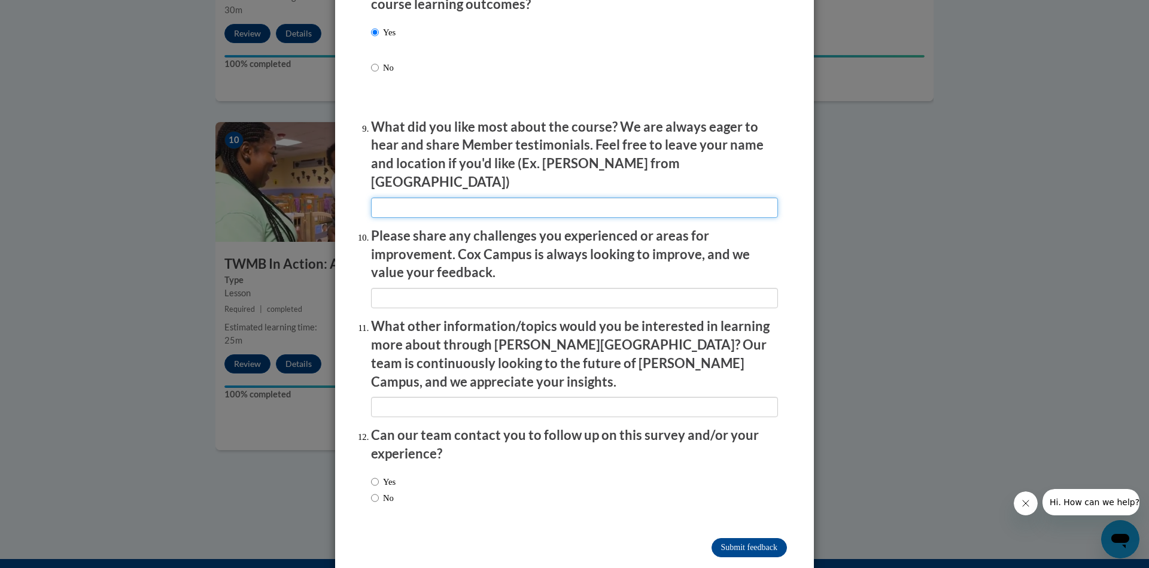
click at [420, 198] on input "textbox" at bounding box center [574, 208] width 407 height 20
type input "seeing examples"
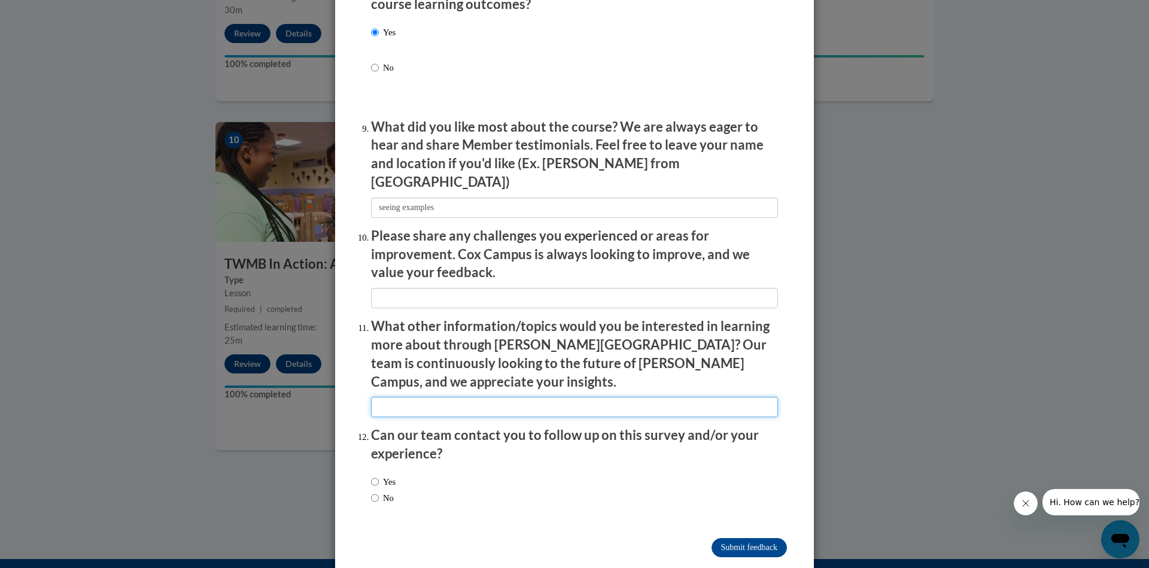
click at [430, 397] on input "textbox" at bounding box center [574, 407] width 407 height 20
type input "sensory and art experiences with infants"
click at [375, 491] on label "No" at bounding box center [382, 497] width 23 height 13
click at [375, 491] on input "No" at bounding box center [375, 497] width 8 height 13
radio input "true"
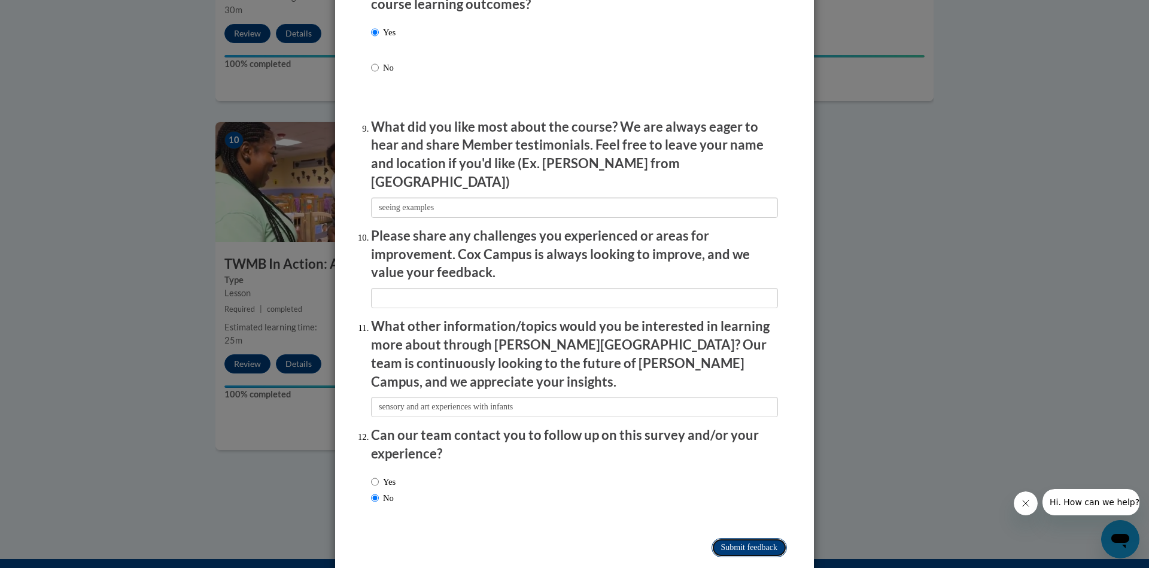
click at [726, 538] on input "Submit feedback" at bounding box center [749, 547] width 75 height 19
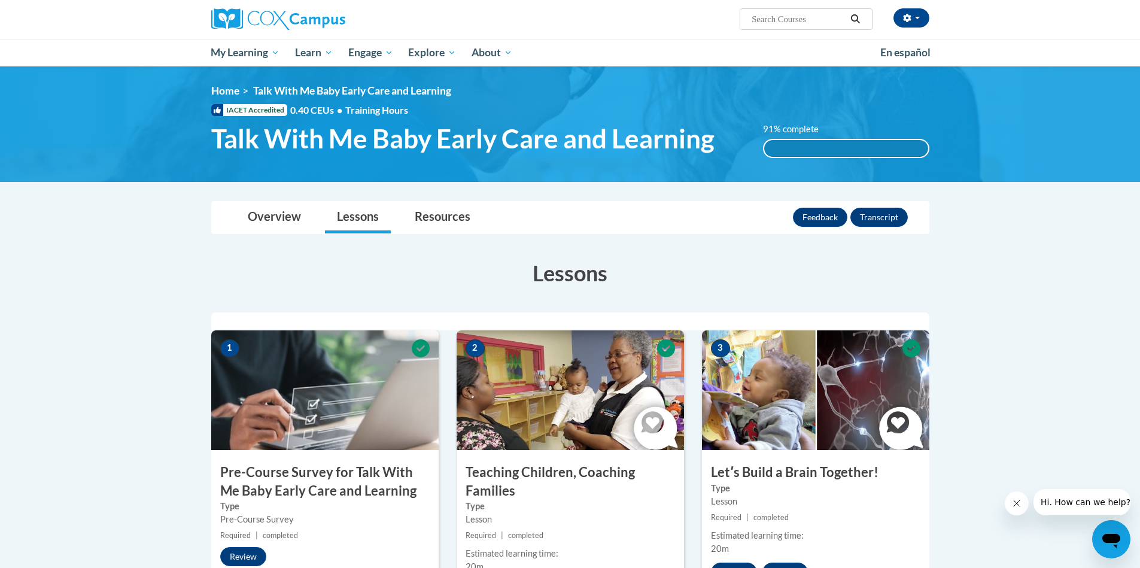
scroll to position [84, 0]
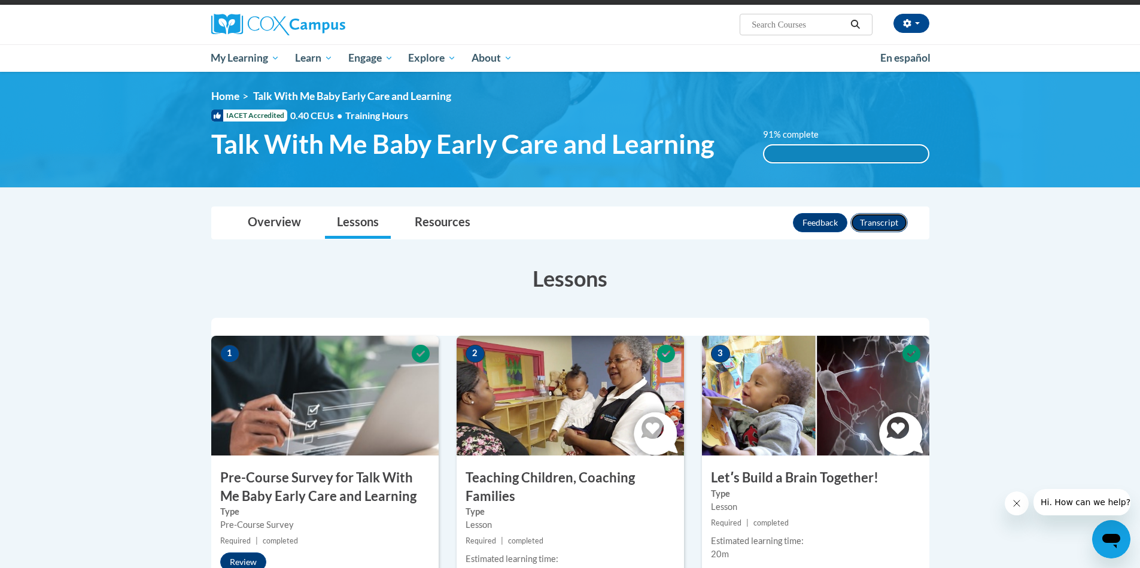
click at [878, 225] on button "Transcript" at bounding box center [879, 222] width 57 height 19
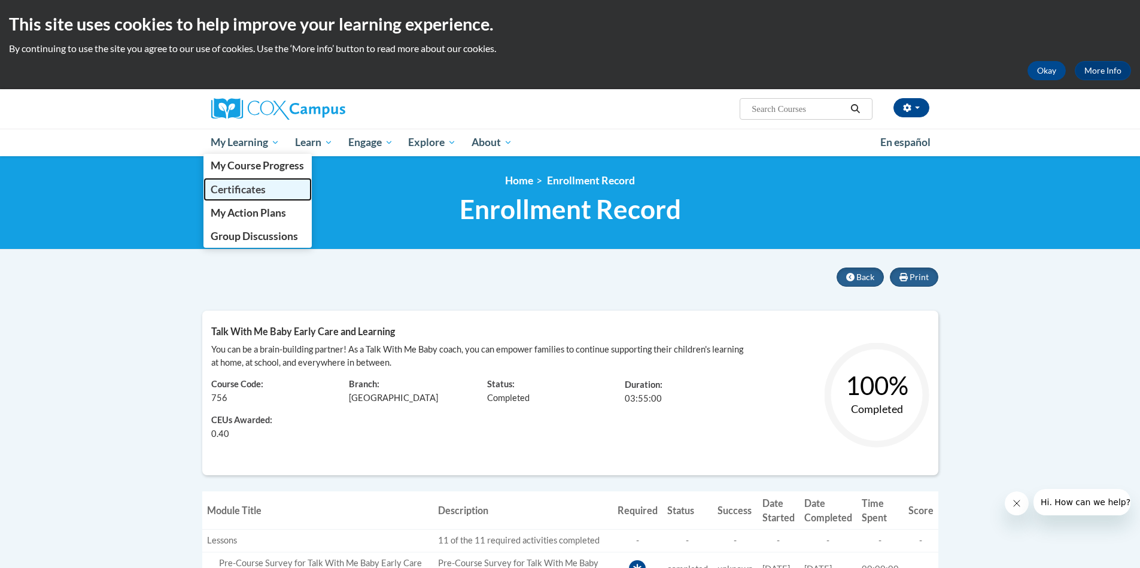
click at [256, 190] on span "Certificates" at bounding box center [238, 189] width 55 height 13
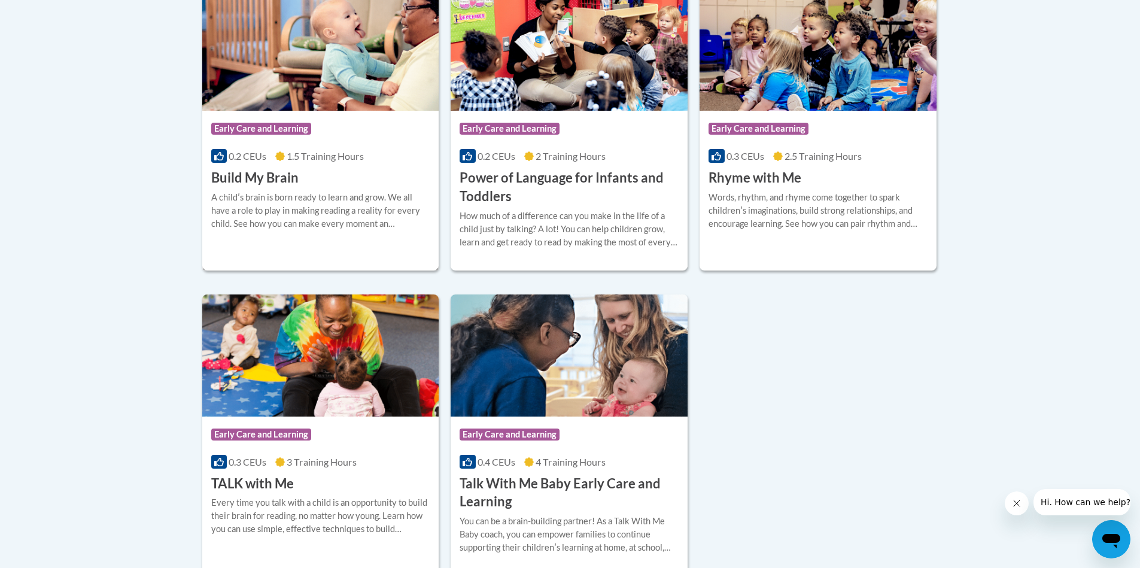
scroll to position [412, 0]
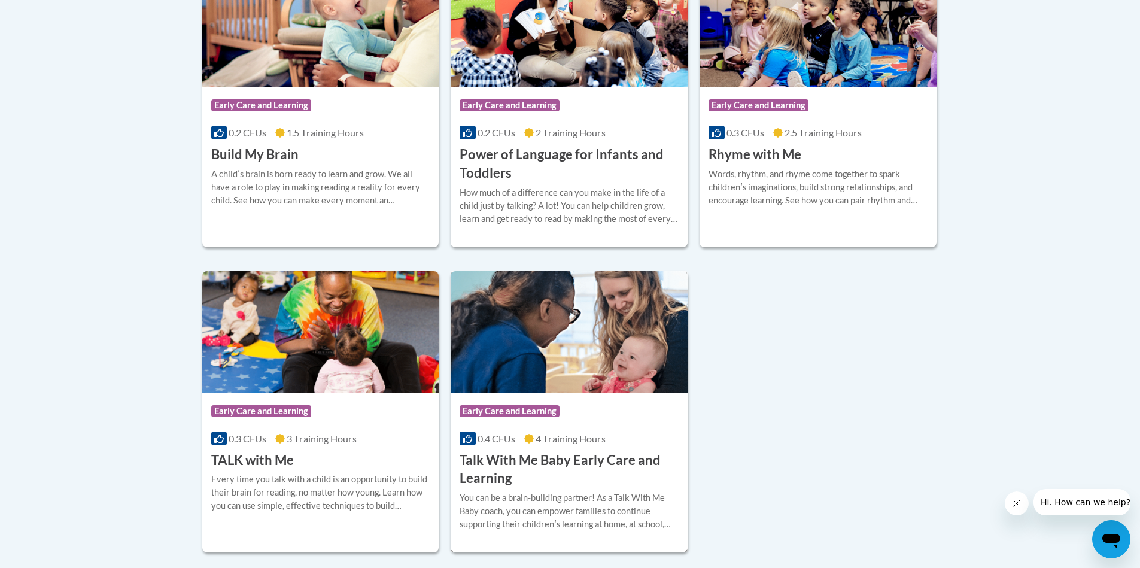
click at [658, 346] on img at bounding box center [569, 332] width 237 height 122
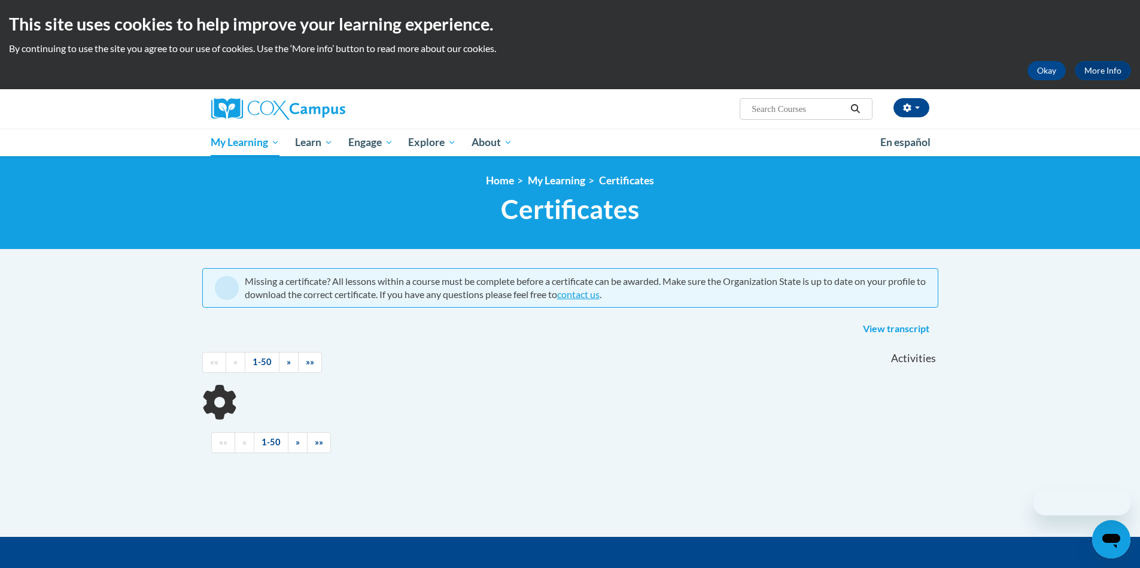
scroll to position [166, 0]
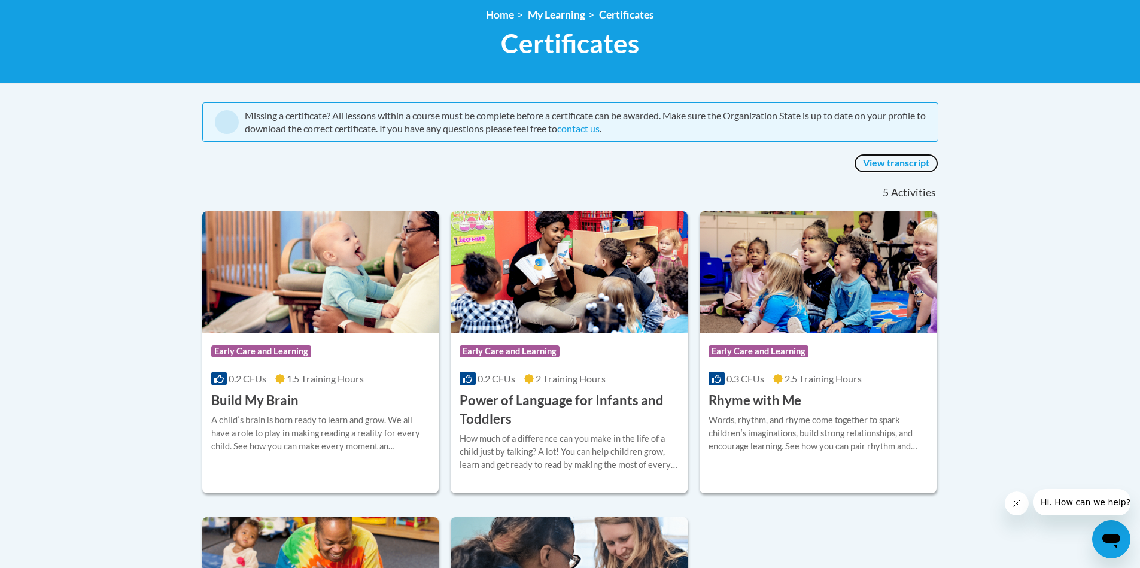
click at [909, 165] on link "View transcript" at bounding box center [896, 163] width 84 height 19
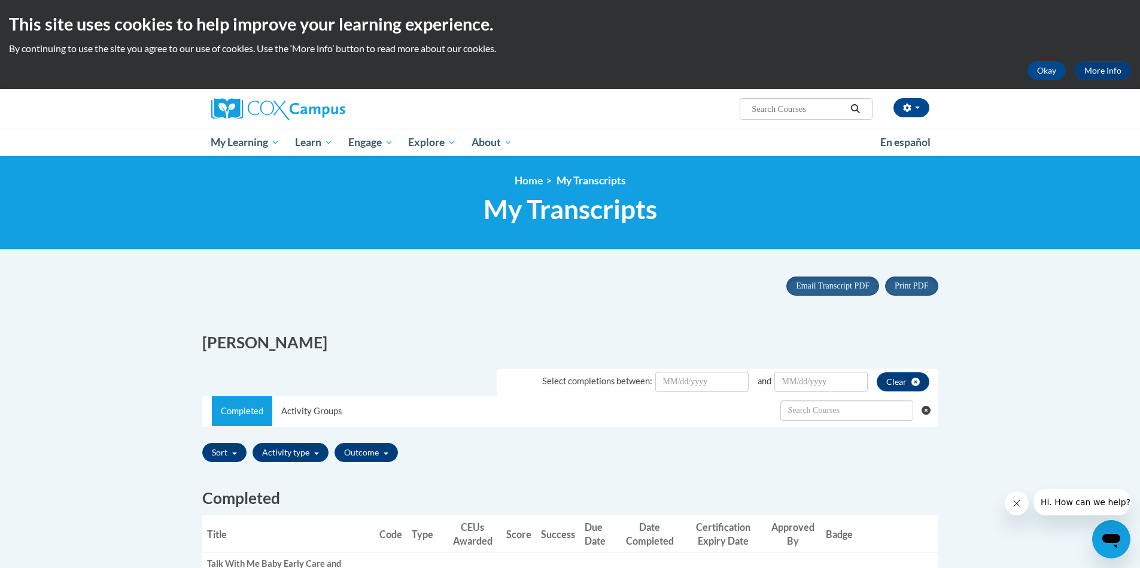
drag, startPoint x: 256, startPoint y: 142, endPoint x: 864, endPoint y: 137, distance: 608.2
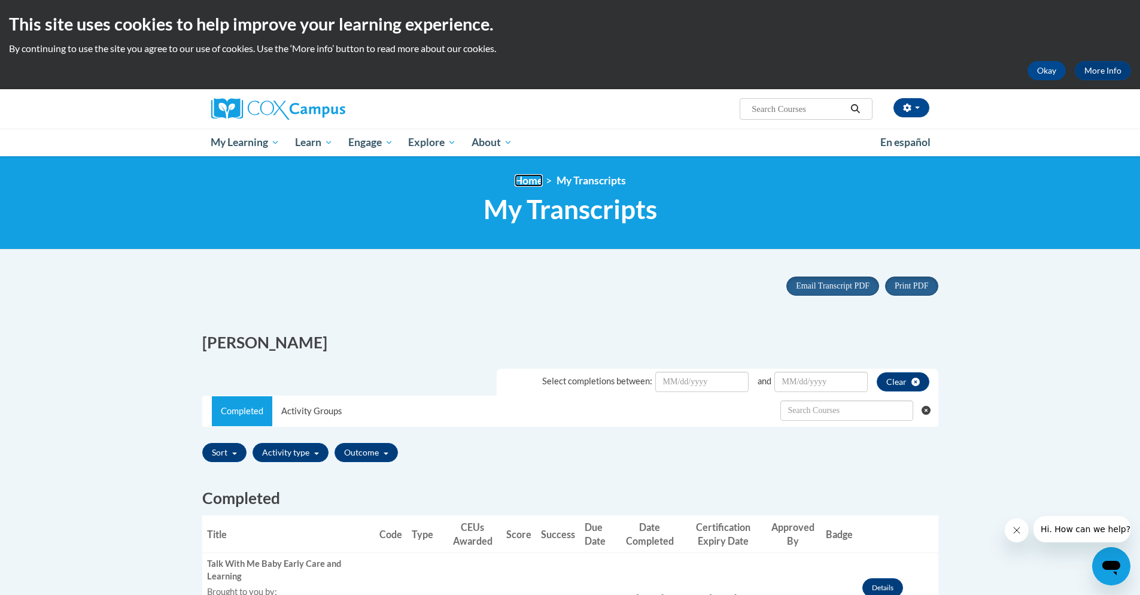
click at [530, 181] on link "Home" at bounding box center [529, 180] width 28 height 13
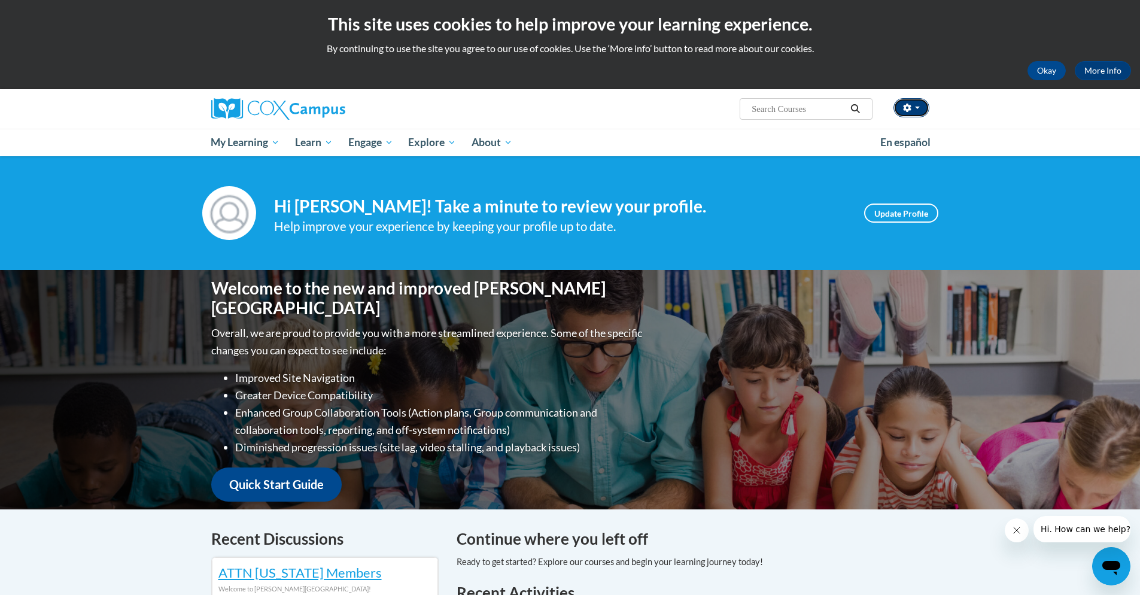
click at [918, 108] on span "button" at bounding box center [917, 108] width 5 height 2
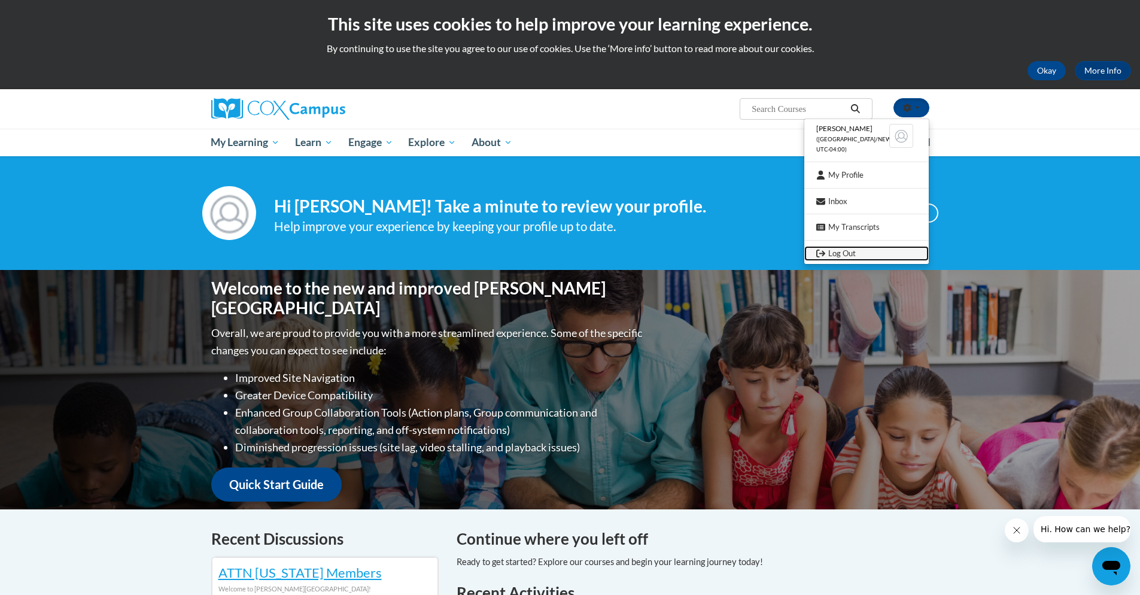
click at [844, 254] on link "Log Out" at bounding box center [867, 253] width 125 height 15
